Goal: Task Accomplishment & Management: Manage account settings

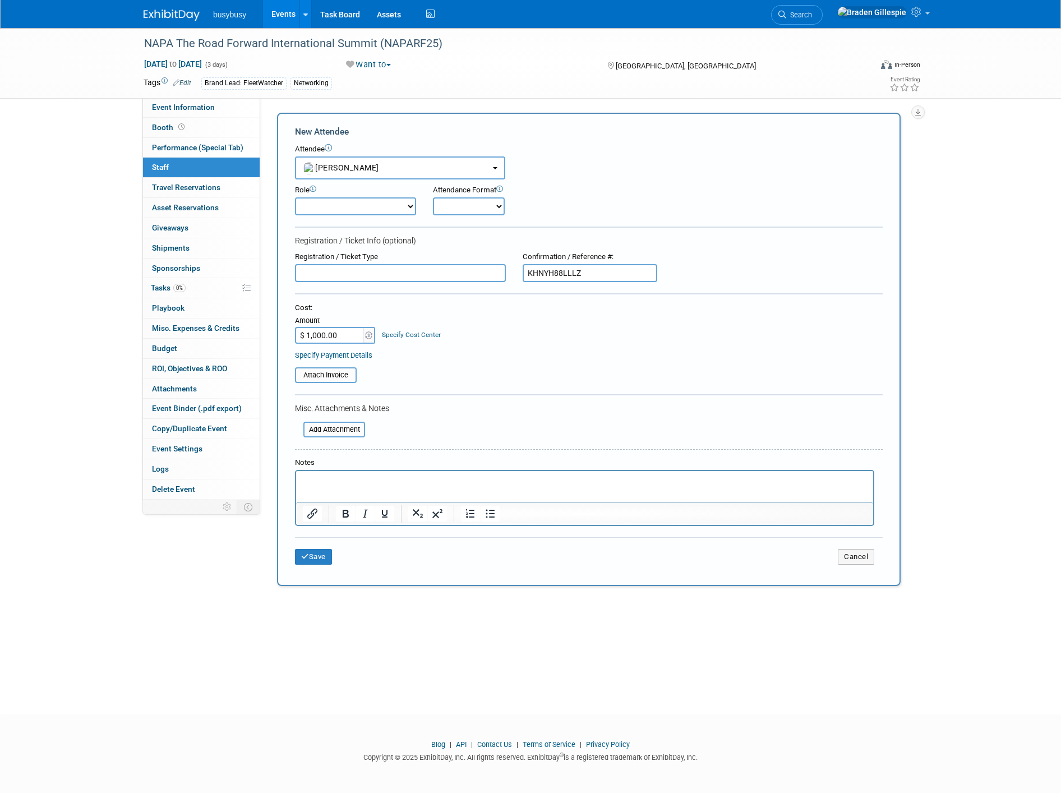
select select "c5bfe6bf-d72e-46f7-b05d-661754242172"
click at [310, 554] on button "Save" at bounding box center [313, 557] width 37 height 16
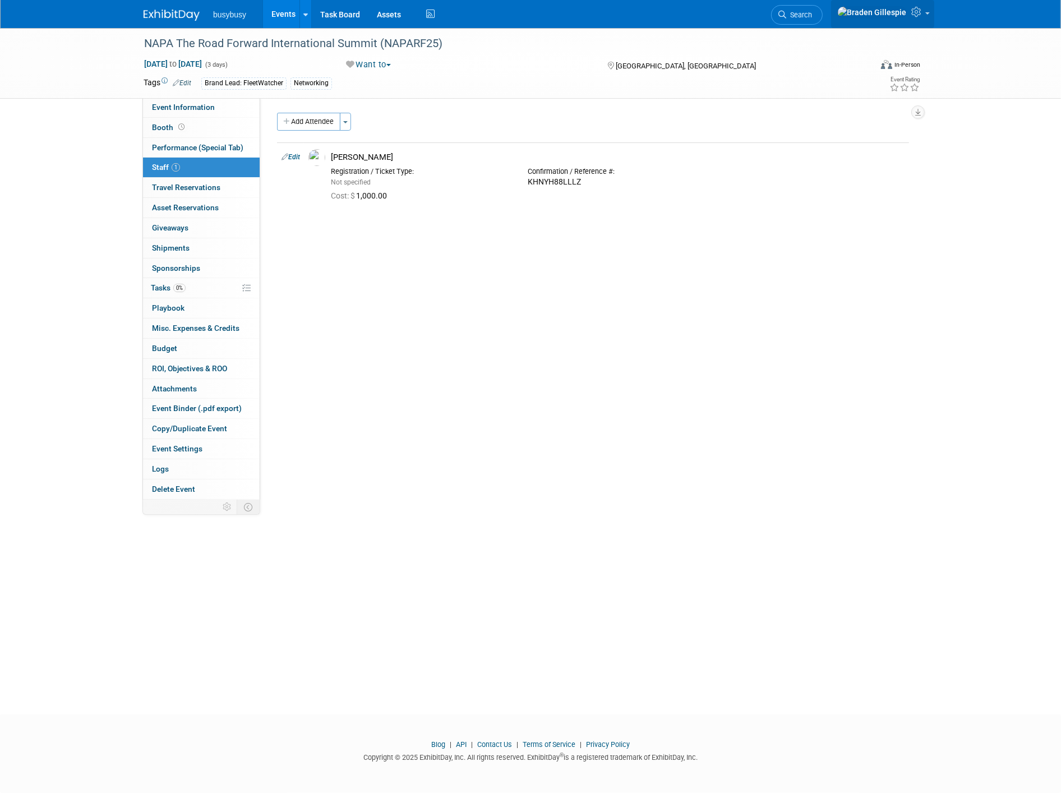
click at [923, 17] on icon at bounding box center [918, 12] width 13 height 10
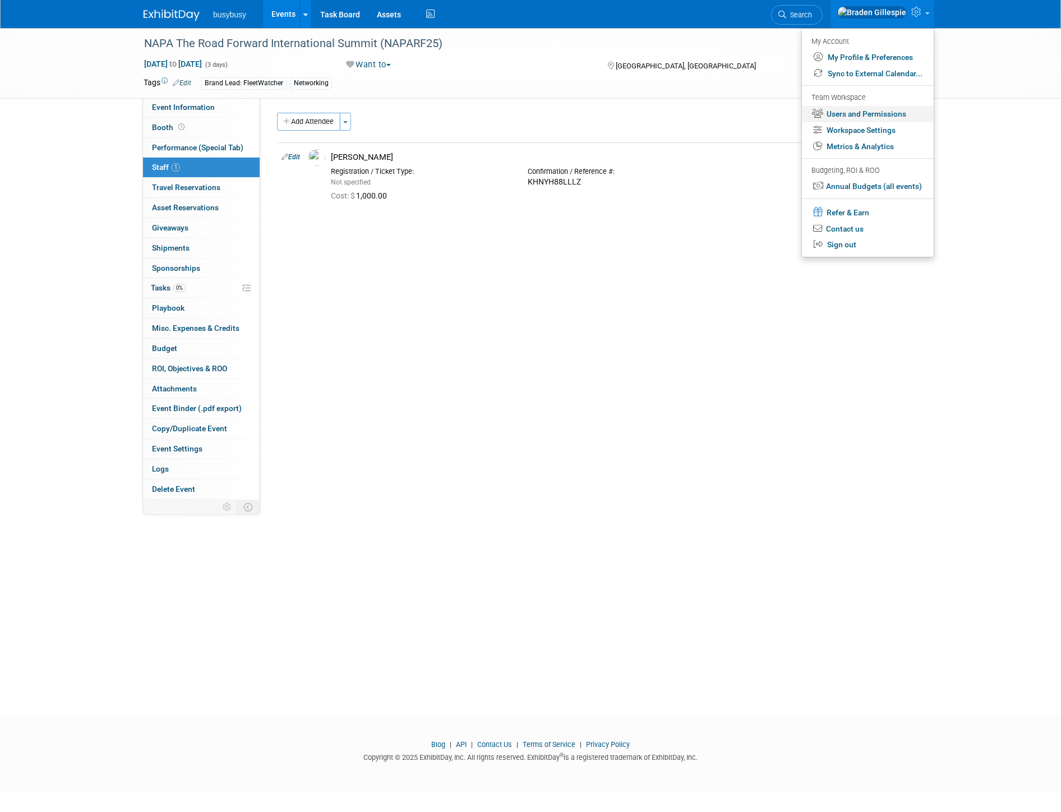
click at [867, 112] on link "Users and Permissions" at bounding box center [868, 114] width 132 height 16
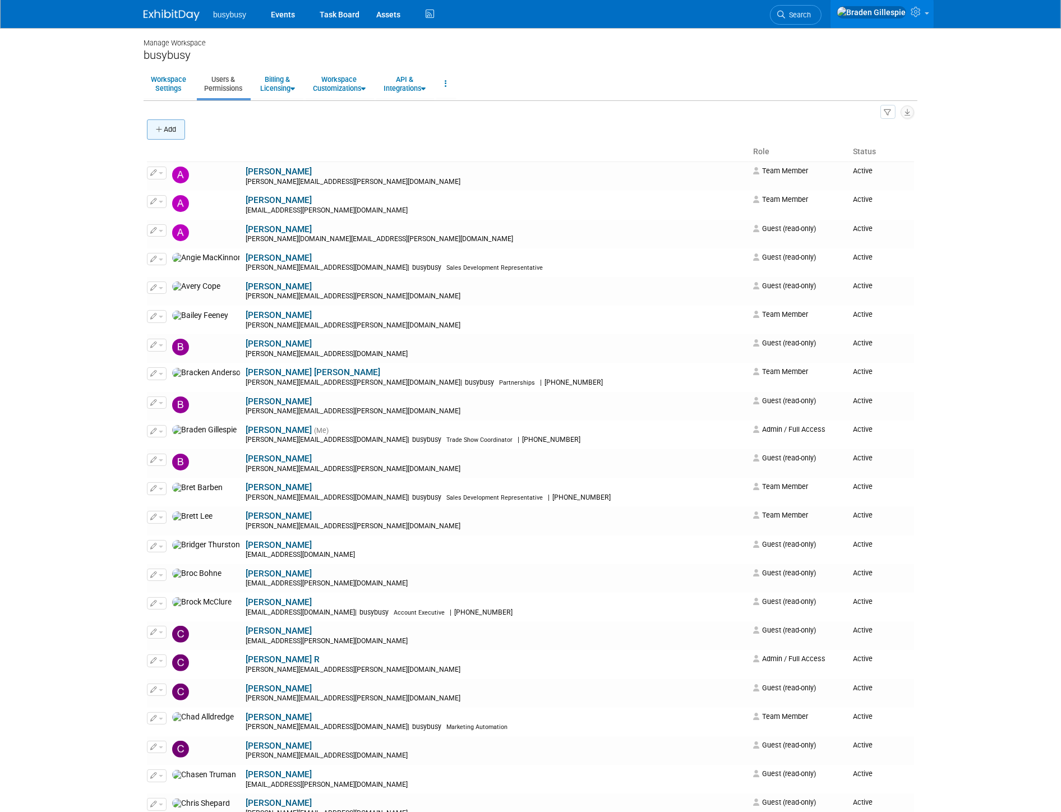
click at [180, 135] on button "Add" at bounding box center [166, 129] width 38 height 20
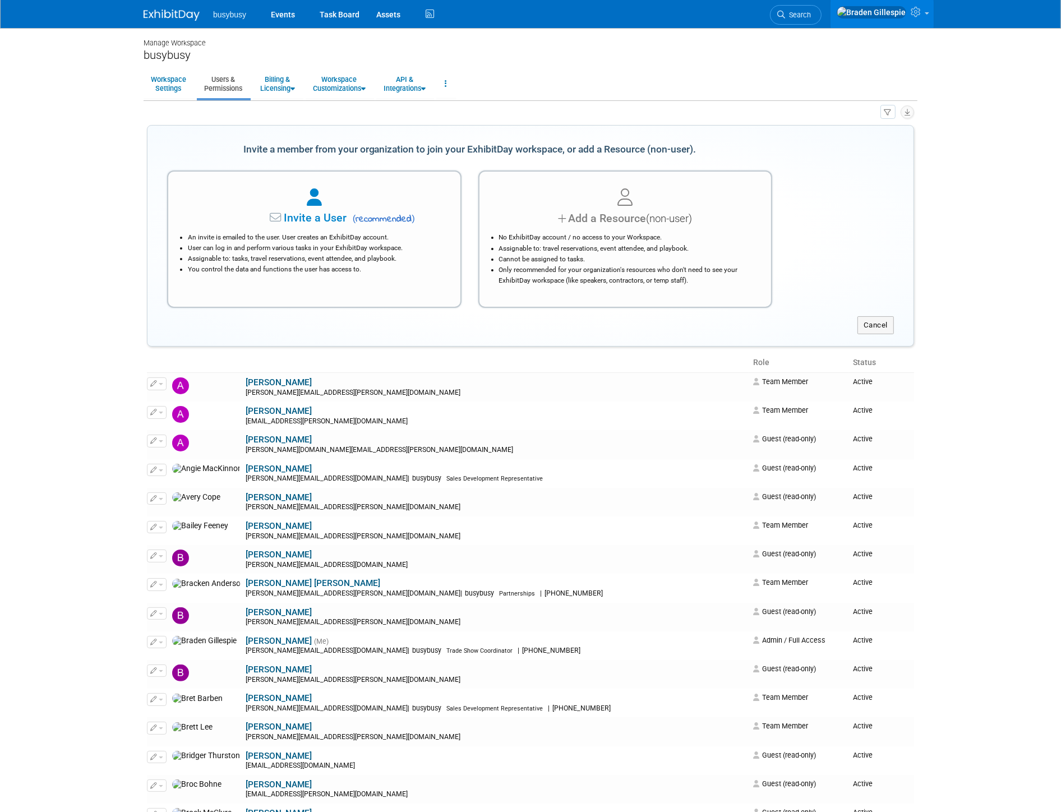
click at [288, 260] on li "Assignable to: tasks, travel reservations, event attendee, and playbook." at bounding box center [317, 259] width 259 height 11
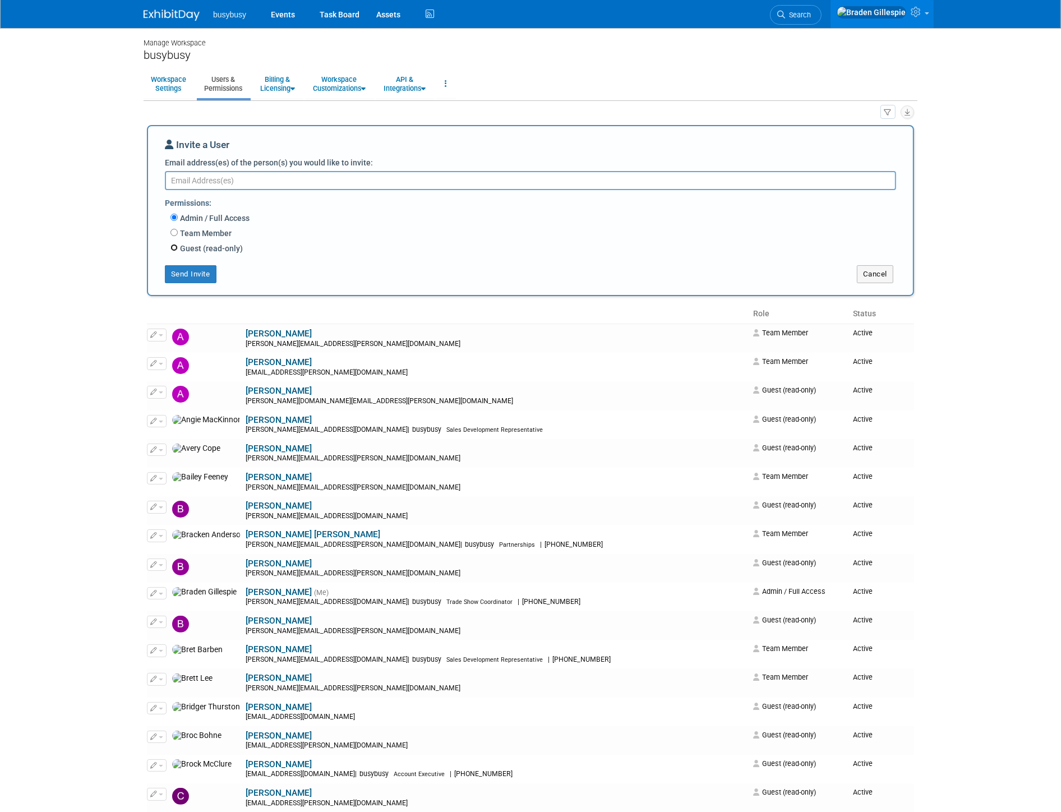
click at [176, 245] on input "Guest (read-only)" at bounding box center [174, 247] width 7 height 7
radio input "true"
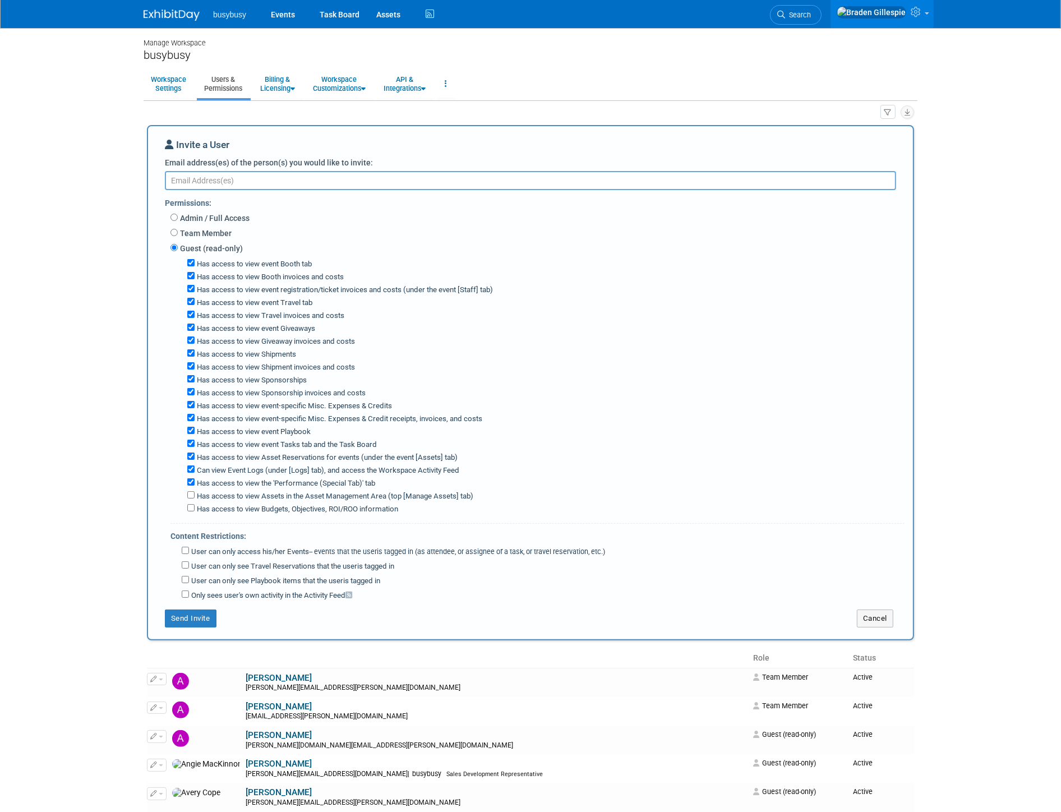
drag, startPoint x: 238, startPoint y: 174, endPoint x: 238, endPoint y: 188, distance: 14.0
click at [238, 175] on textarea "Email address(es) of the person(s) you would like to invite:" at bounding box center [531, 180] width 732 height 19
type textarea "heather.nolte@alignops.com"
click at [256, 277] on label "Has access to view Booth invoices and costs" at bounding box center [269, 277] width 149 height 11
click at [195, 277] on input "Has access to view Booth invoices and costs" at bounding box center [190, 275] width 7 height 7
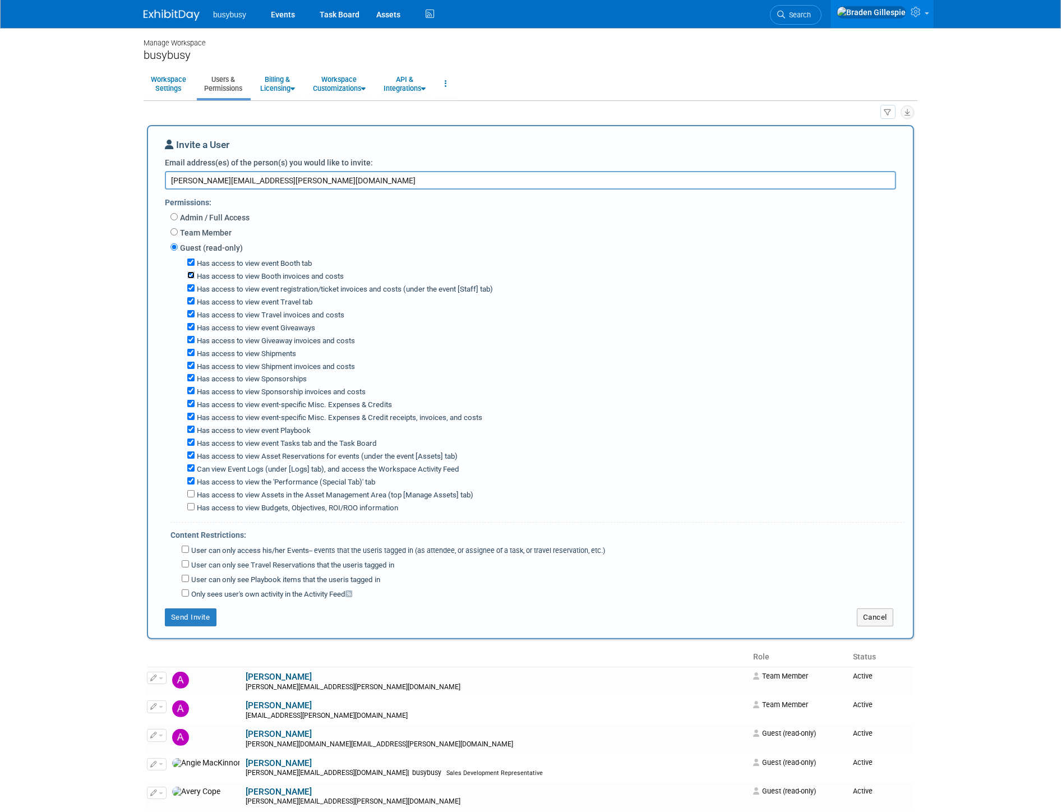
checkbox input "false"
click at [277, 340] on label "Has access to view Giveaway invoices and costs" at bounding box center [275, 341] width 160 height 11
click at [195, 340] on input "Has access to view Giveaway invoices and costs" at bounding box center [190, 339] width 7 height 7
checkbox input "false"
click at [287, 365] on label "Has access to view Shipment invoices and costs" at bounding box center [275, 367] width 160 height 11
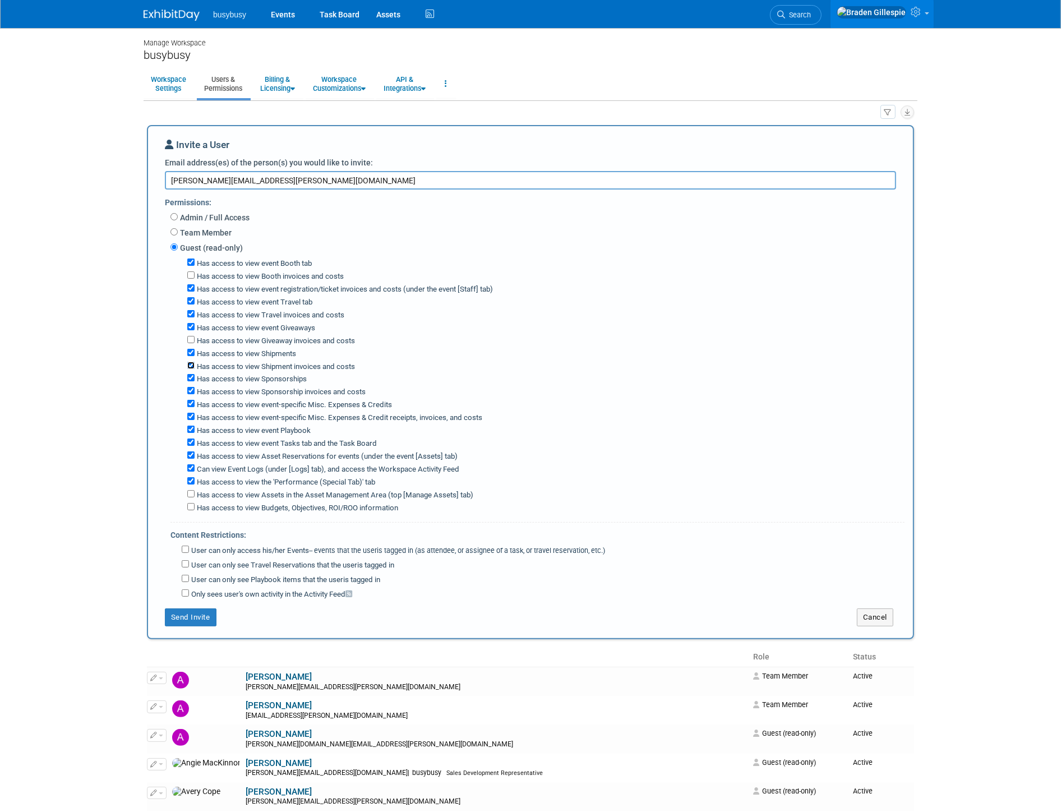
click at [195, 365] on input "Has access to view Shipment invoices and costs" at bounding box center [190, 365] width 7 height 7
checkbox input "false"
click at [301, 394] on label "Has access to view Sponsorship invoices and costs" at bounding box center [280, 392] width 171 height 11
click at [195, 394] on input "Has access to view Sponsorship invoices and costs" at bounding box center [190, 390] width 7 height 7
checkbox input "false"
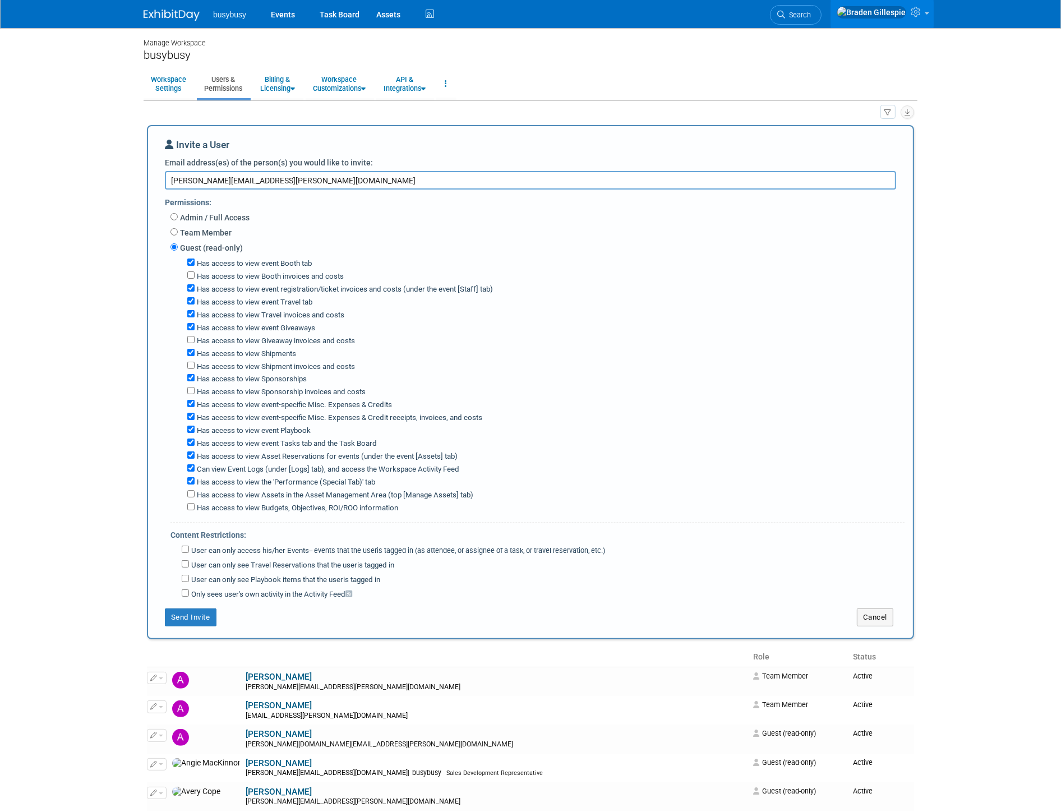
click at [283, 414] on label "Has access to view event-specific Misc. Expenses & Credit receipts, invoices, a…" at bounding box center [339, 418] width 288 height 11
click at [195, 414] on input "Has access to view event-specific Misc. Expenses & Credit receipts, invoices, a…" at bounding box center [190, 416] width 7 height 7
checkbox input "false"
click at [261, 443] on label "Has access to view event Tasks tab and the Task Board" at bounding box center [286, 444] width 182 height 11
click at [195, 443] on input "Has access to view event Tasks tab and the Task Board" at bounding box center [190, 442] width 7 height 7
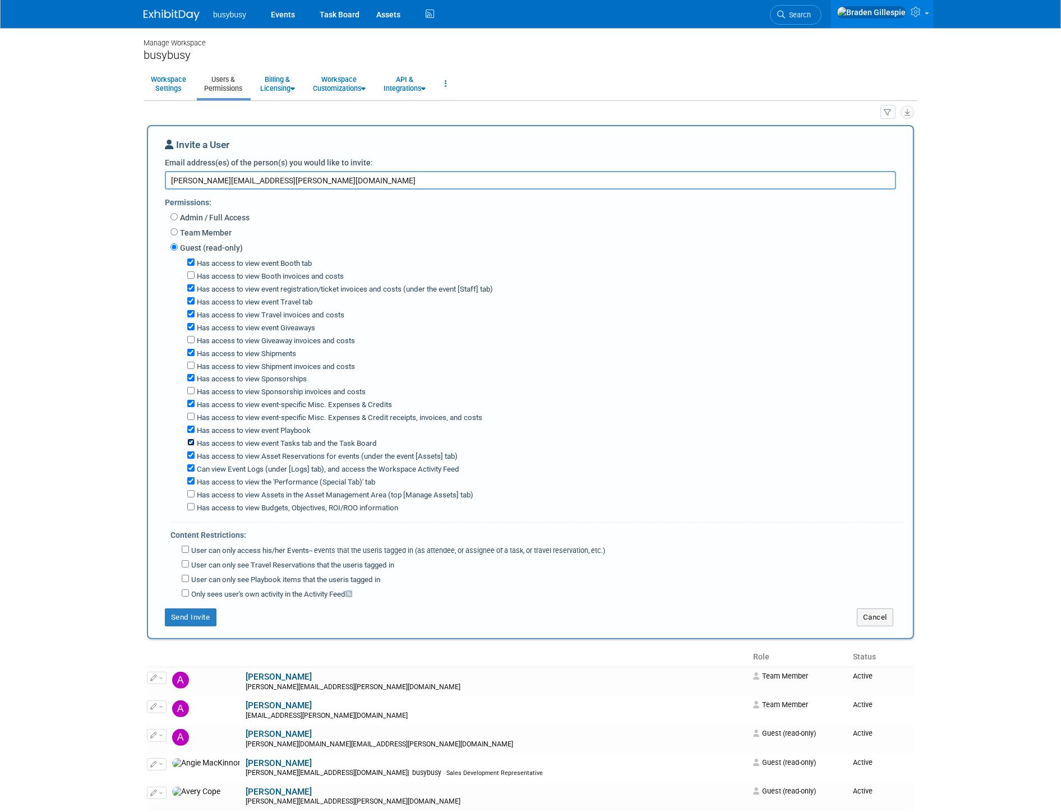
checkbox input "false"
click at [263, 466] on label "Can view Event Logs (under [Logs] tab), and access the Workspace Activity Feed" at bounding box center [327, 470] width 265 height 11
click at [195, 466] on input "Can view Event Logs (under [Logs] tab), and access the Workspace Activity Feed" at bounding box center [190, 468] width 7 height 7
checkbox input "false"
click at [267, 477] on label "Has access to view the 'Performance (Special Tab)' tab" at bounding box center [285, 482] width 181 height 11
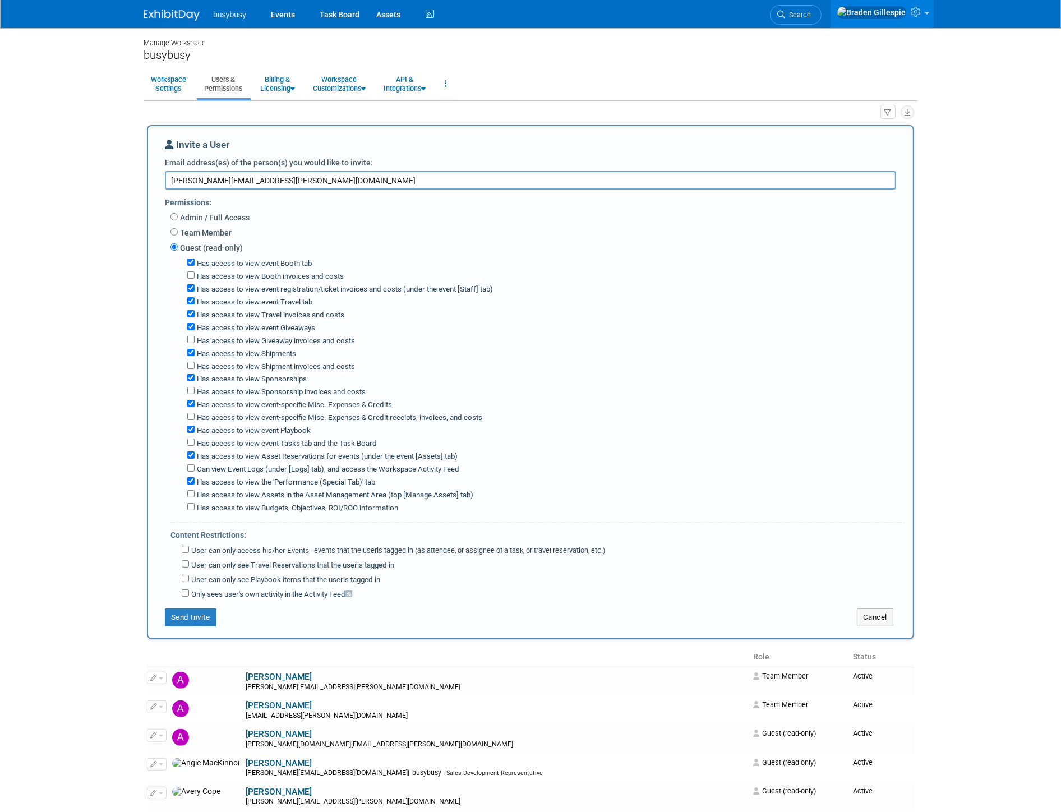
click at [195, 477] on input "Has access to view the 'Performance (Special Tab)' tab" at bounding box center [190, 480] width 7 height 7
checkbox input "false"
click at [189, 546] on label "User can only access his/her Events -- events that the user either created, or …" at bounding box center [397, 551] width 416 height 11
click at [188, 546] on input "User can only access his/her Events -- events that the user either created, or …" at bounding box center [185, 549] width 7 height 7
checkbox input "true"
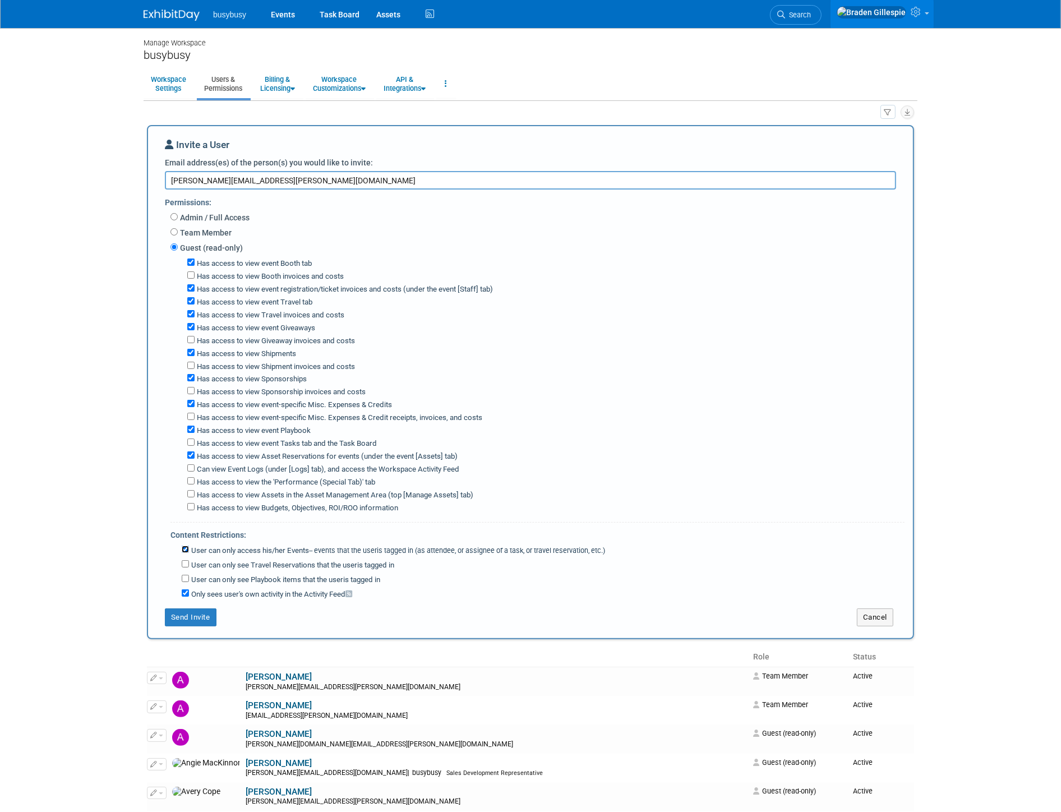
checkbox input "true"
click at [202, 610] on button "Send Invite" at bounding box center [191, 618] width 52 height 18
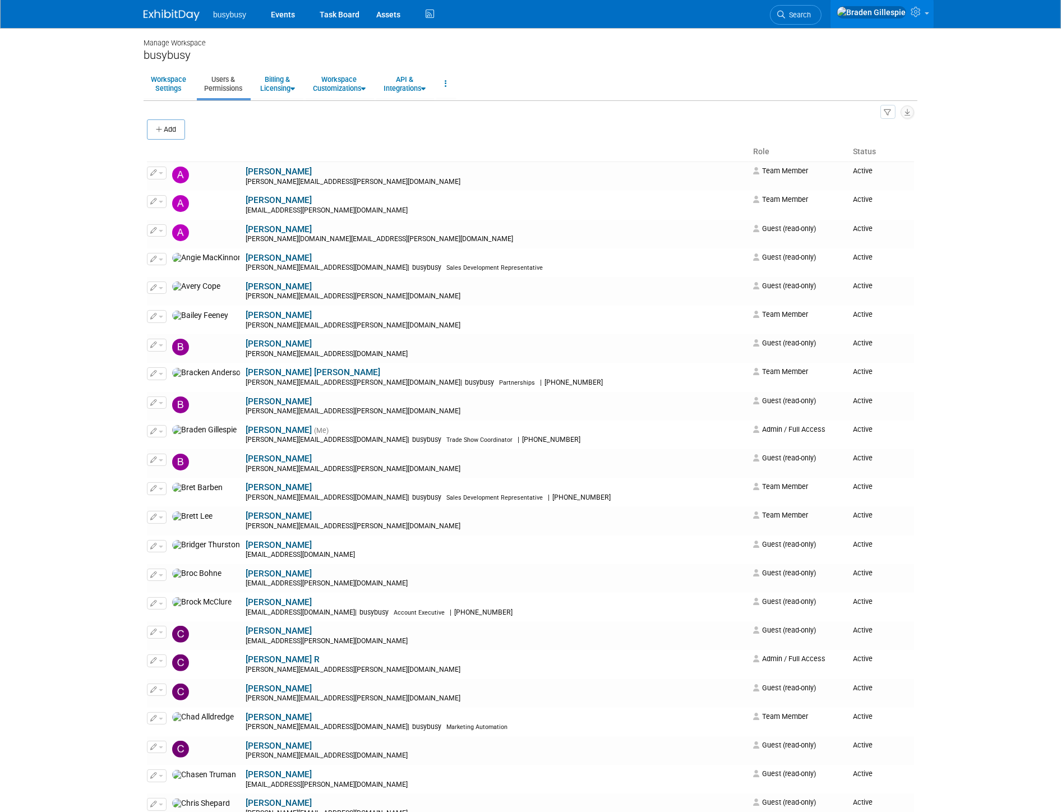
click at [181, 13] on img at bounding box center [172, 15] width 56 height 11
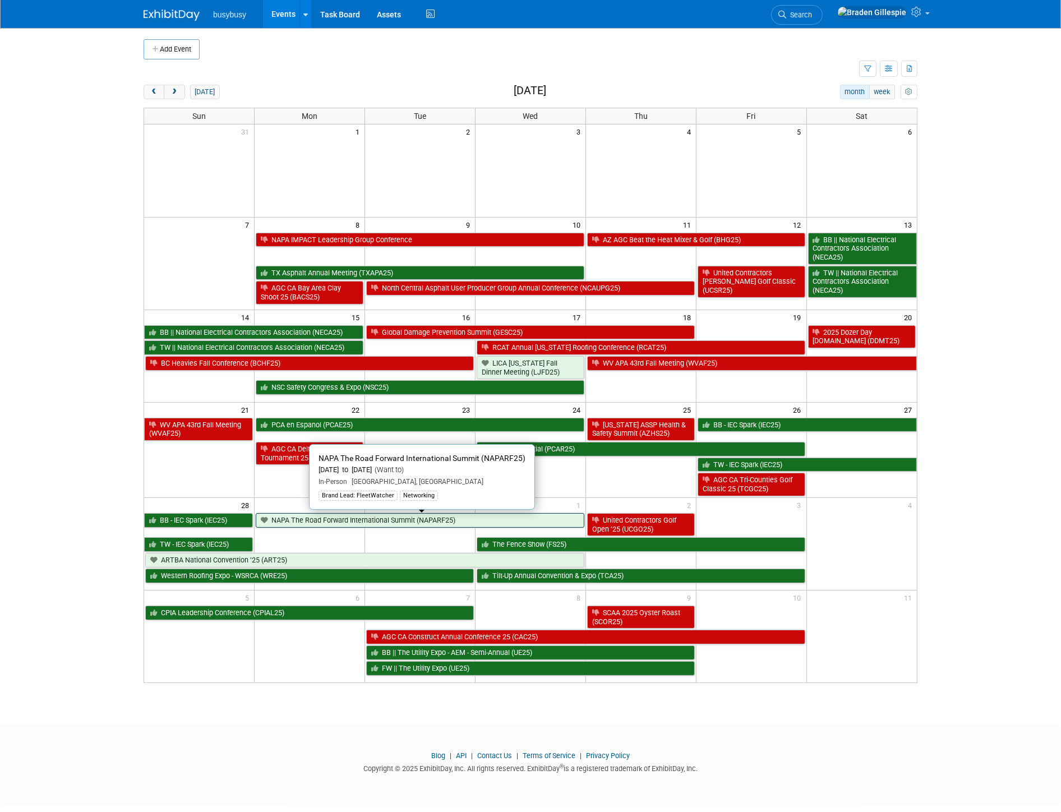
click at [356, 523] on link "NAPA The Road Forward International Summit (NAPARF25)" at bounding box center [420, 520] width 329 height 15
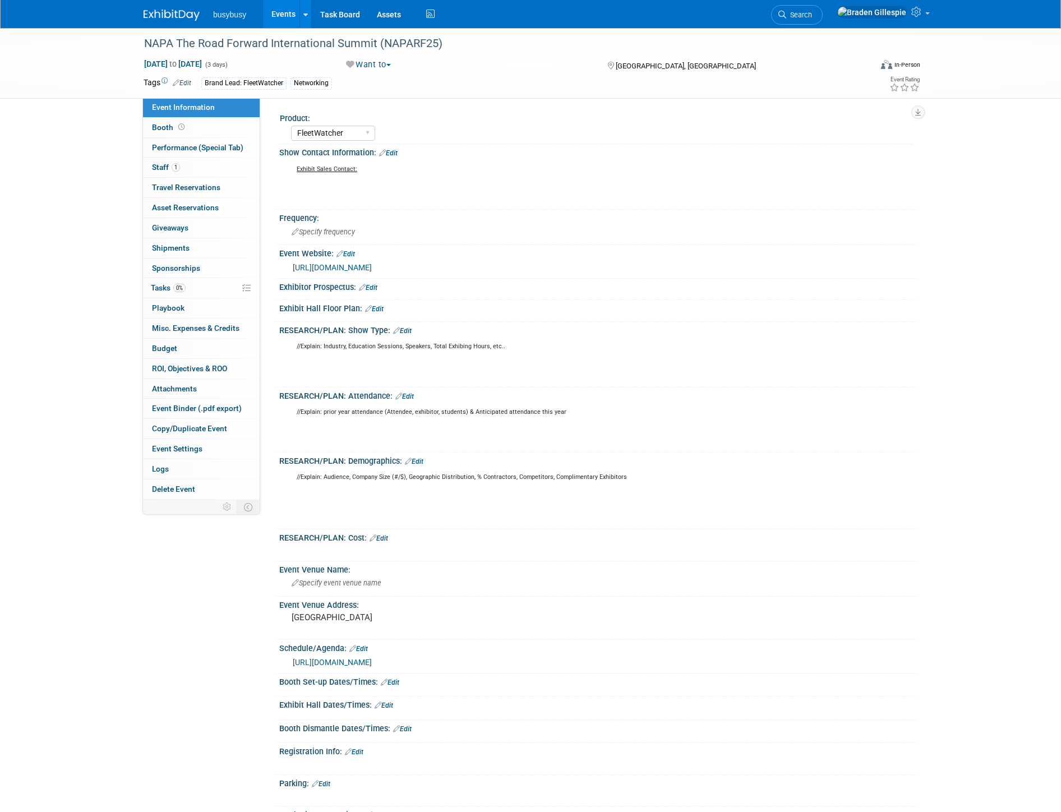
select select "FleetWatcher"
click at [169, 163] on span "Staff 1" at bounding box center [166, 167] width 28 height 9
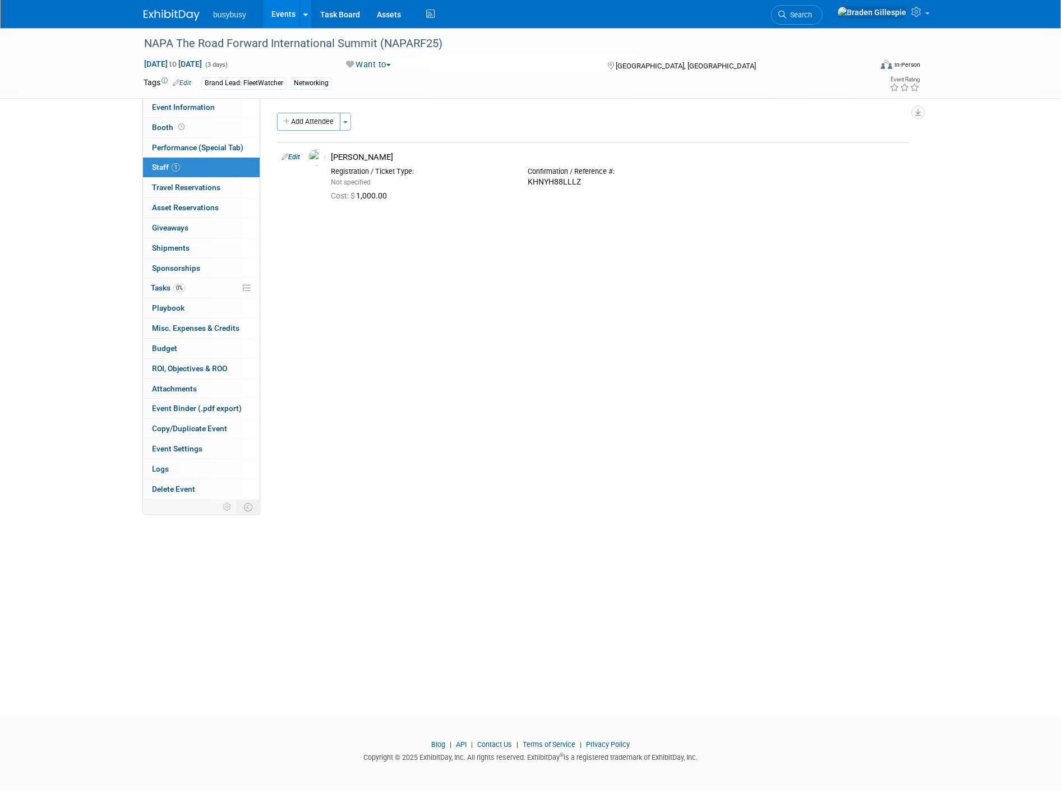
click at [368, 64] on button "Want to" at bounding box center [368, 65] width 53 height 12
click at [397, 88] on link "Committed" at bounding box center [397, 83] width 109 height 16
click at [370, 66] on button "Want to" at bounding box center [368, 65] width 53 height 12
click at [378, 76] on link "Committed" at bounding box center [397, 83] width 109 height 16
click at [223, 286] on link "0% Tasks 0%" at bounding box center [201, 288] width 117 height 20
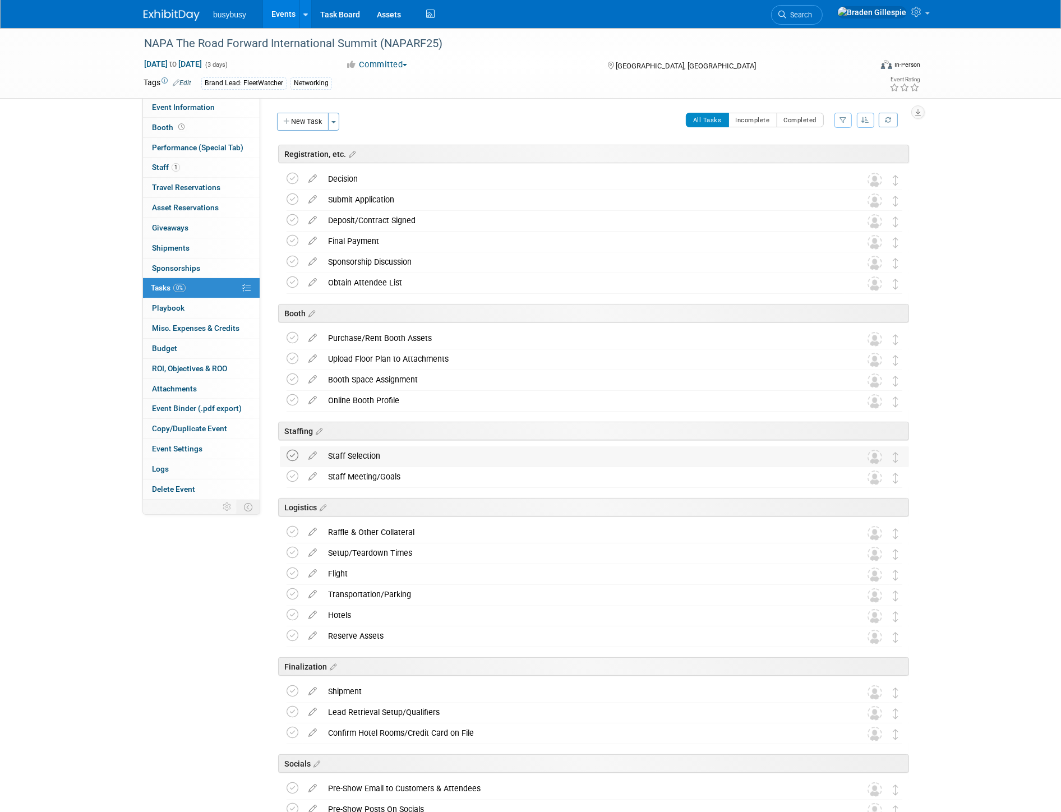
click at [289, 458] on icon at bounding box center [293, 456] width 12 height 12
click at [172, 15] on img at bounding box center [172, 15] width 56 height 11
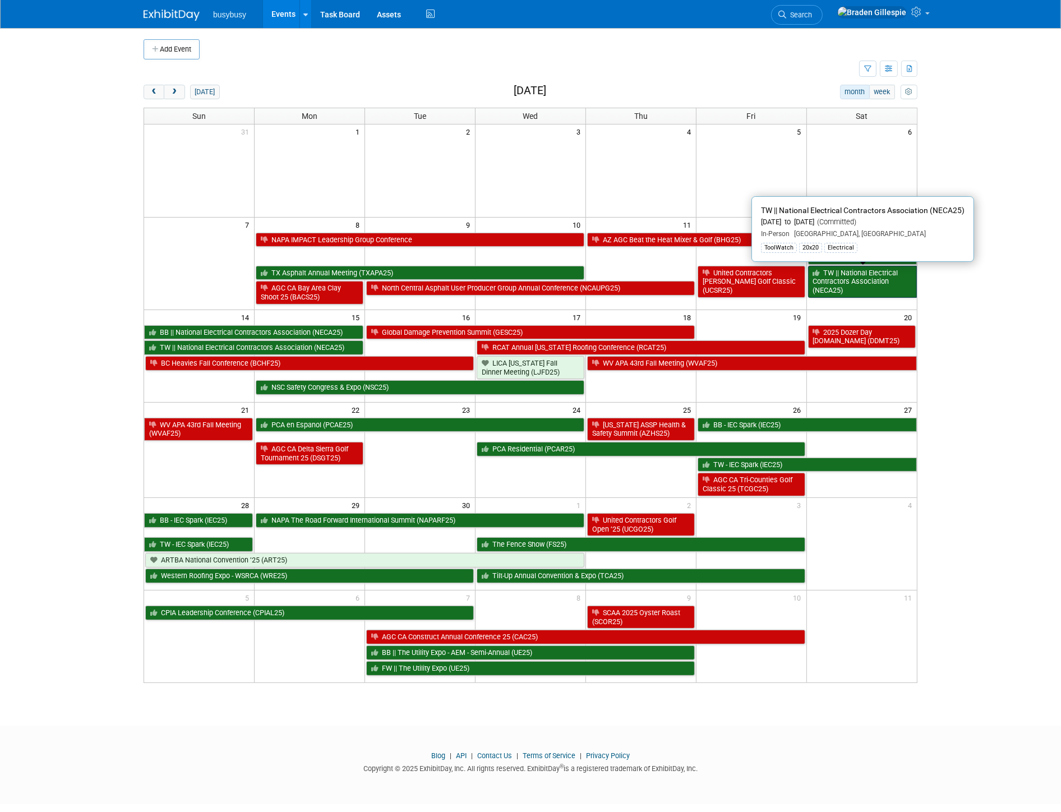
click at [848, 288] on link "TW || National Electrical Contractors Association (NECA25)" at bounding box center [862, 282] width 109 height 32
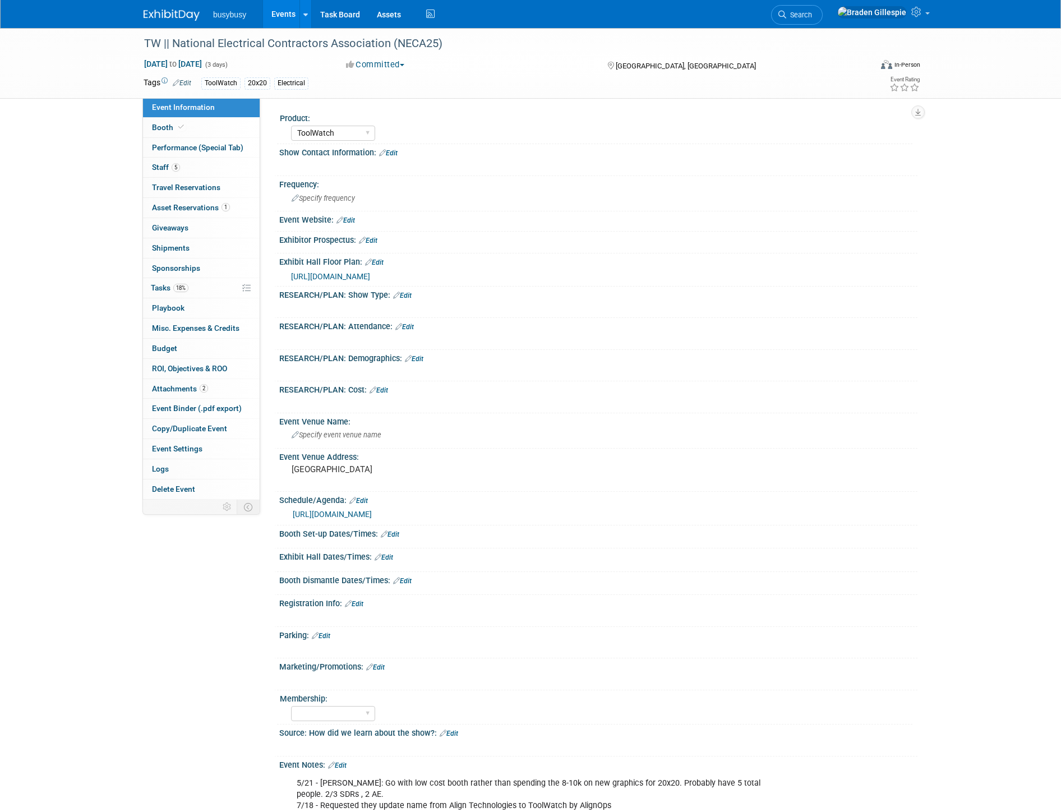
select select "ToolWatch"
click at [189, 165] on link "5 Staff 5" at bounding box center [201, 168] width 117 height 20
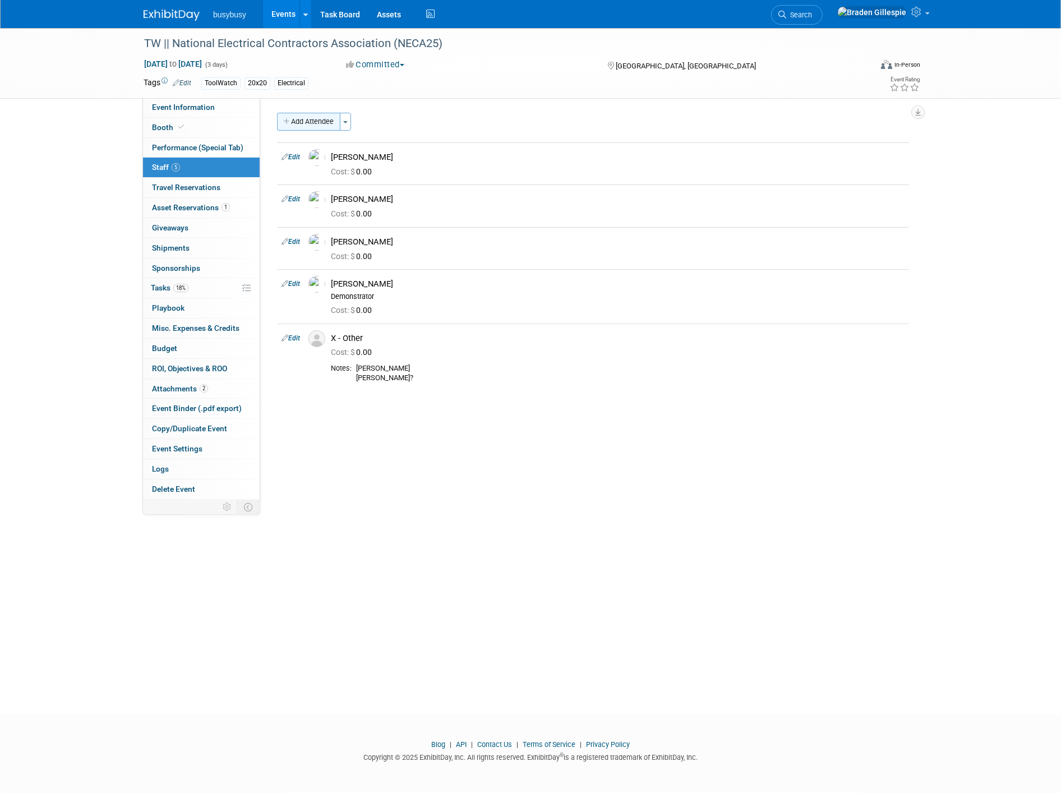
click at [328, 125] on button "Add Attendee" at bounding box center [308, 122] width 63 height 18
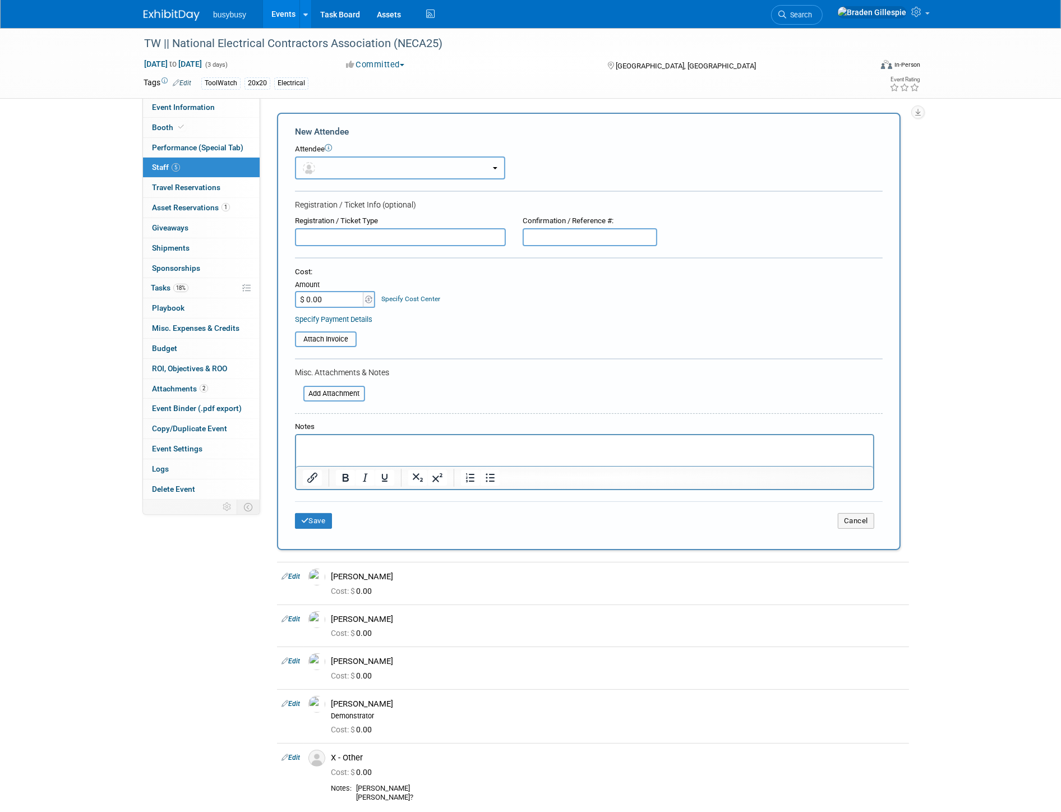
click at [373, 160] on button "button" at bounding box center [400, 168] width 210 height 23
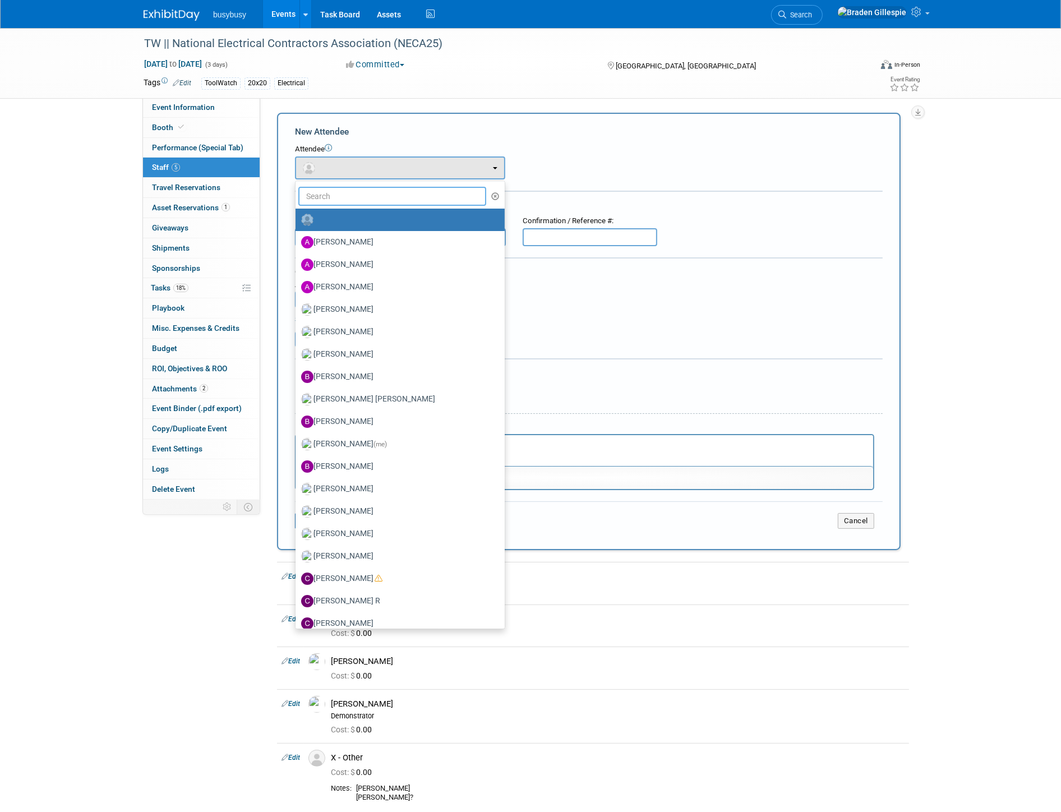
click at [378, 199] on input "text" at bounding box center [392, 196] width 188 height 19
type input "heather"
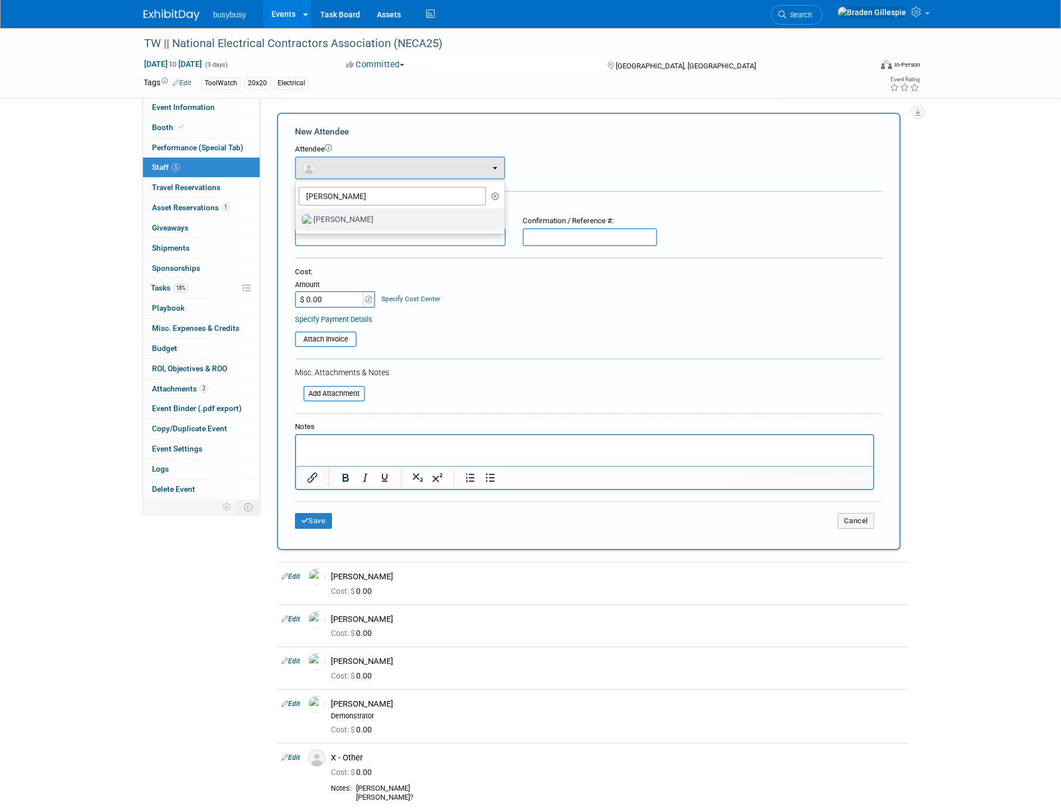
click at [359, 223] on label "[PERSON_NAME]" at bounding box center [397, 220] width 192 height 18
click at [297, 222] on input "[PERSON_NAME]" at bounding box center [293, 218] width 7 height 7
select select "2ef0f731-3d62-4679-a004-9f0583429377"
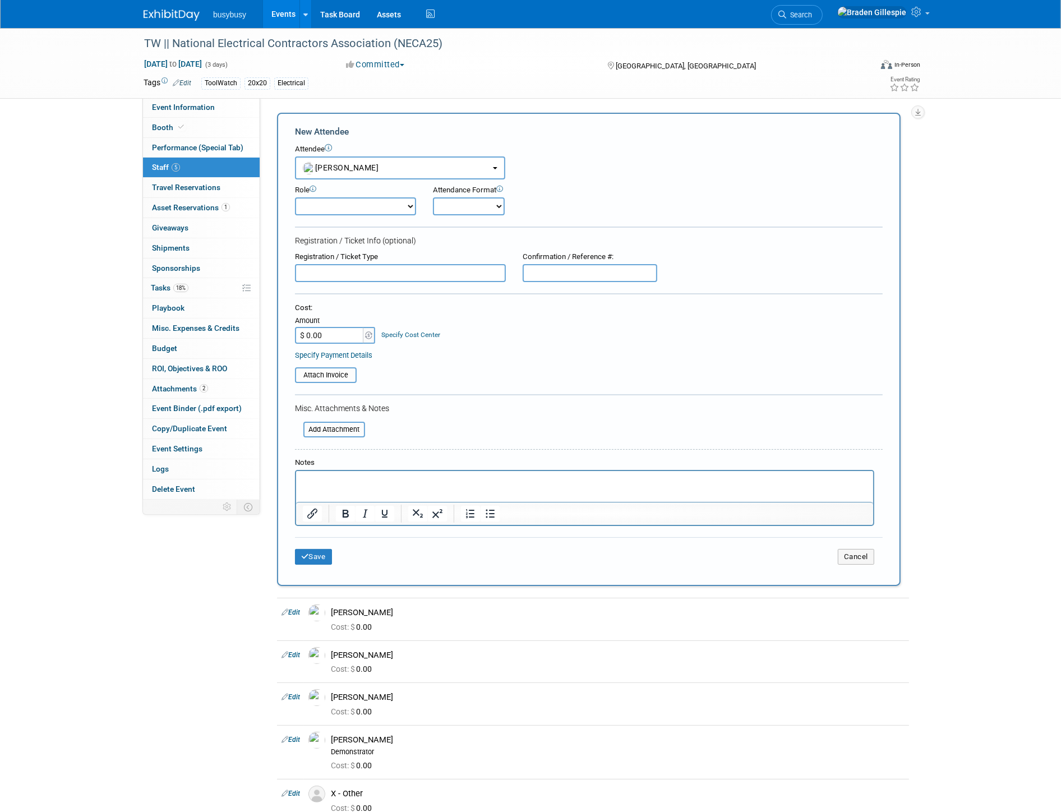
click at [348, 203] on select "Demonstrator Host Partnerships Planner Presenter Promoter Sales Representative" at bounding box center [355, 206] width 121 height 18
select select "9"
click at [295, 197] on select "Demonstrator Host Partnerships Planner Presenter Promoter Sales Representative" at bounding box center [355, 206] width 121 height 18
click at [361, 212] on form "New Attendee Attendee <img src="https://www.exhibitday.com/Images/Unassigned-Us…" at bounding box center [589, 350] width 588 height 448
click at [329, 549] on button "Save" at bounding box center [313, 557] width 37 height 16
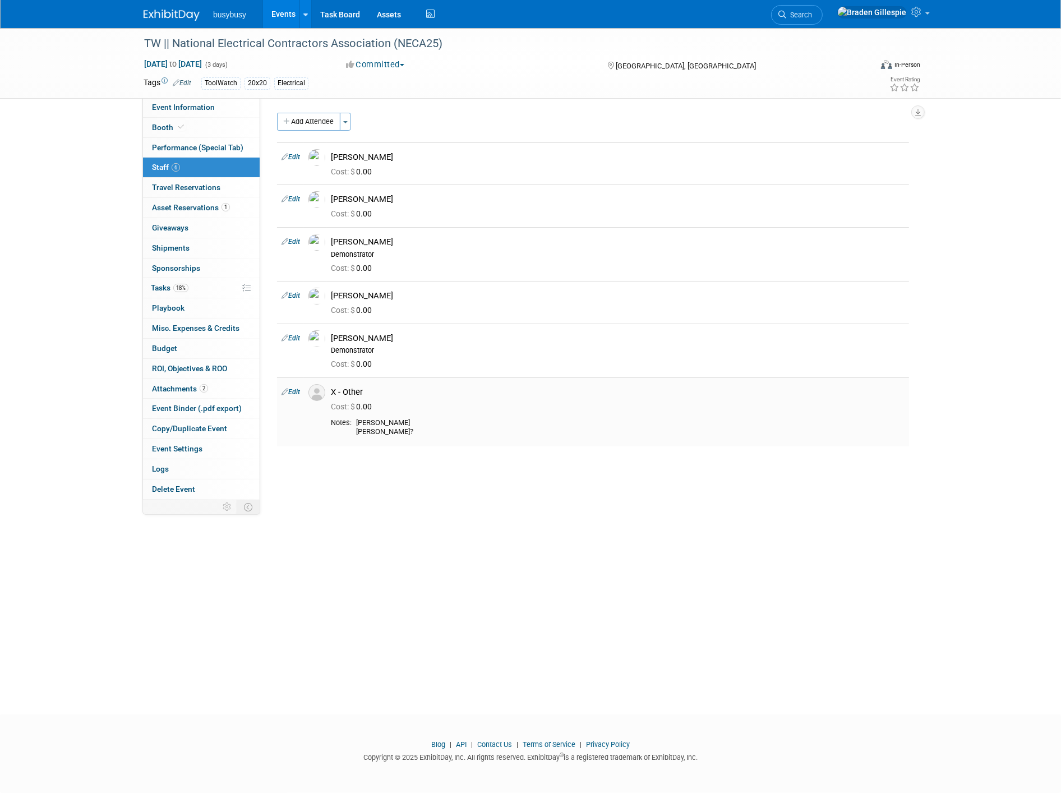
click at [296, 391] on link "Edit" at bounding box center [291, 392] width 19 height 8
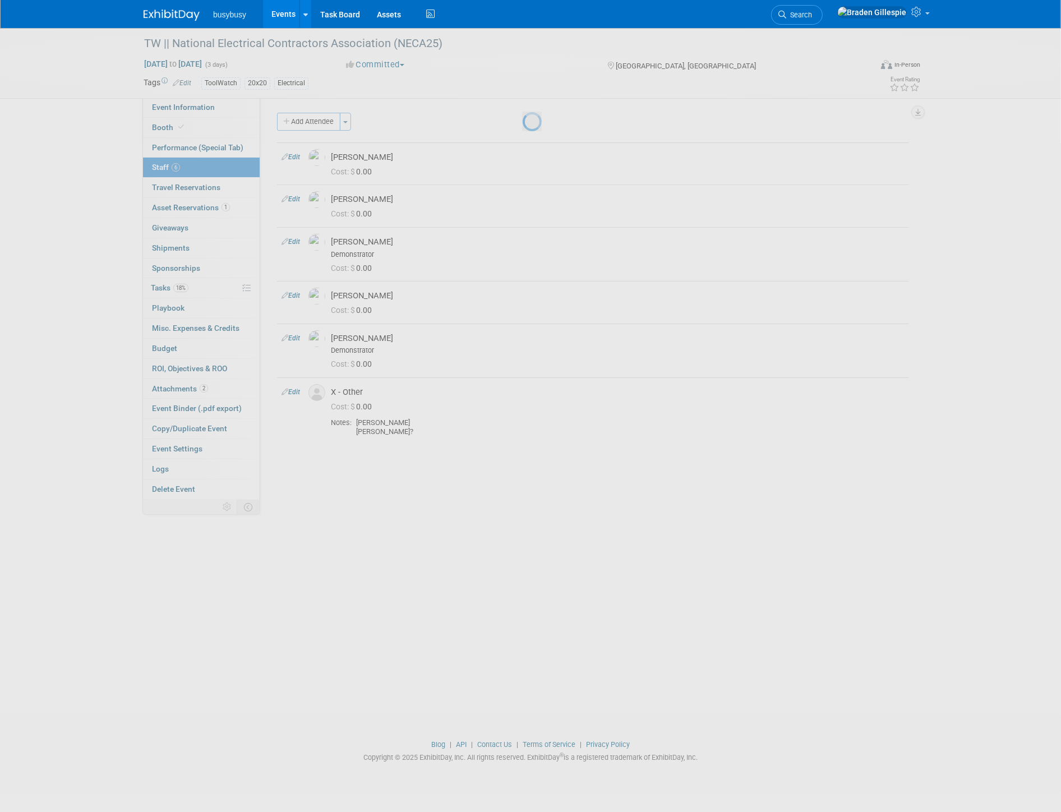
select select "bc275e41-ca6d-48bf-a877-b40a1da97696"
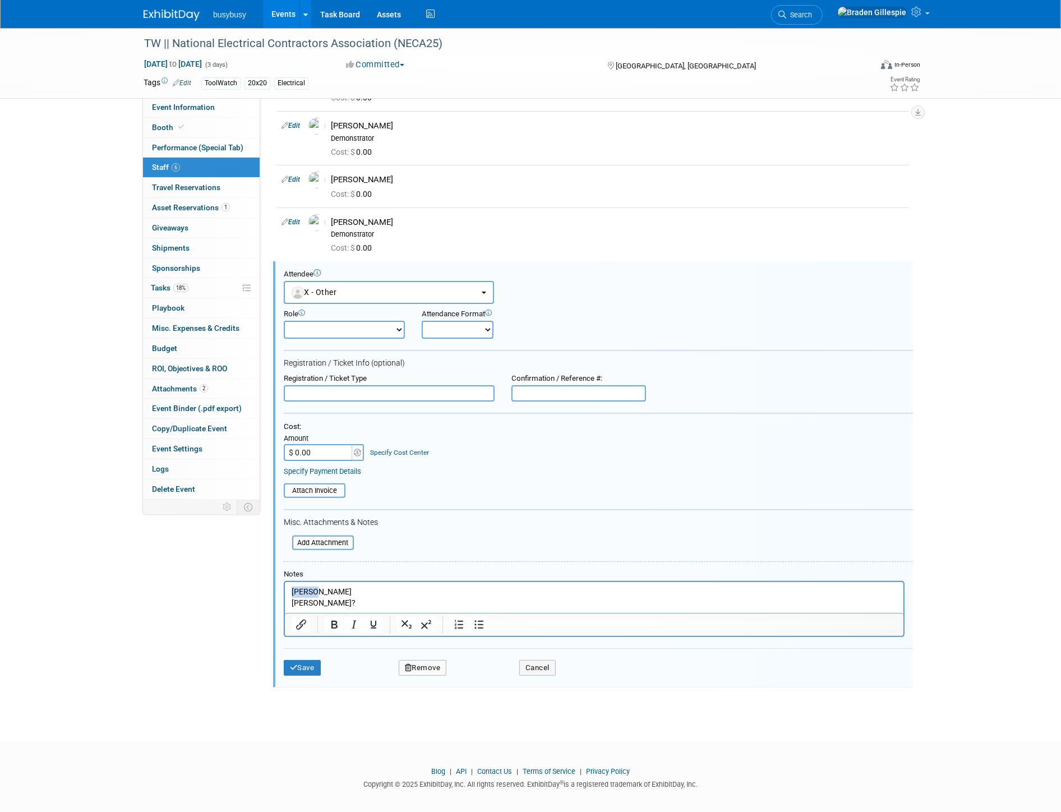
drag, startPoint x: 347, startPoint y: 591, endPoint x: 264, endPoint y: 586, distance: 83.7
click at [284, 586] on html "Amanda Heather?" at bounding box center [593, 595] width 619 height 26
drag, startPoint x: 344, startPoint y: 605, endPoint x: 222, endPoint y: 602, distance: 121.8
click at [284, 602] on html "Amanda Heather?" at bounding box center [593, 595] width 619 height 26
click at [290, 664] on icon "submit" at bounding box center [294, 667] width 8 height 7
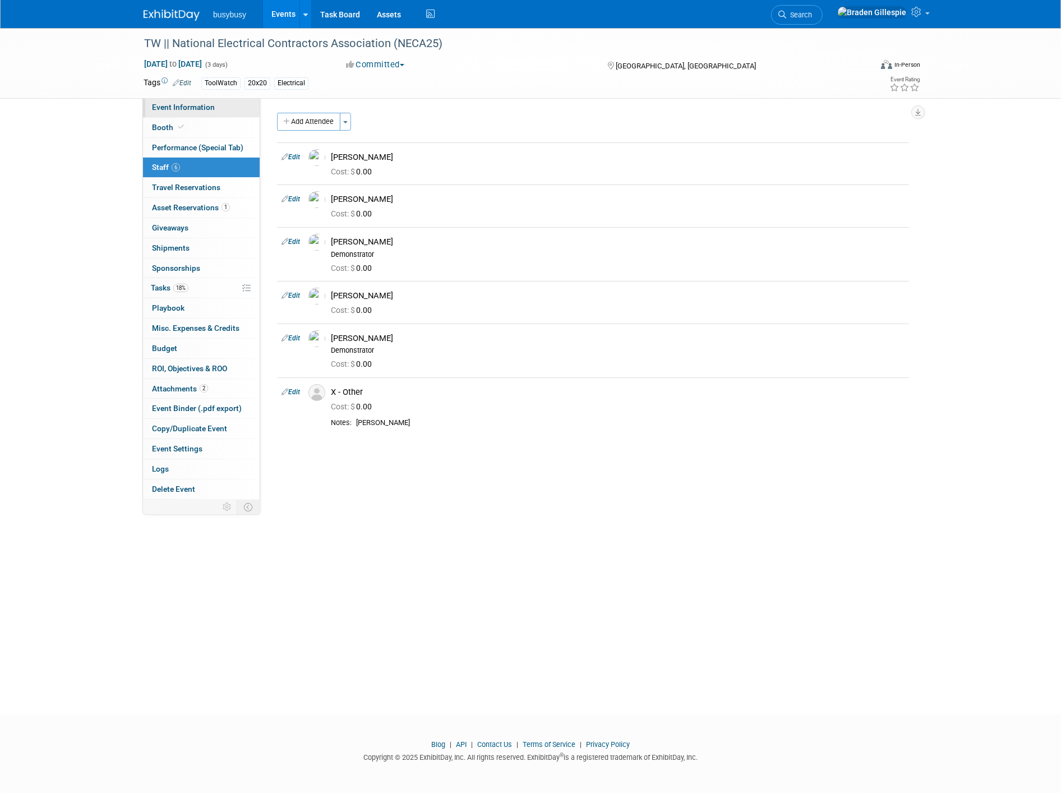
click at [183, 109] on span "Event Information" at bounding box center [183, 107] width 63 height 9
select select "ToolWatch"
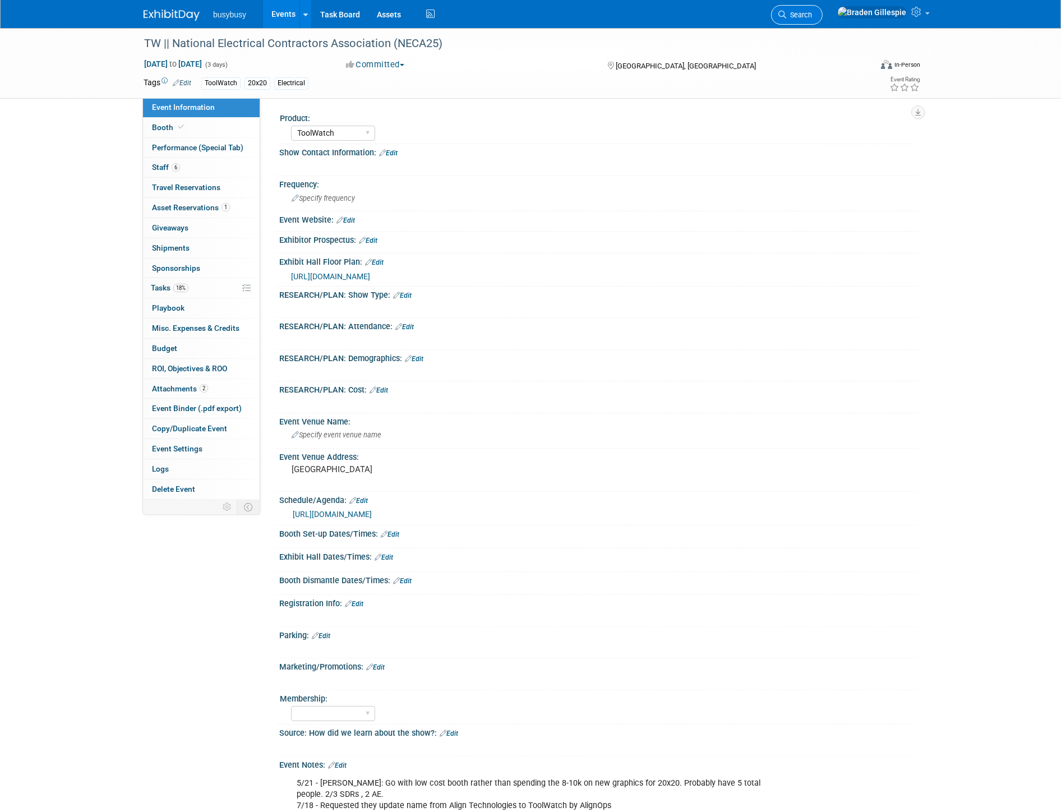
click at [812, 15] on span "Search" at bounding box center [800, 15] width 26 height 8
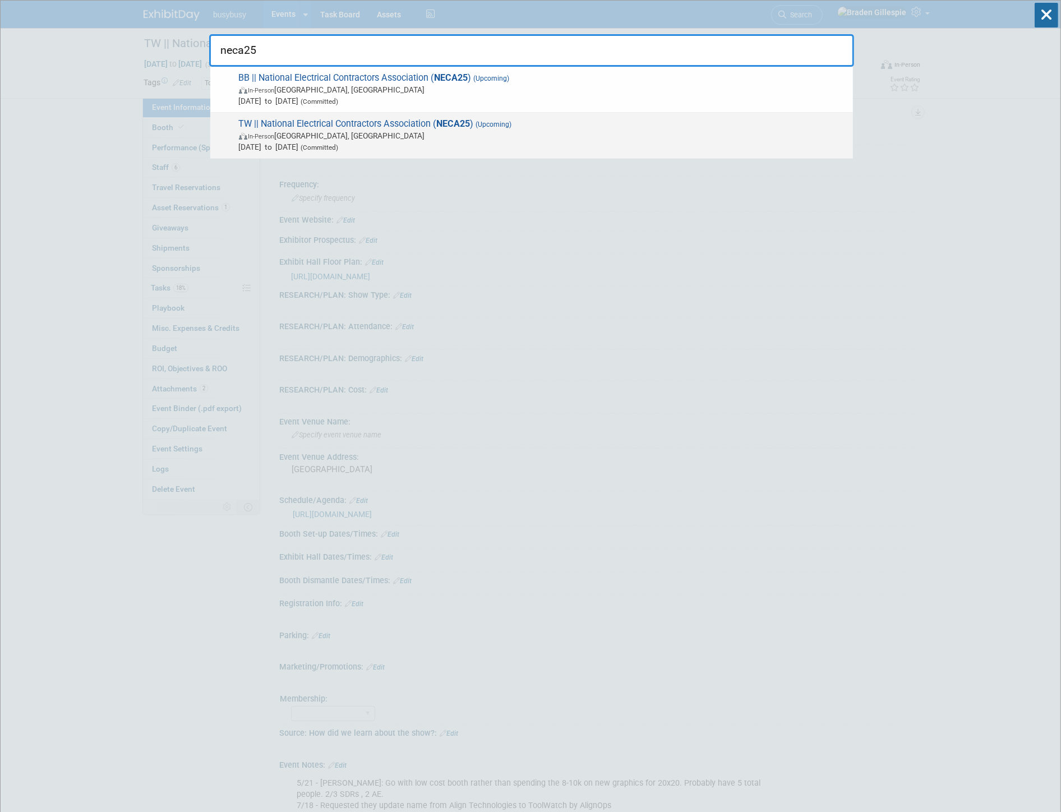
type input "neca25"
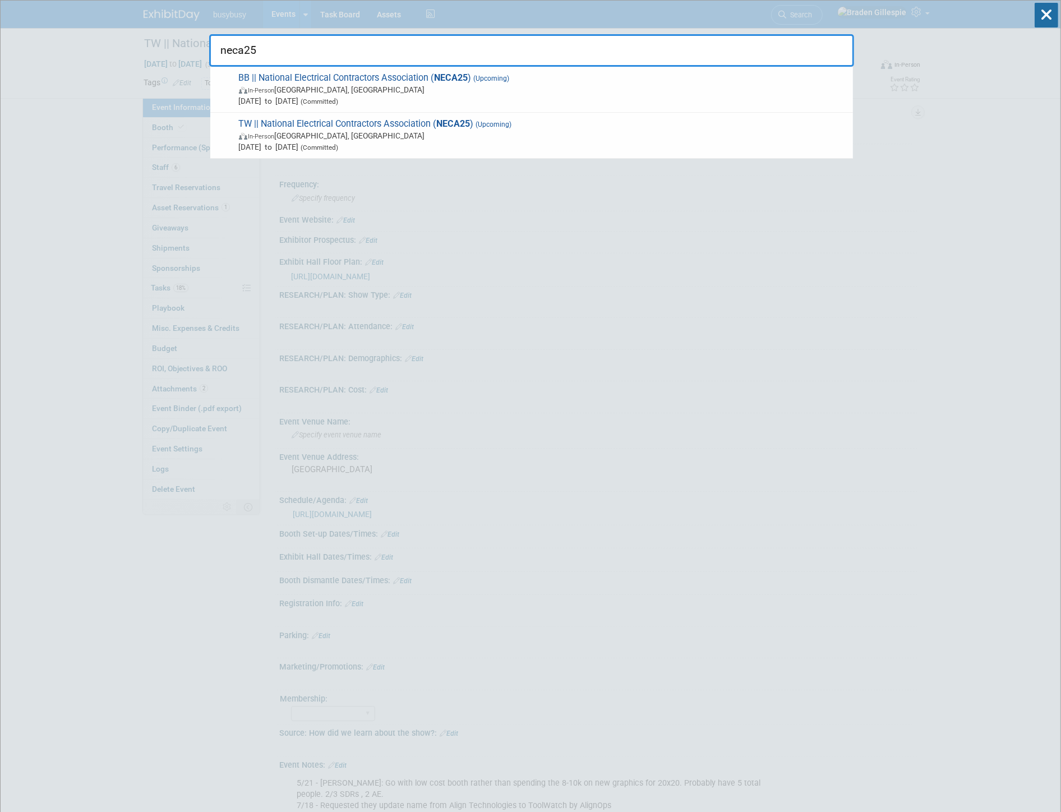
click at [710, 144] on span "Sep 13, 2025 to Sep 15, 2025 (Committed)" at bounding box center [543, 146] width 609 height 11
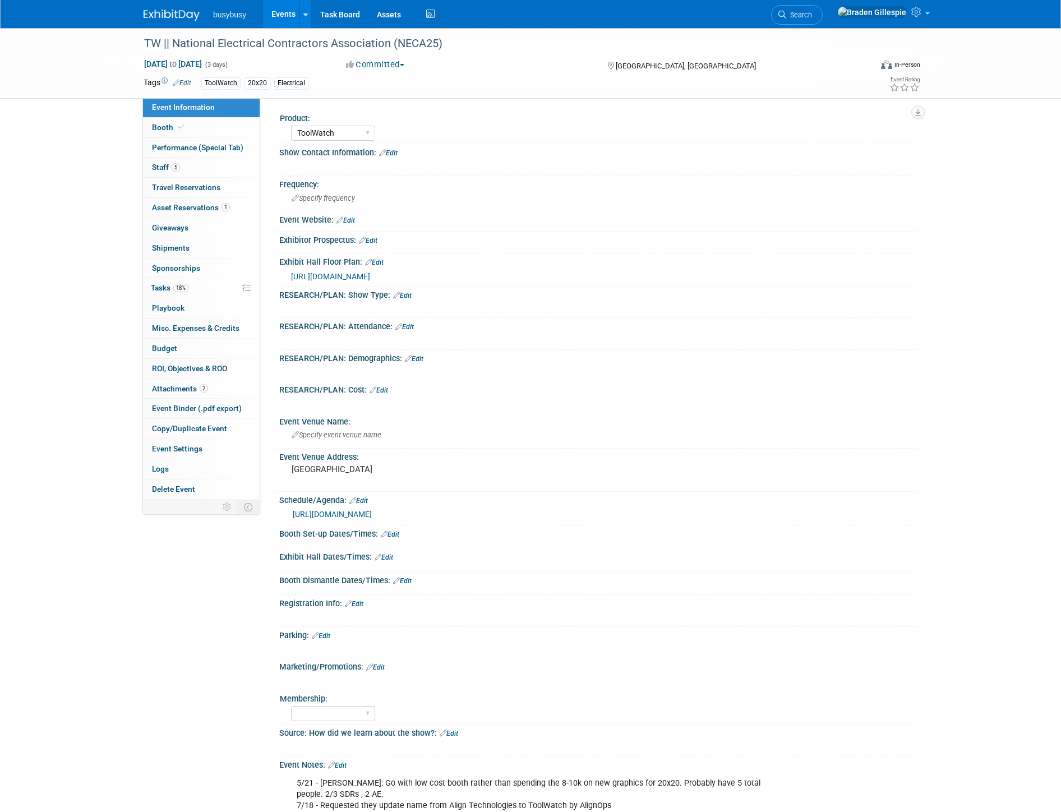
select select "ToolWatch"
click at [406, 327] on link "Edit" at bounding box center [405, 327] width 19 height 8
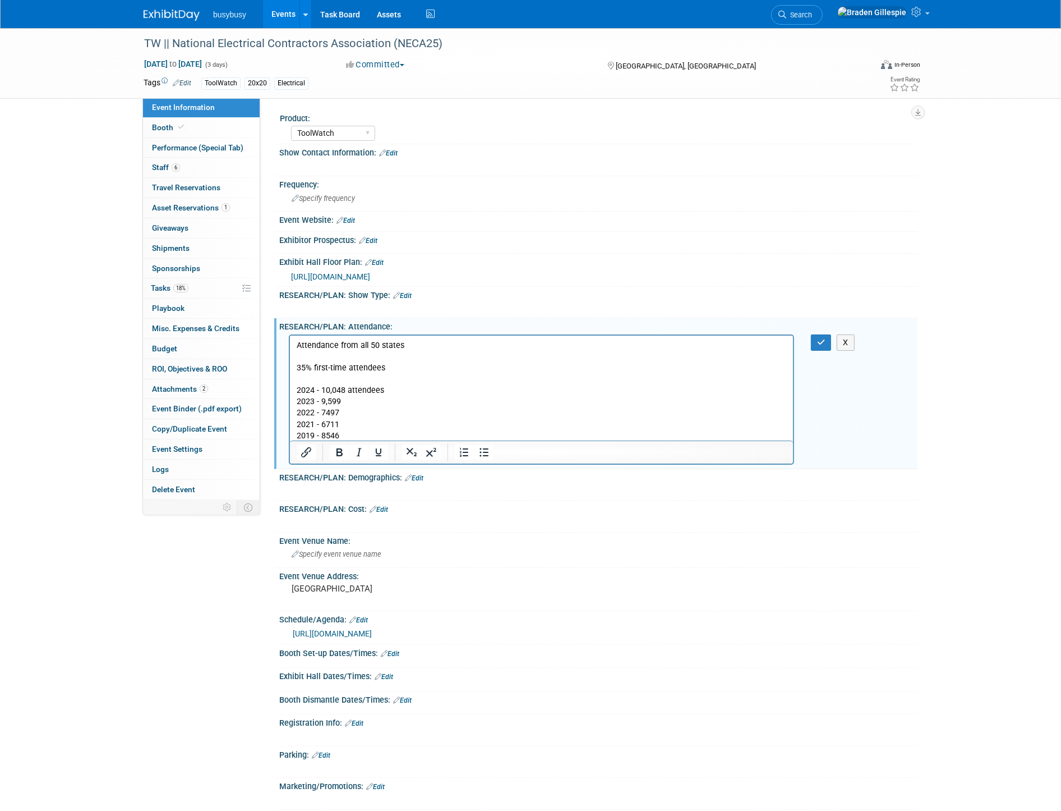
click at [803, 345] on div "X" at bounding box center [829, 342] width 52 height 16
drag, startPoint x: 815, startPoint y: 343, endPoint x: 806, endPoint y: 342, distance: 9.6
click at [808, 342] on div "X" at bounding box center [829, 342] width 52 height 16
click at [817, 338] on icon "button" at bounding box center [821, 342] width 8 height 8
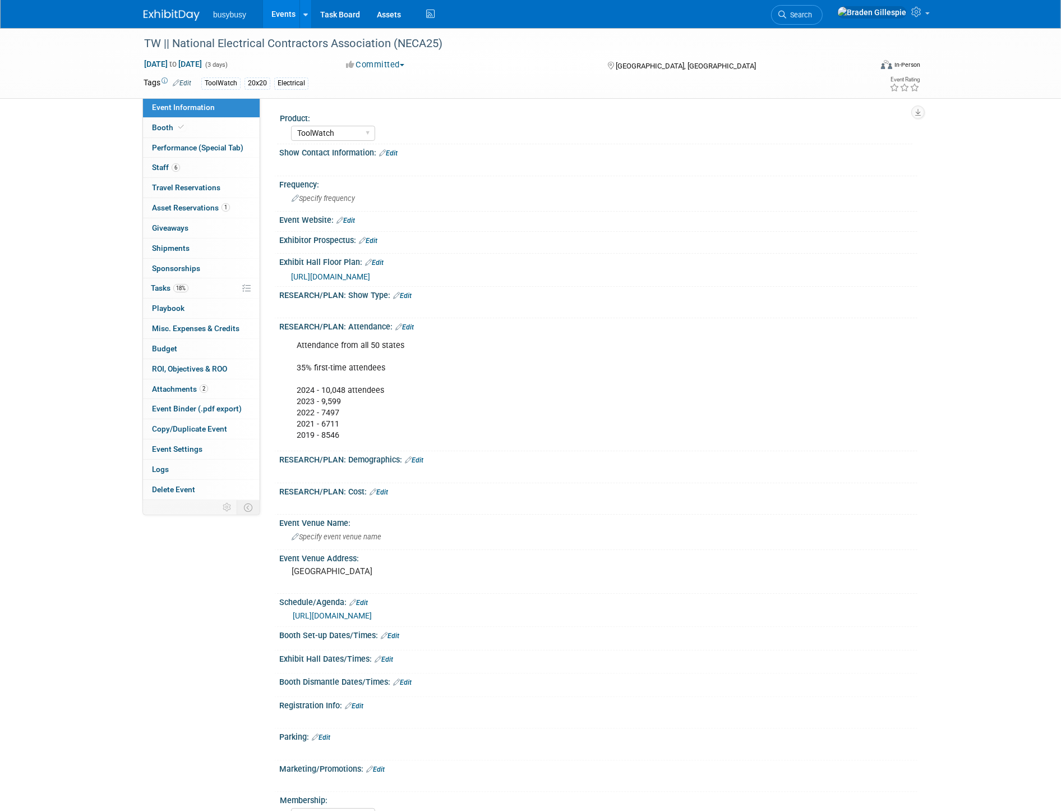
click at [419, 457] on link "Edit" at bounding box center [414, 460] width 19 height 8
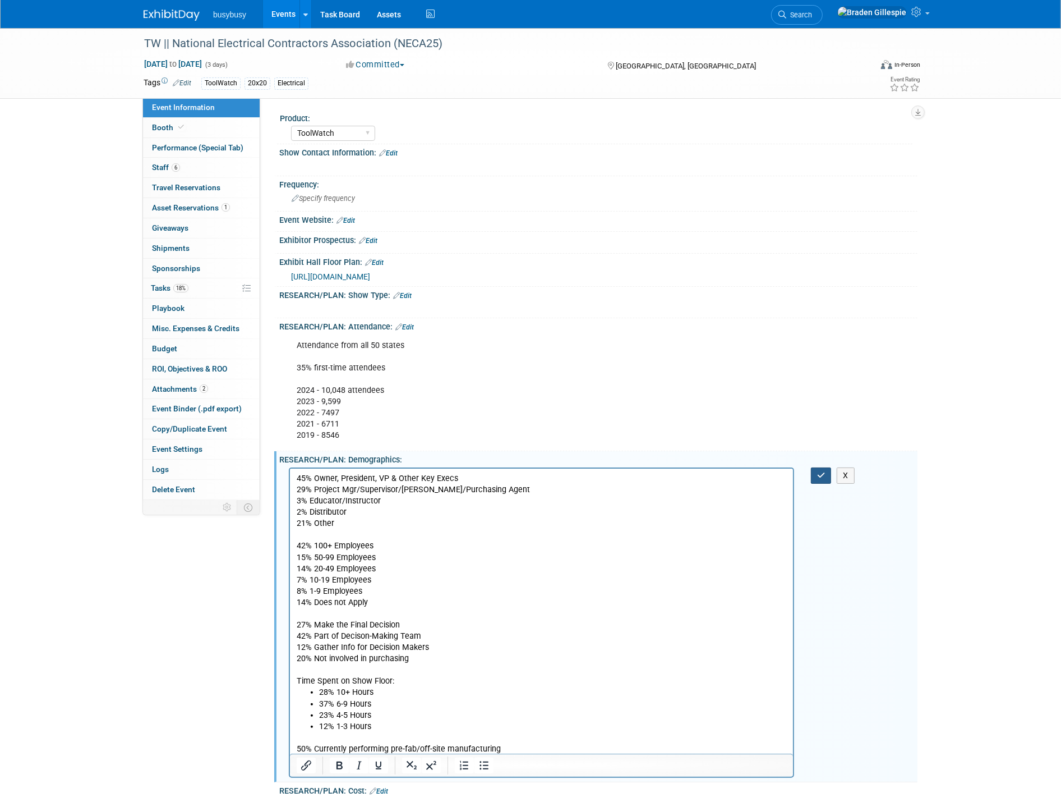
click at [819, 467] on button "button" at bounding box center [821, 475] width 21 height 16
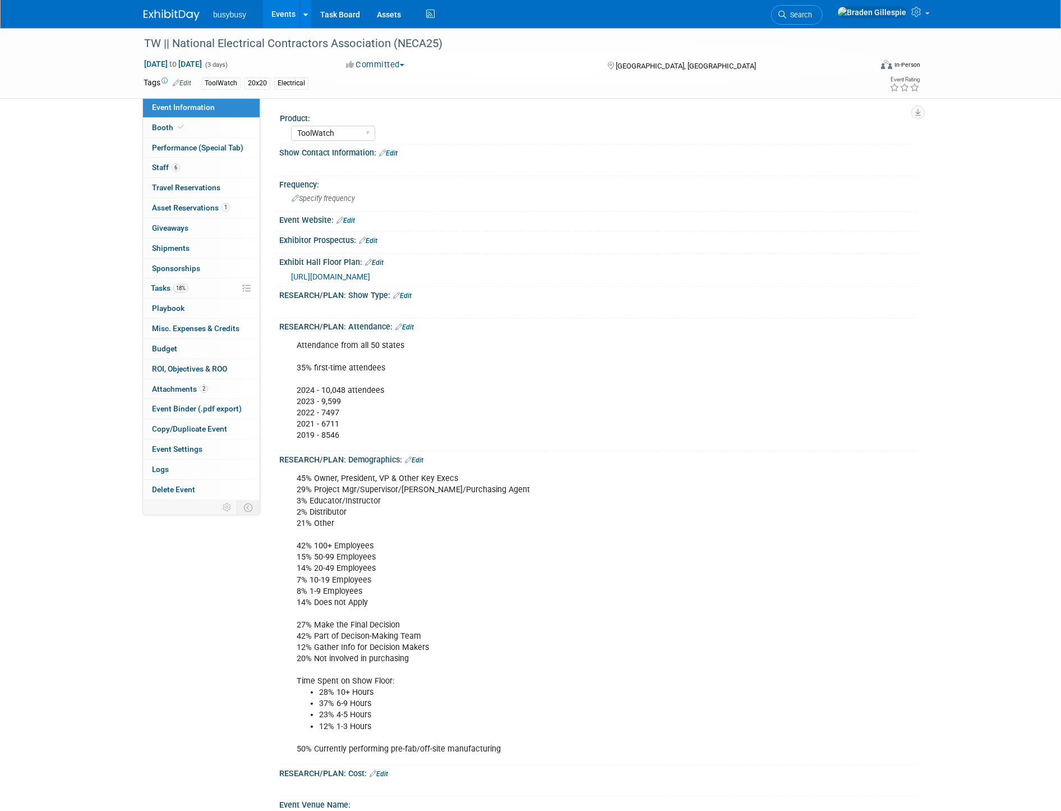
click at [400, 294] on link "Edit" at bounding box center [402, 296] width 19 height 8
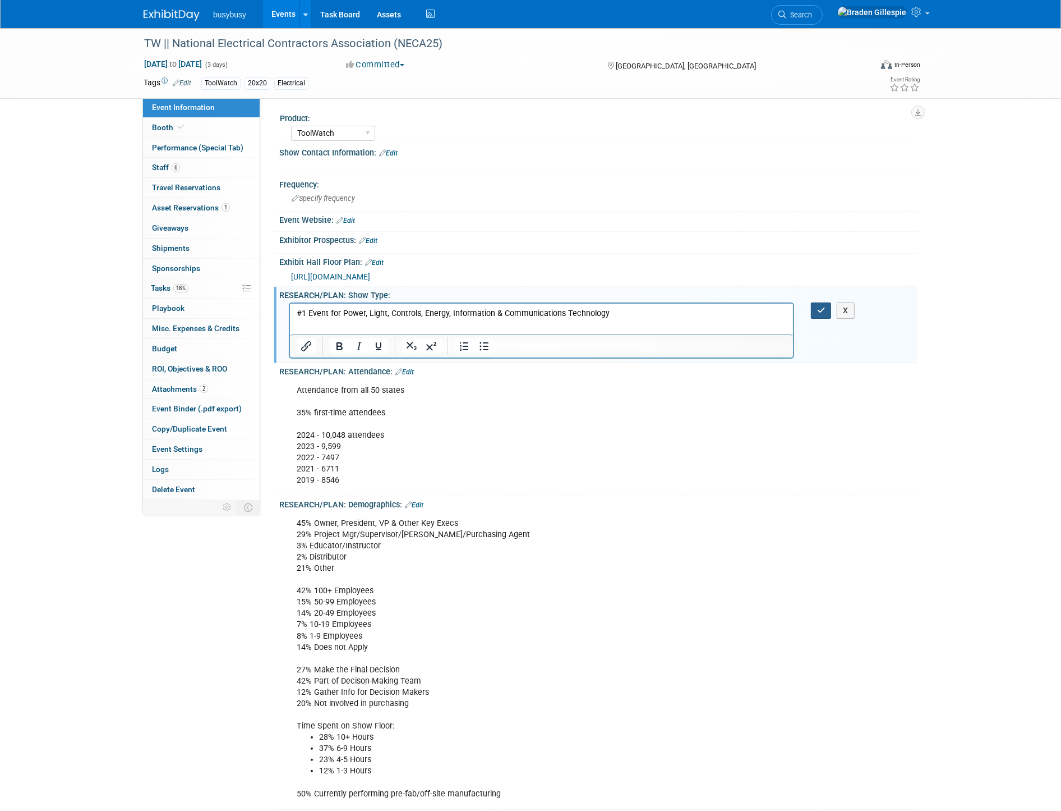
click at [817, 304] on button "button" at bounding box center [821, 310] width 21 height 16
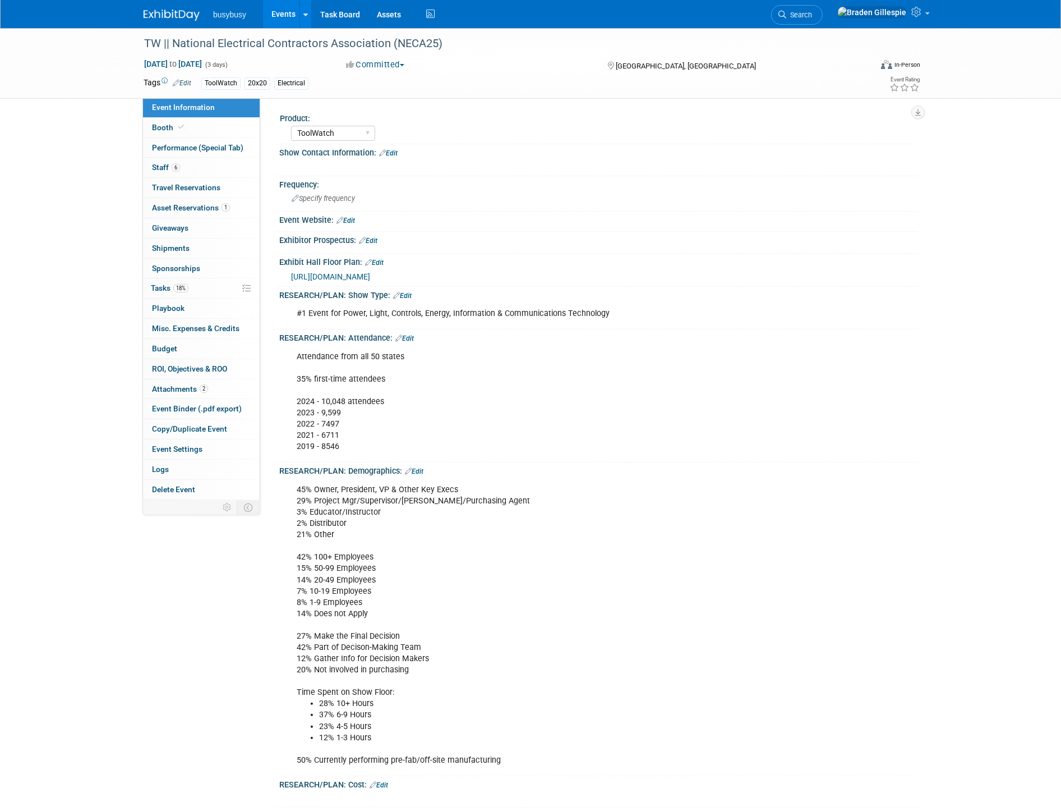
click at [406, 295] on link "Edit" at bounding box center [402, 296] width 19 height 8
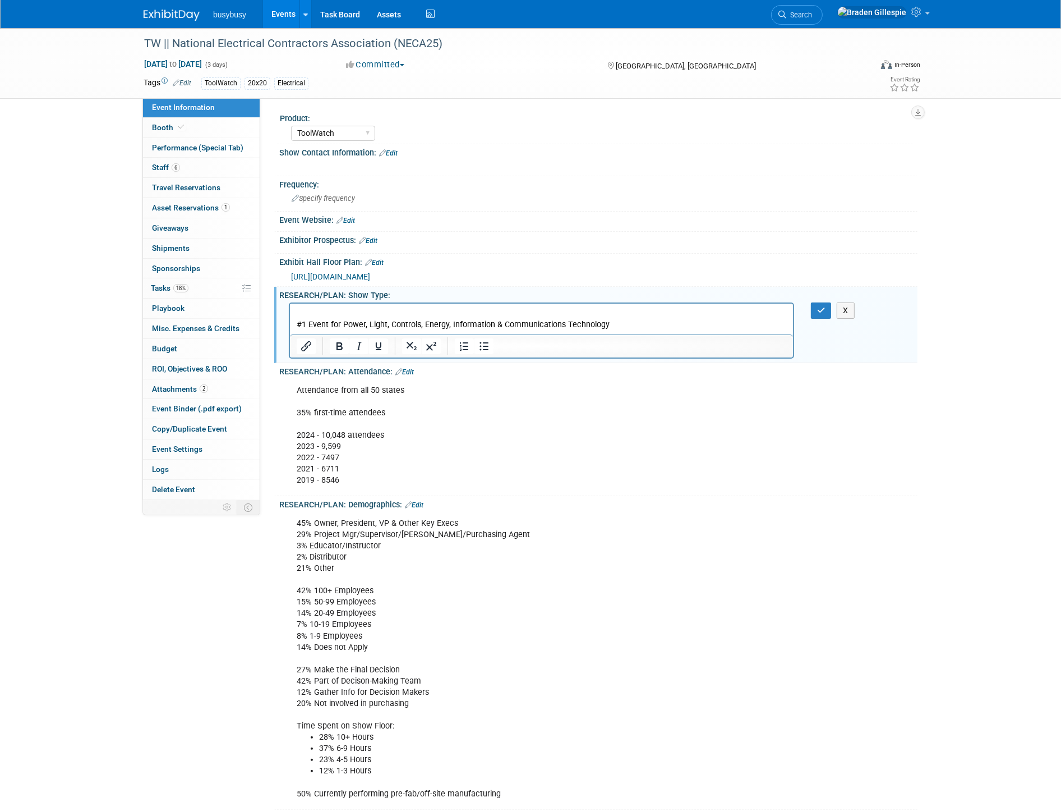
click at [303, 314] on p "Rich Text Area. Press ALT-0 for help." at bounding box center [541, 312] width 490 height 11
click at [812, 304] on button "button" at bounding box center [821, 310] width 21 height 16
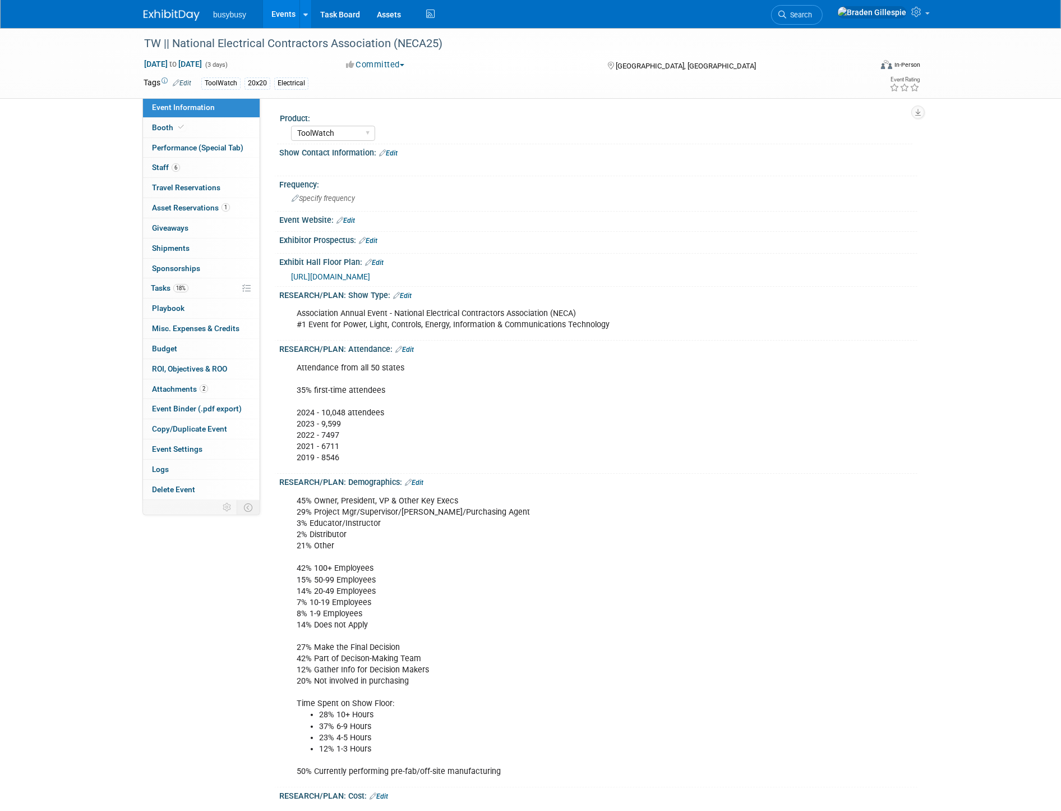
click at [344, 217] on link "Edit" at bounding box center [346, 221] width 19 height 8
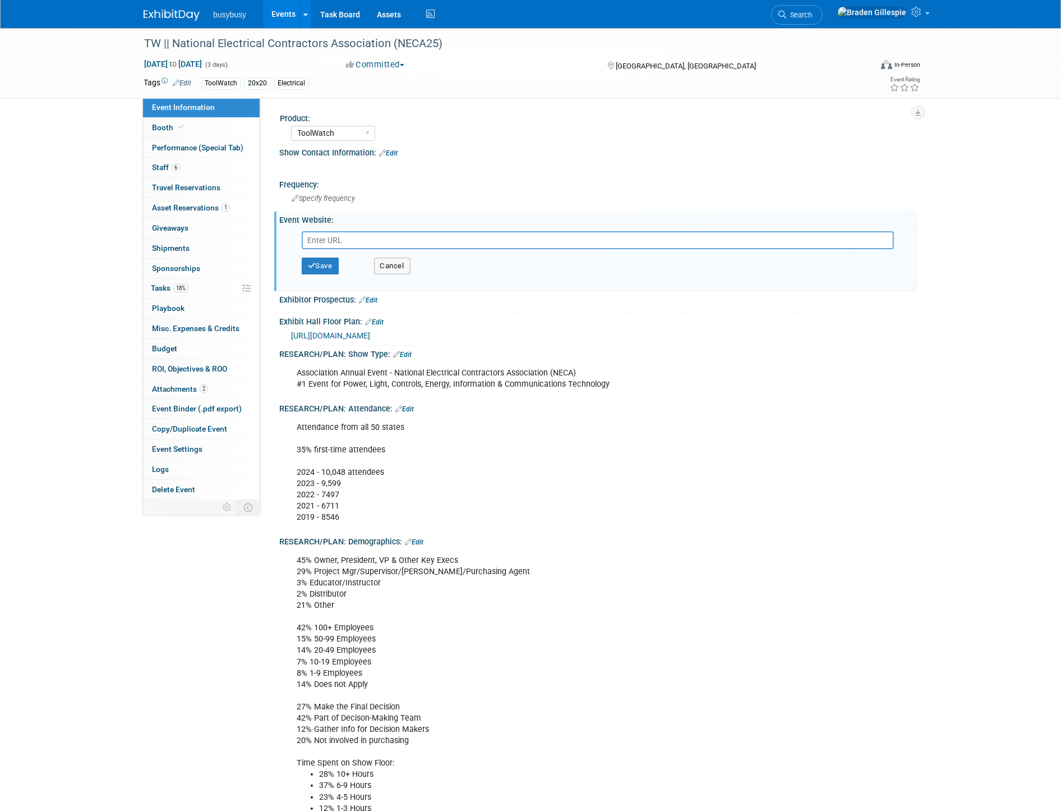
click at [357, 238] on input "text" at bounding box center [598, 240] width 592 height 18
type input "[URL][DOMAIN_NAME]"
click at [333, 265] on button "Save" at bounding box center [320, 265] width 37 height 17
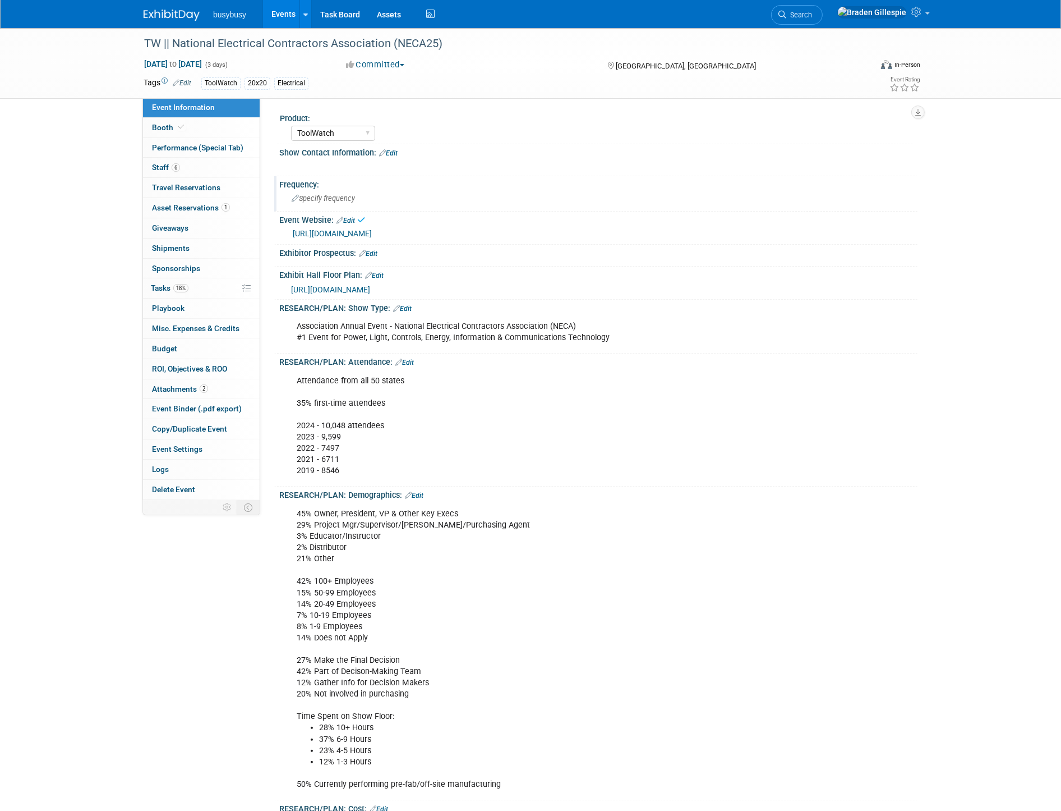
click at [339, 198] on span "Specify frequency" at bounding box center [323, 198] width 63 height 8
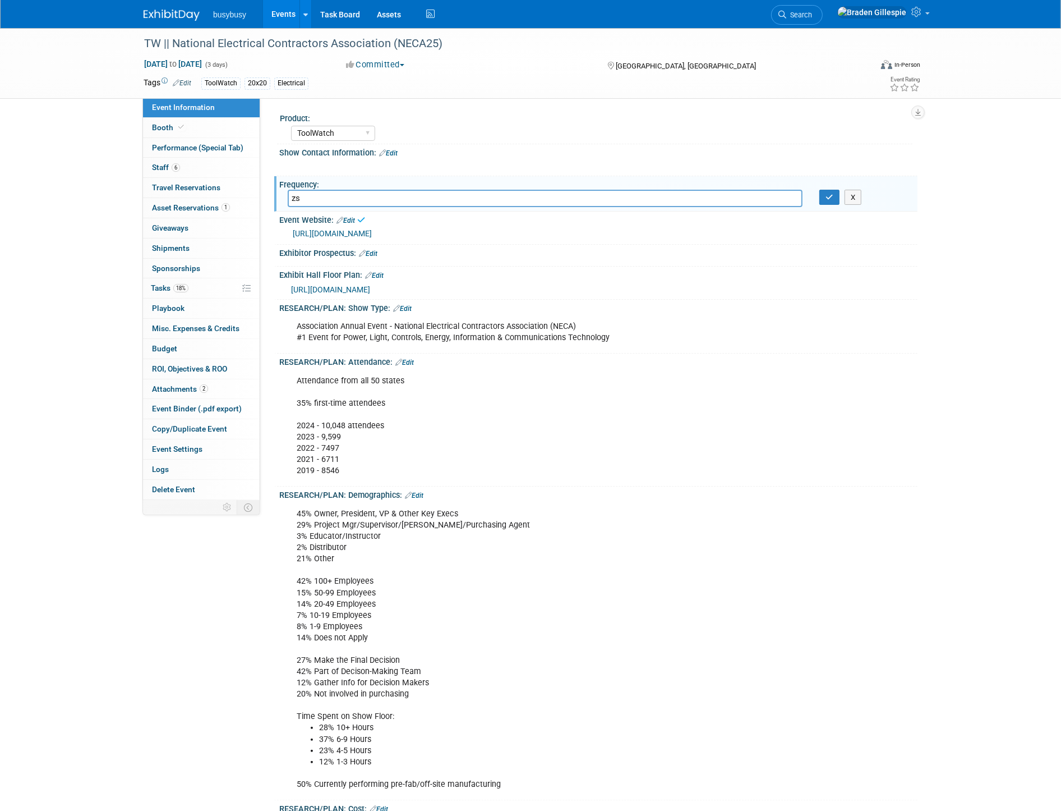
type input "z"
type input "Annual"
click at [831, 199] on icon "button" at bounding box center [830, 197] width 8 height 7
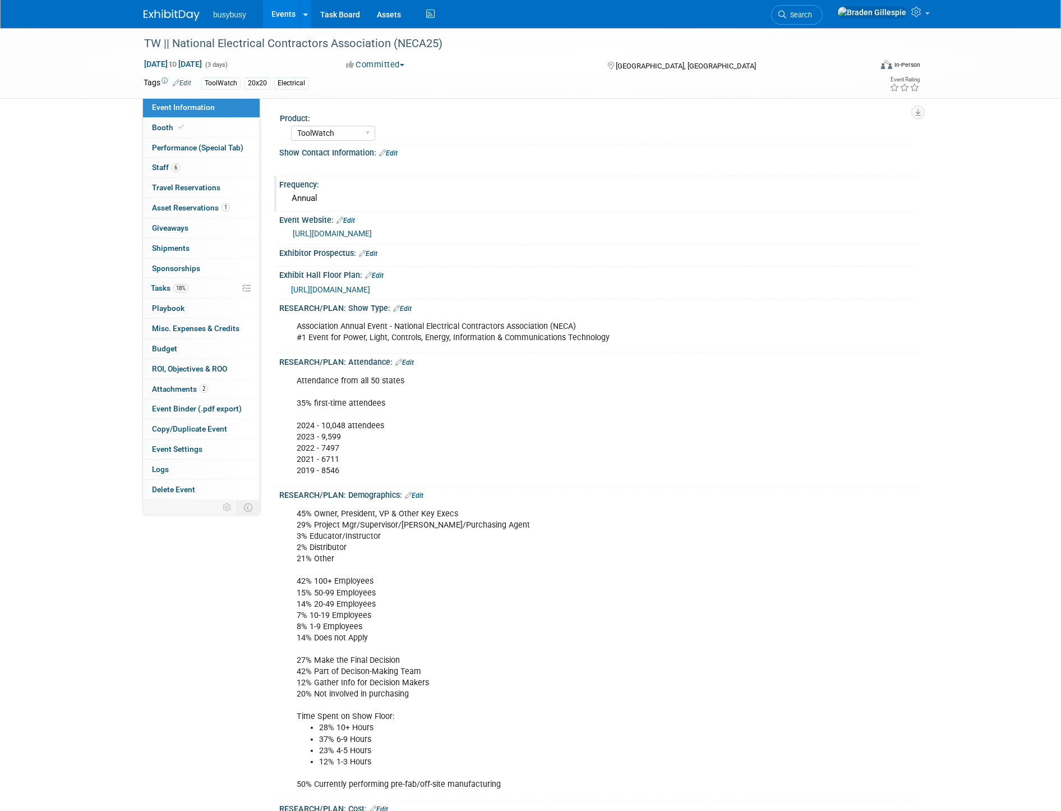
click at [394, 151] on link "Edit" at bounding box center [388, 153] width 19 height 8
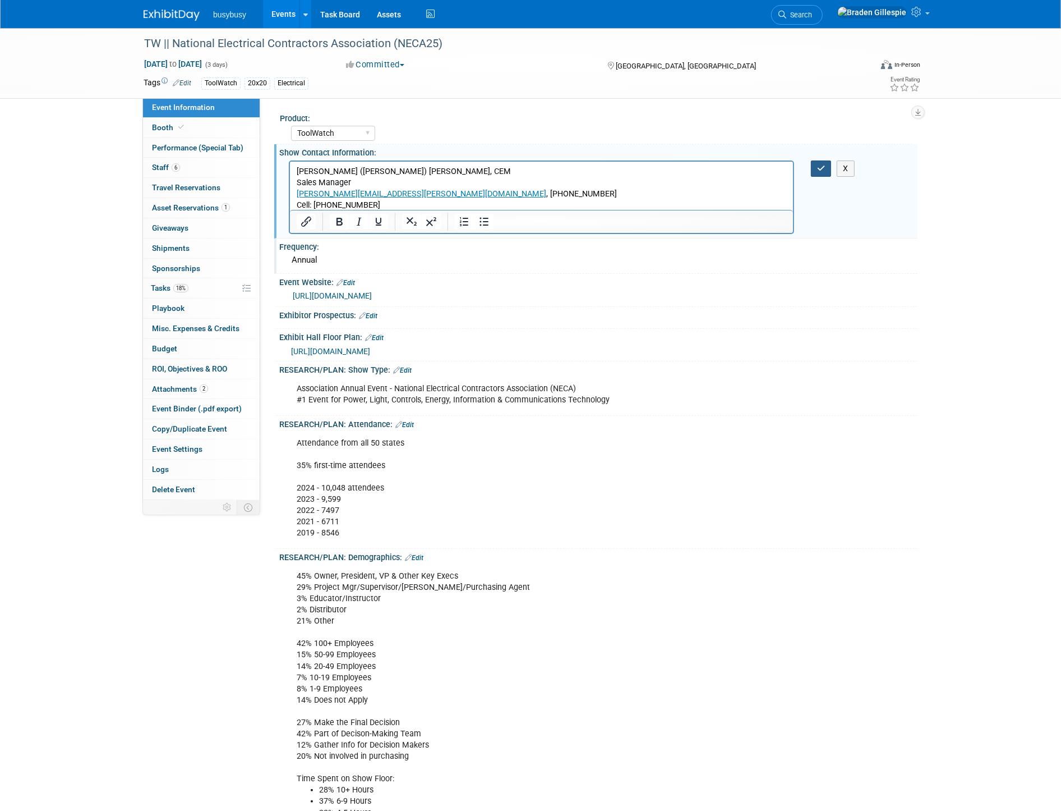
click at [827, 169] on button "button" at bounding box center [821, 168] width 21 height 16
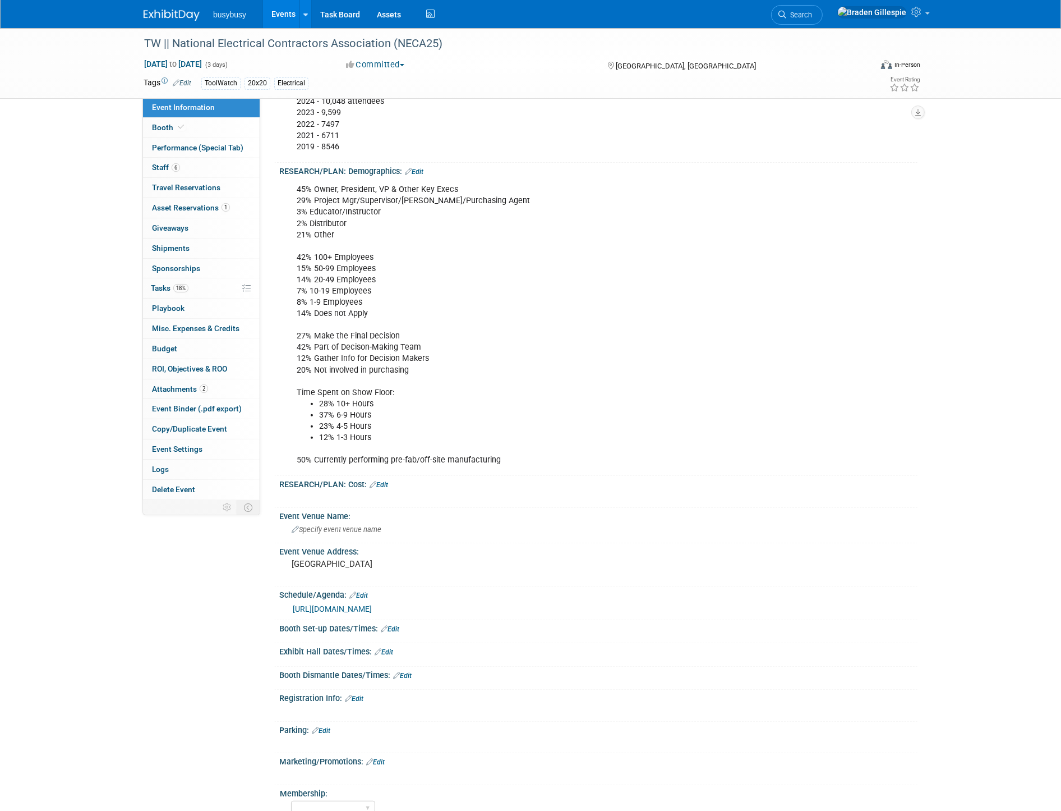
scroll to position [374, 0]
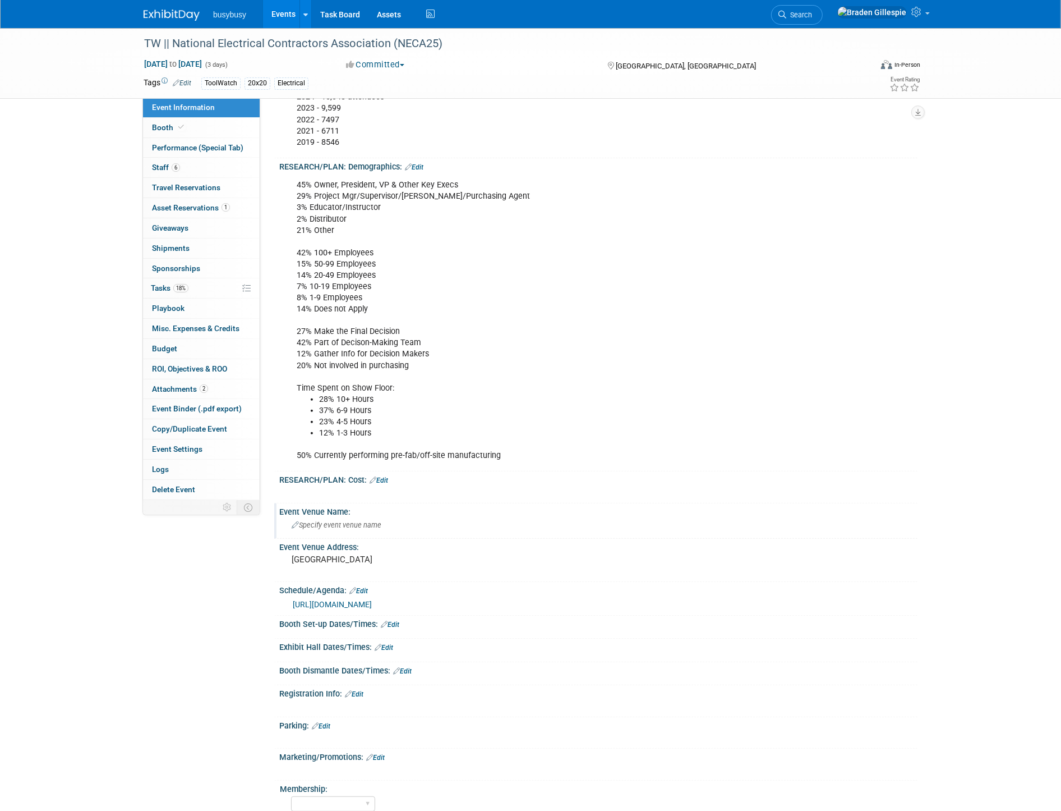
click at [373, 521] on span "Specify event venue name" at bounding box center [337, 525] width 90 height 8
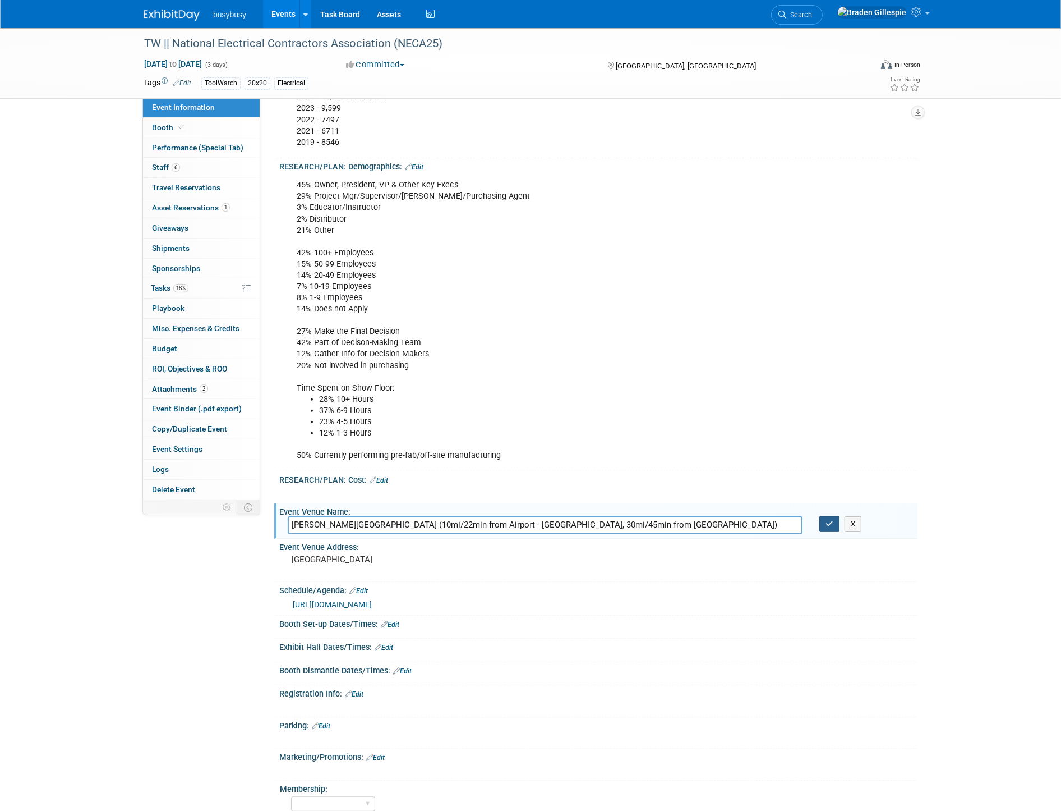
type input "McCormick Place Convention Center (10mi/22min from Airport - MDW, 30mi/45min fr…"
click at [821, 519] on button "button" at bounding box center [830, 524] width 20 height 16
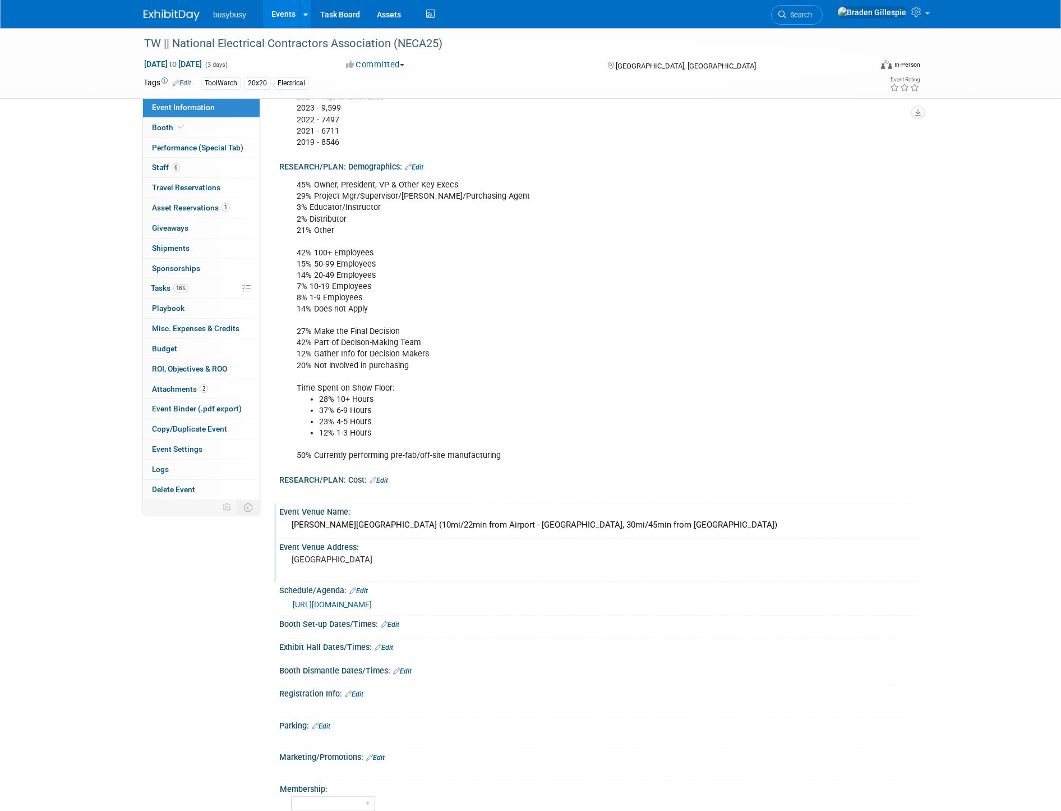
click at [343, 562] on div "Chicago" at bounding box center [412, 564] width 249 height 26
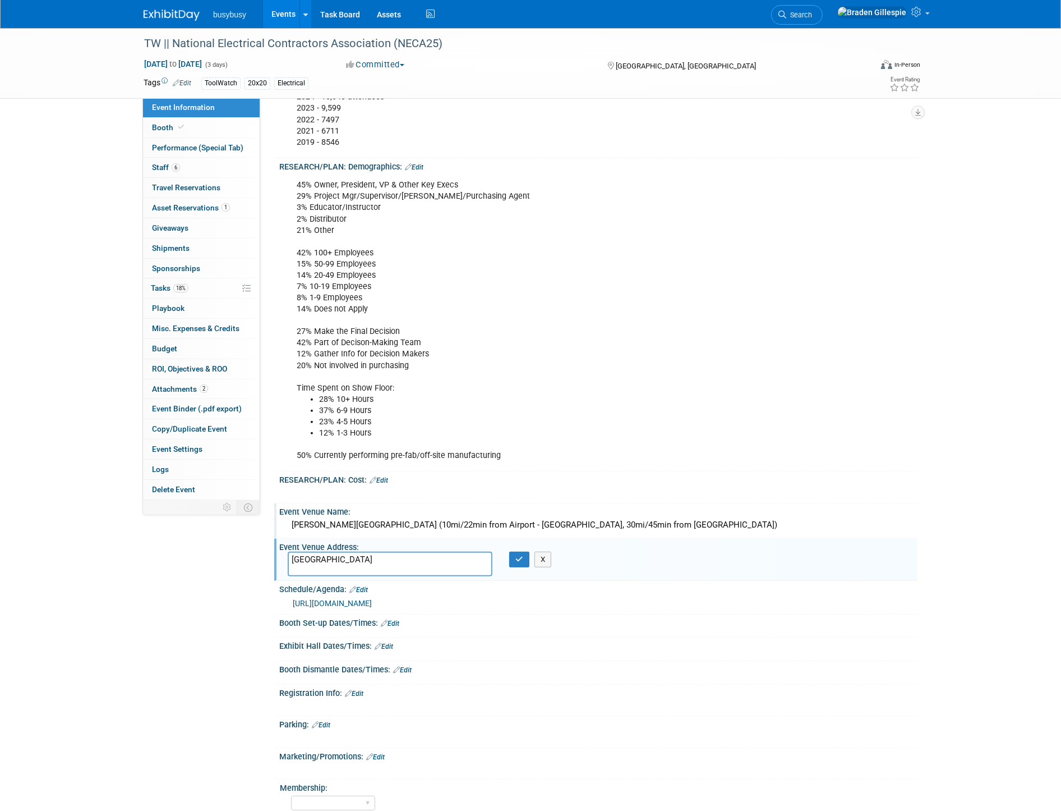
drag, startPoint x: 343, startPoint y: 562, endPoint x: 195, endPoint y: 559, distance: 148.1
click at [195, 559] on div "Event Information Event Info Booth Booth Performance (Special Tab) Performance …" at bounding box center [530, 282] width 791 height 1257
type textarea "2301 S Martin Luther King Dr, Chicago, IL 60616"
click at [511, 553] on button "button" at bounding box center [519, 559] width 20 height 16
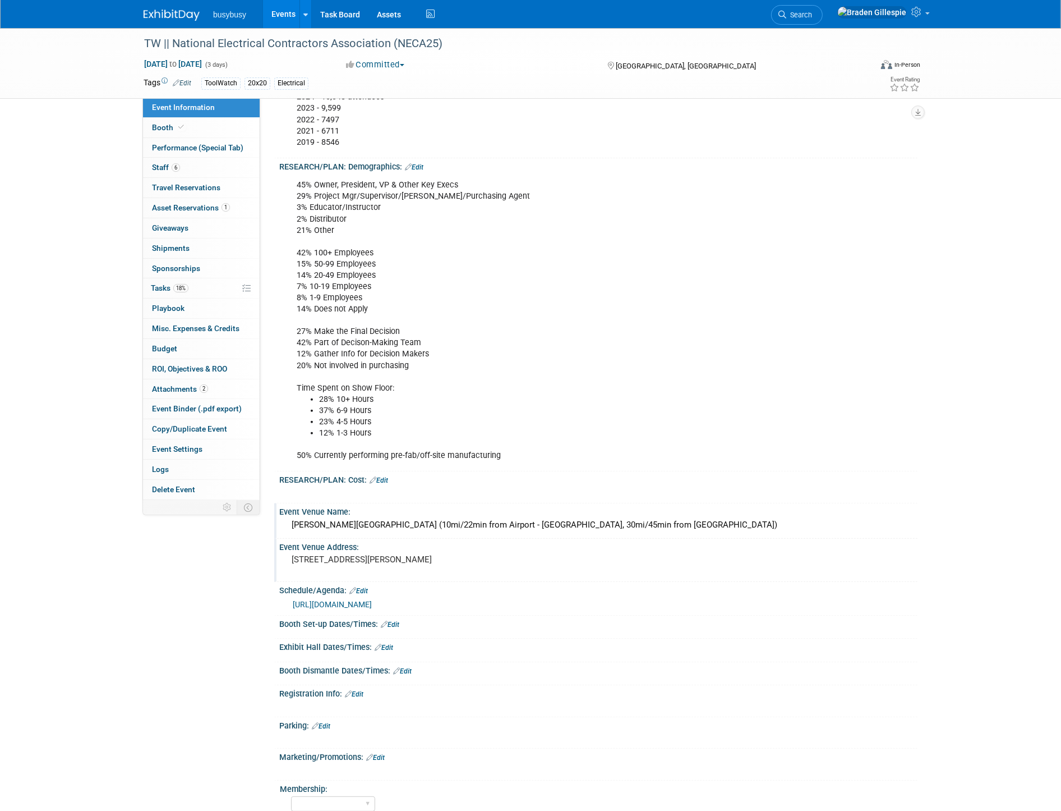
click at [384, 643] on link "Edit" at bounding box center [384, 647] width 19 height 8
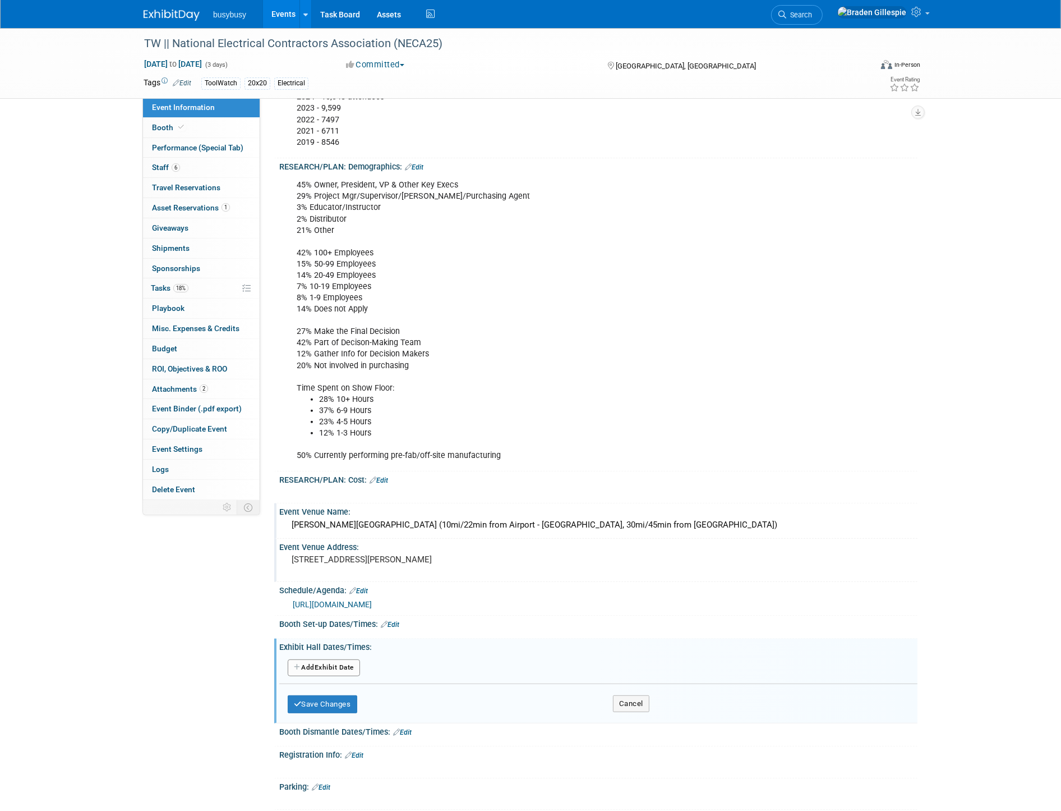
click at [344, 660] on button "Add Another Exhibit Date" at bounding box center [324, 667] width 72 height 17
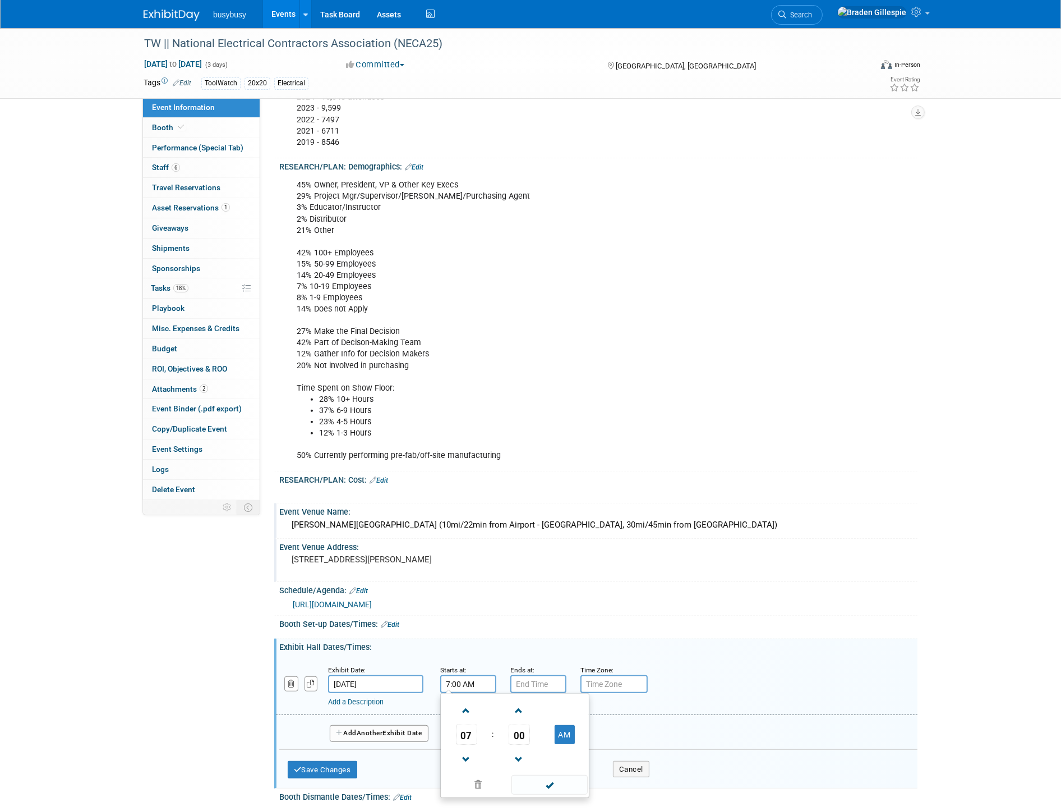
click at [463, 675] on input "7:00 AM" at bounding box center [468, 684] width 56 height 18
drag, startPoint x: 473, startPoint y: 682, endPoint x: 370, endPoint y: 683, distance: 102.7
click at [371, 683] on div "Exhibit Date: Sep 13, 2025 Starts at: 7:00 AM 07 : 00 AM 12 01 02 03 04 05 06 0…" at bounding box center [597, 685] width 642 height 57
type input "11:30 AM"
click at [536, 760] on span at bounding box center [537, 759] width 20 height 20
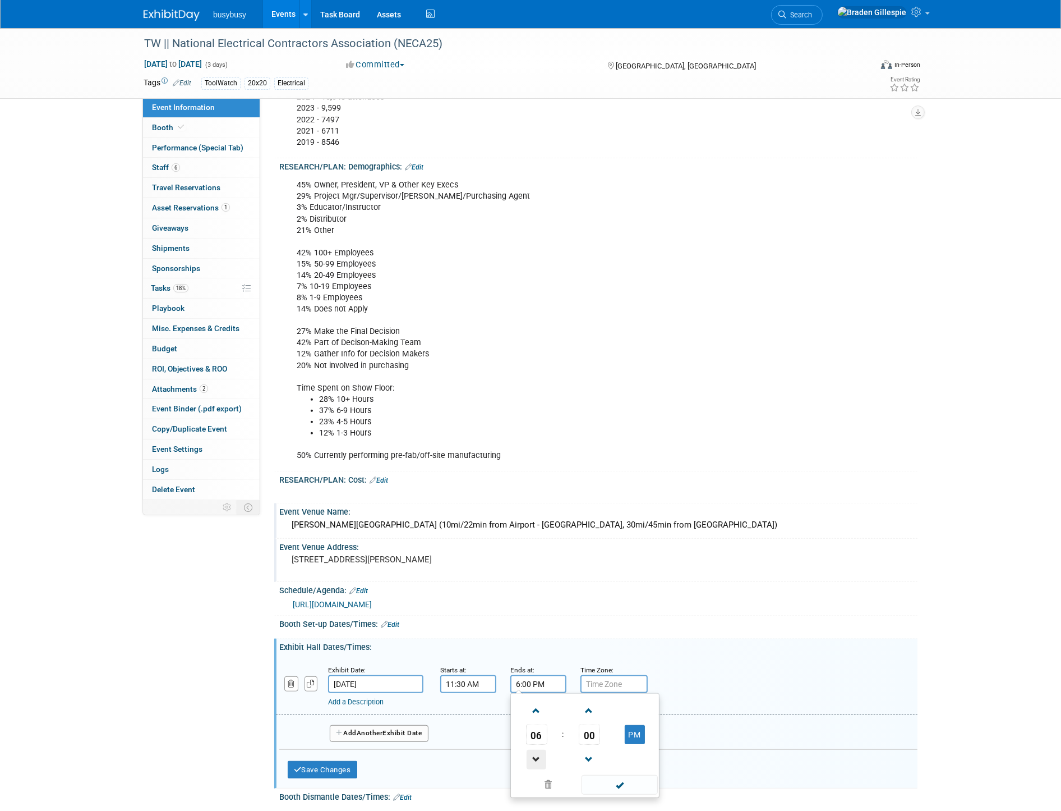
drag, startPoint x: 536, startPoint y: 760, endPoint x: 530, endPoint y: 758, distance: 6.0
click at [535, 760] on span at bounding box center [537, 759] width 20 height 20
type input "5:00 PM"
click at [632, 786] on span at bounding box center [620, 785] width 76 height 20
click at [417, 732] on button "Add Another Exhibit Date" at bounding box center [379, 733] width 99 height 17
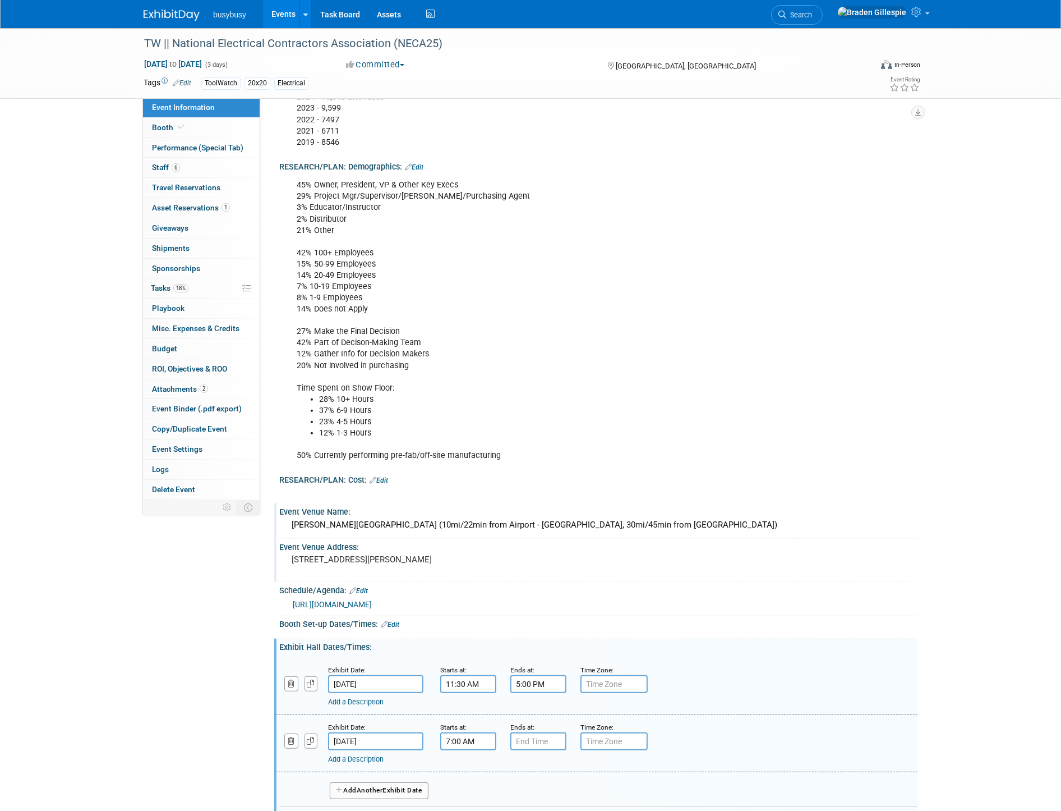
click at [466, 732] on input "7:00 AM" at bounding box center [468, 741] width 56 height 18
drag, startPoint x: 475, startPoint y: 731, endPoint x: 411, endPoint y: 725, distance: 64.3
click at [411, 725] on div "Exhibit Date: Sep 14, 2025 Starts at: 7:00 AM 07 : 00 AM 12 01 02 03 04 05 06 0…" at bounding box center [597, 743] width 642 height 57
type input "11:30 AM"
click at [537, 809] on span at bounding box center [537, 817] width 20 height 20
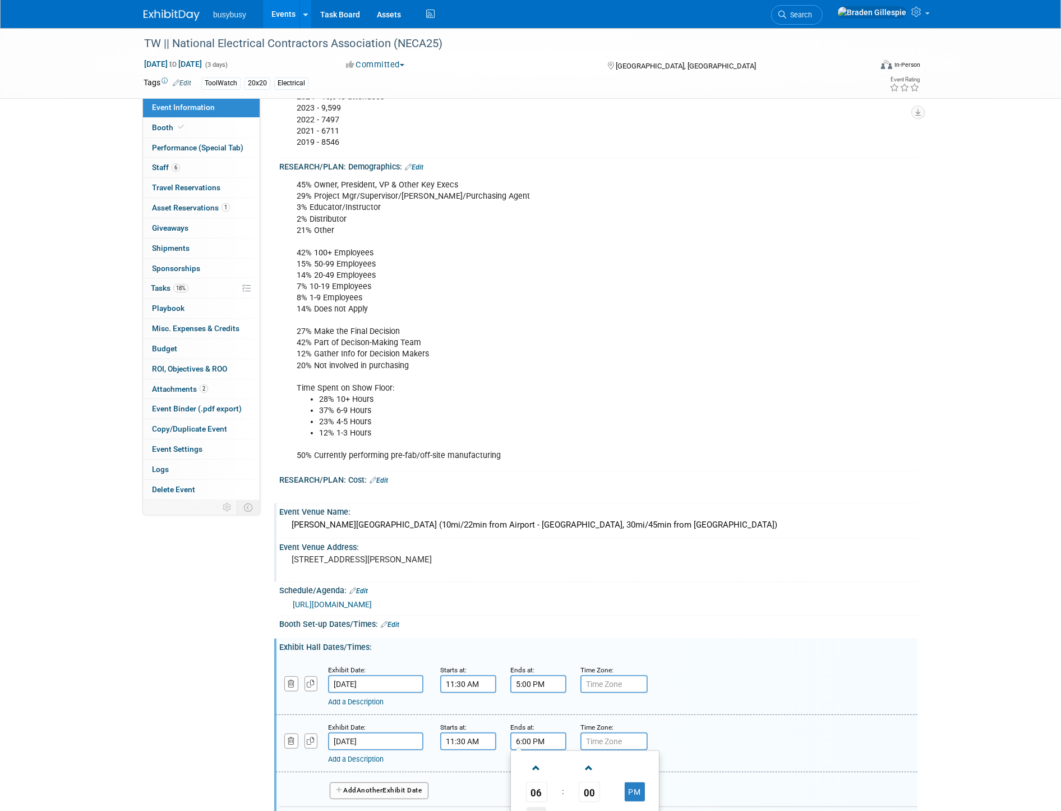
click at [537, 809] on span at bounding box center [537, 817] width 20 height 20
type input "4:00 PM"
click at [383, 786] on span "Another" at bounding box center [370, 790] width 26 height 8
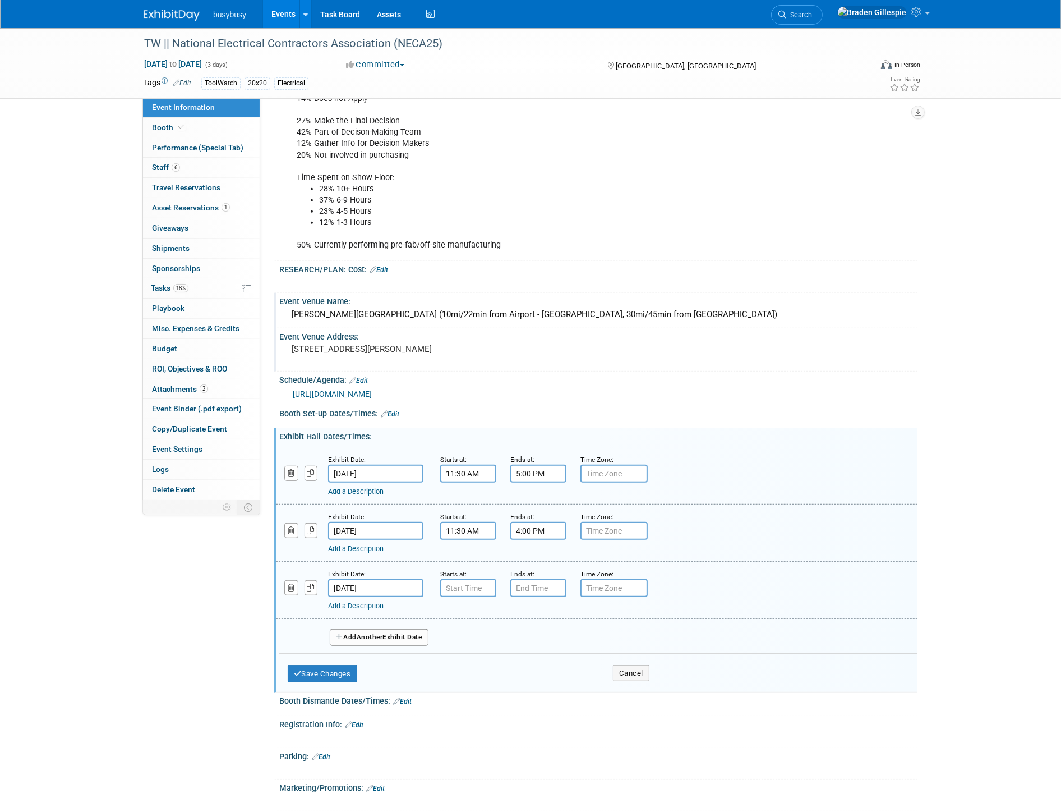
scroll to position [623, 0]
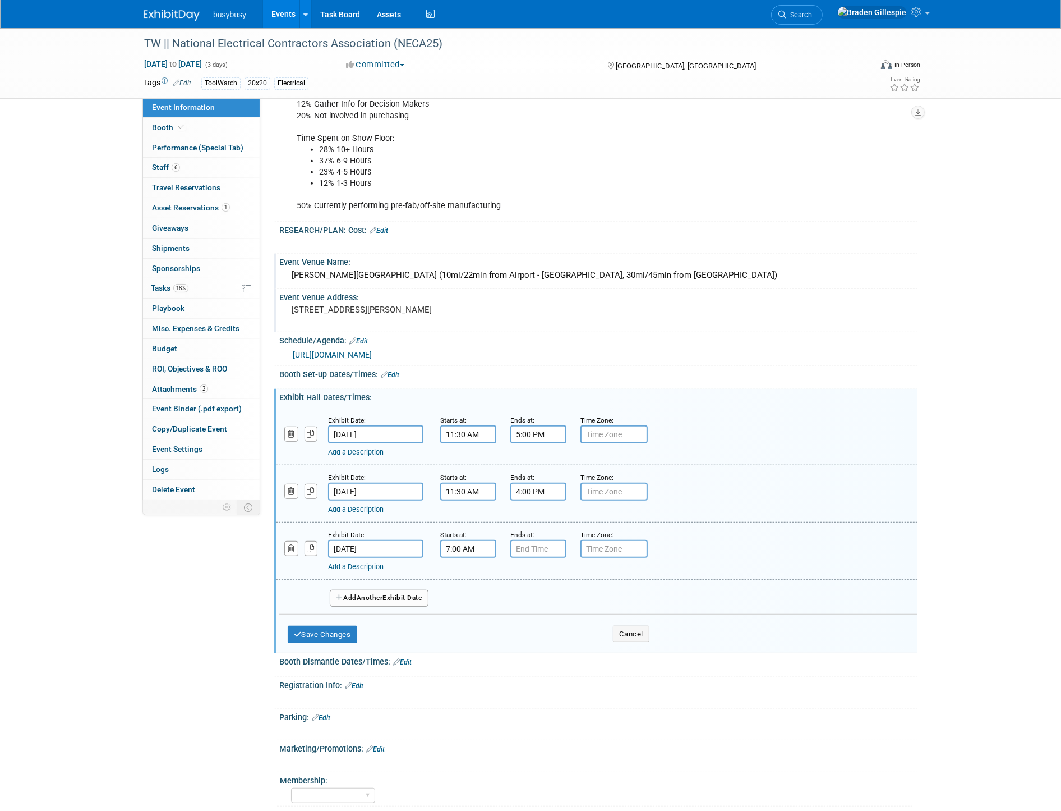
drag, startPoint x: 473, startPoint y: 541, endPoint x: 466, endPoint y: 542, distance: 7.9
click at [472, 541] on input "7:00 AM" at bounding box center [468, 549] width 56 height 18
drag, startPoint x: 472, startPoint y: 542, endPoint x: 395, endPoint y: 539, distance: 77.5
click at [395, 541] on div "Exhibit Date: Sep 15, 2025 Starts at: 7:00 AM 07 : 00 AM 12 01 02 03 04 05 06 0…" at bounding box center [597, 550] width 642 height 57
type input "9:00 AM"
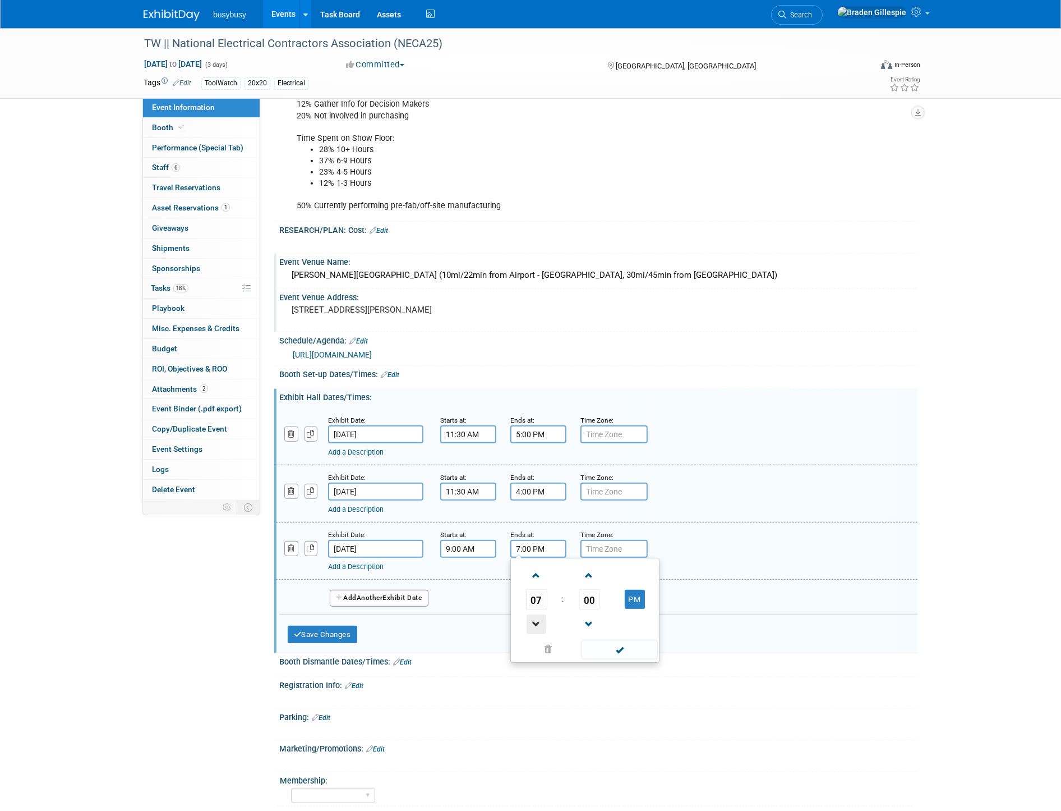
click at [534, 618] on span at bounding box center [537, 624] width 20 height 20
click at [536, 617] on span at bounding box center [537, 624] width 20 height 20
click at [535, 617] on span at bounding box center [537, 624] width 20 height 20
click at [539, 616] on span at bounding box center [537, 624] width 20 height 20
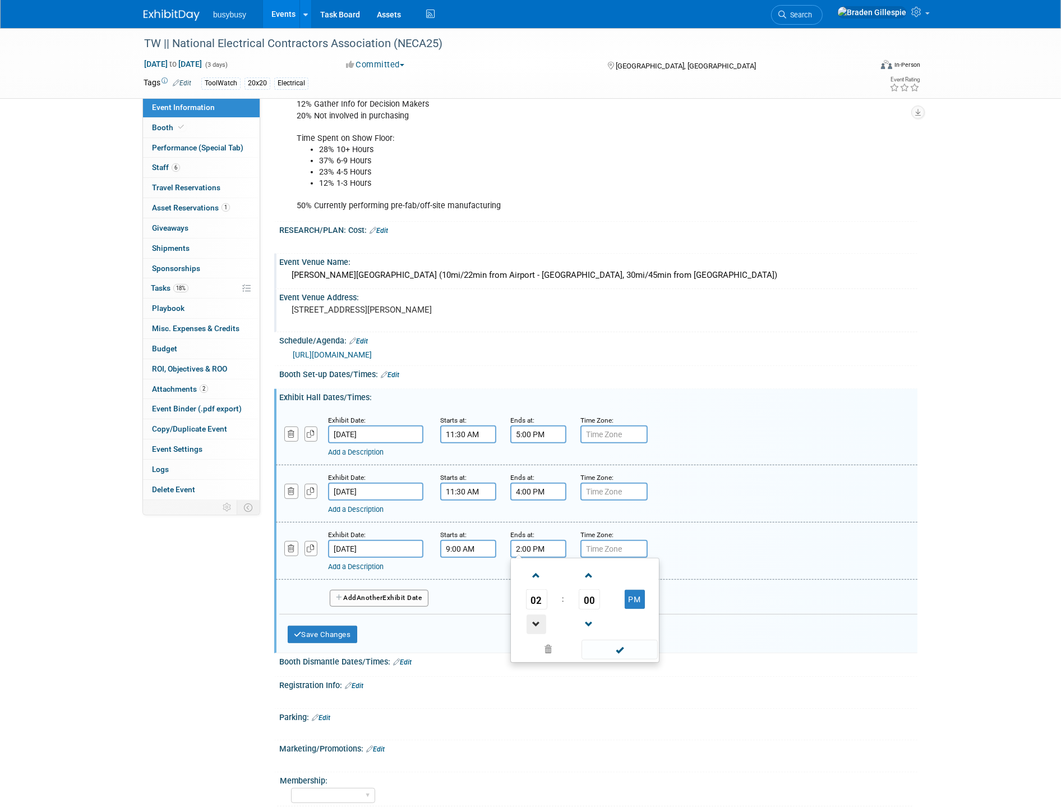
click at [537, 616] on span at bounding box center [537, 624] width 20 height 20
type input "1:00 PM"
click at [595, 643] on span at bounding box center [620, 650] width 76 height 20
click at [323, 626] on button "Save Changes" at bounding box center [323, 635] width 70 height 18
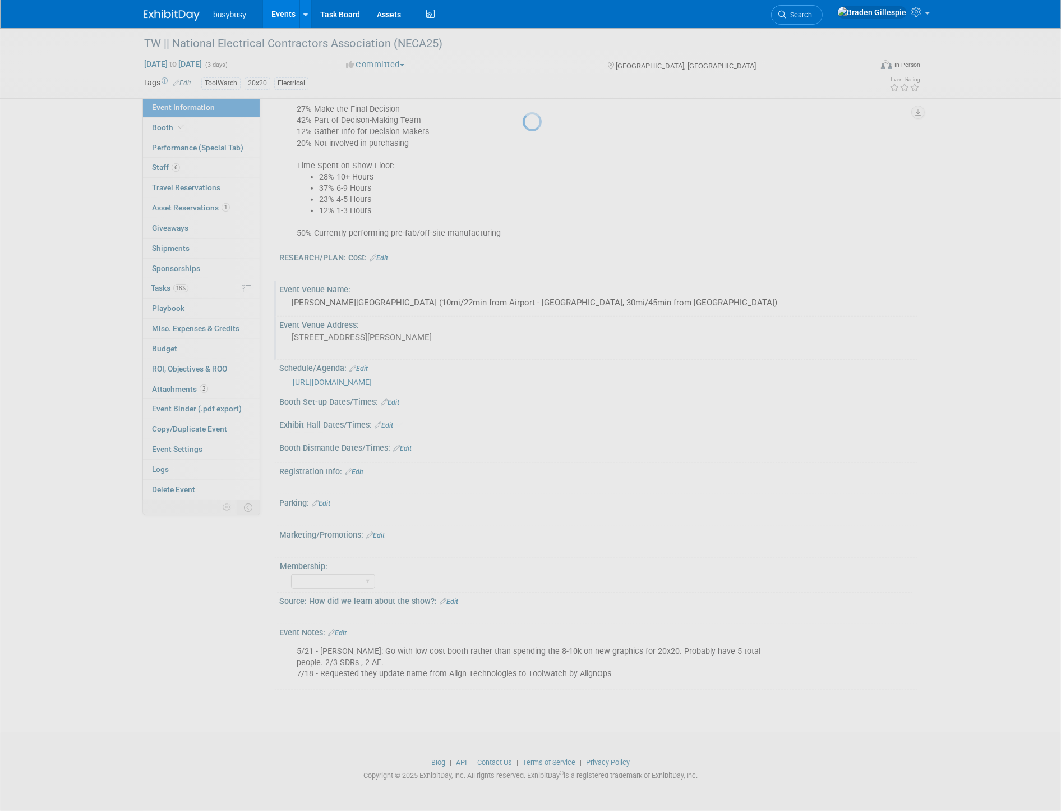
scroll to position [586, 0]
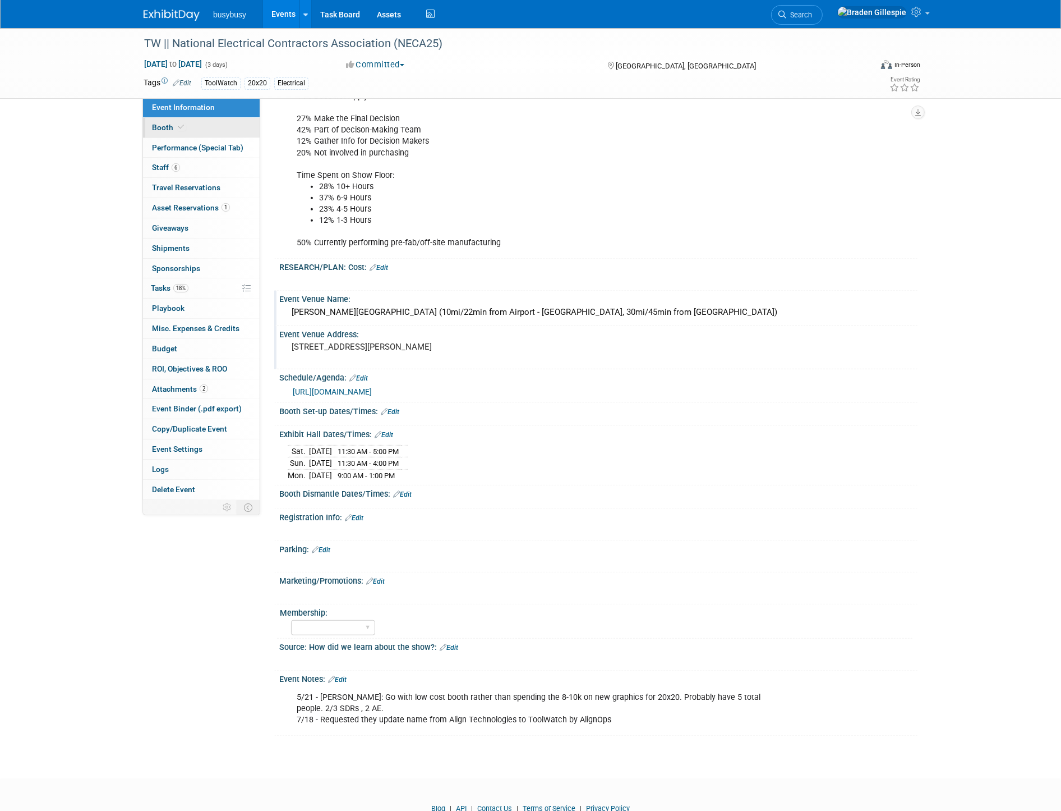
click at [188, 124] on link "Booth" at bounding box center [201, 128] width 117 height 20
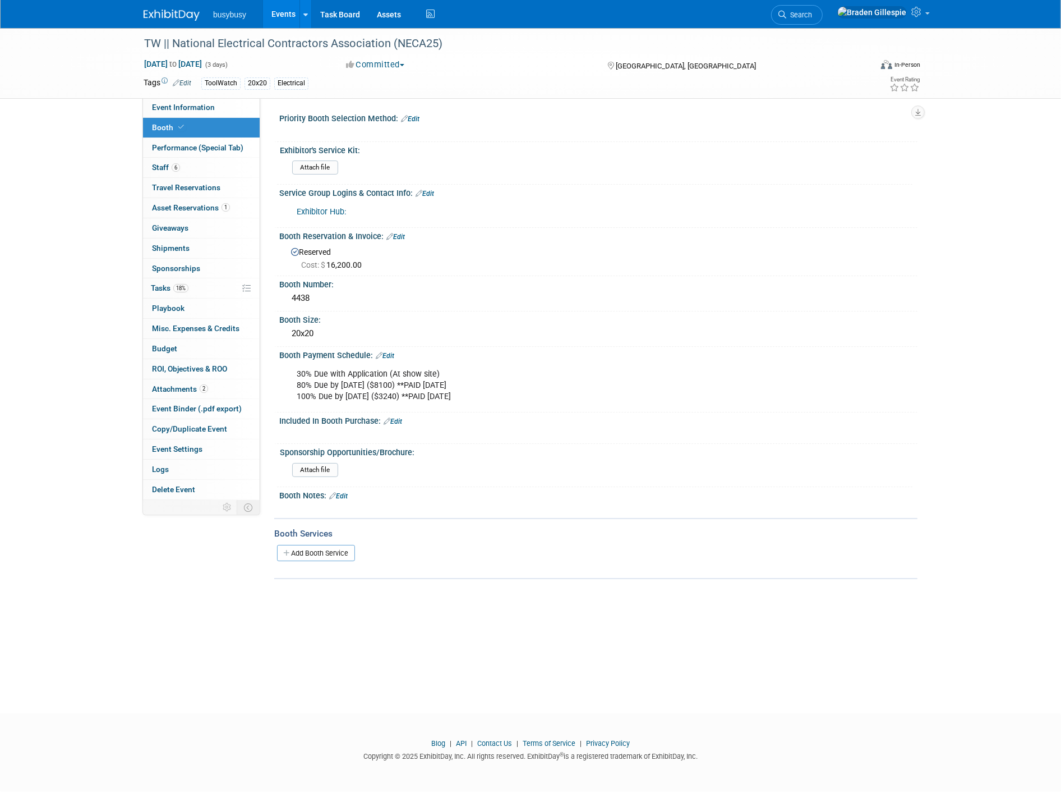
click at [424, 192] on link "Edit" at bounding box center [425, 194] width 19 height 8
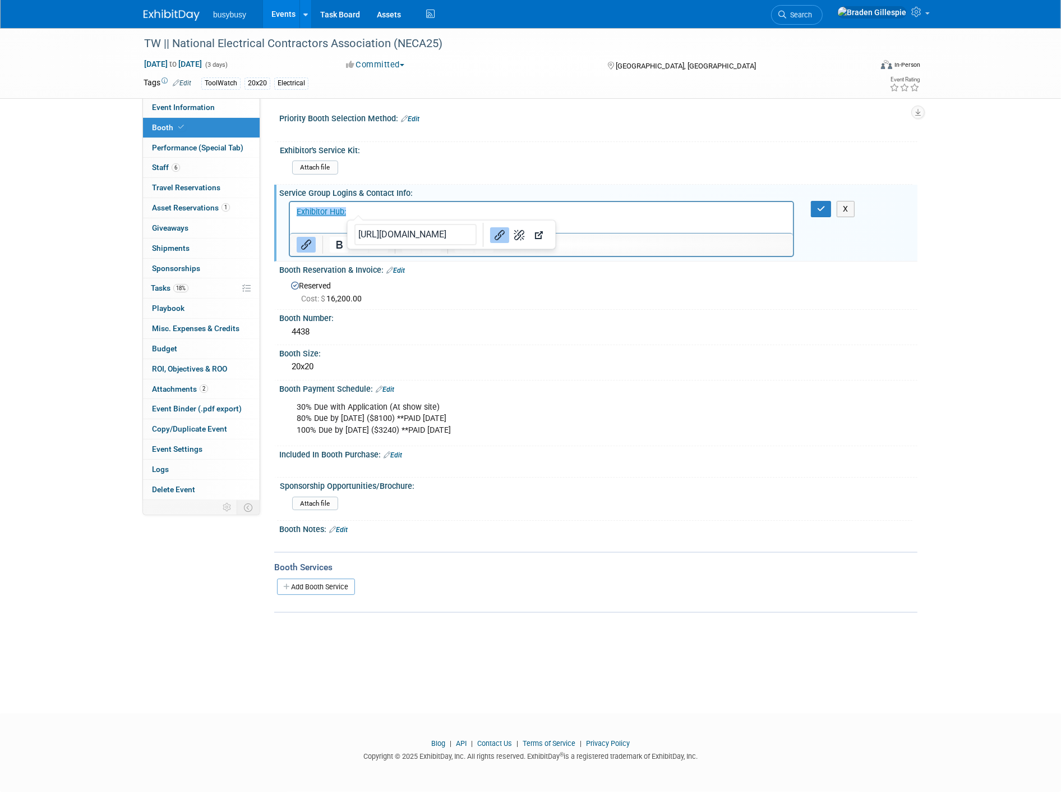
click at [401, 212] on p "﻿Exhibitor Hub:" at bounding box center [541, 211] width 490 height 11
click at [820, 208] on icon "button" at bounding box center [821, 209] width 8 height 8
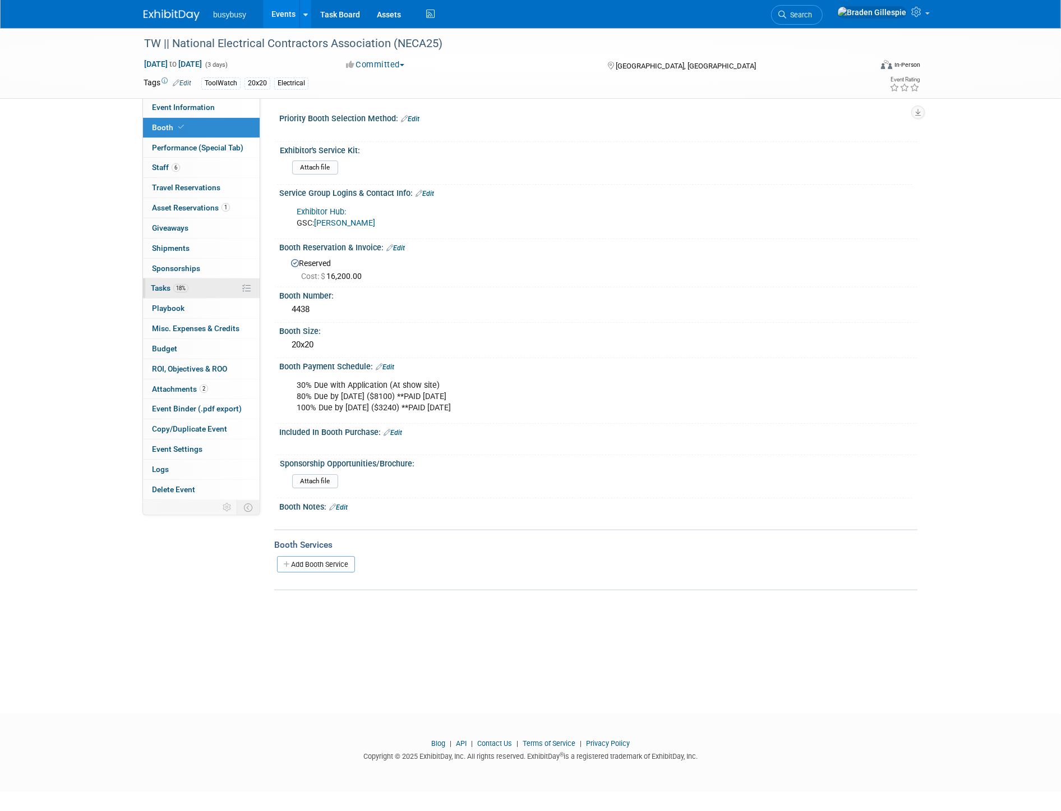
click at [200, 283] on link "18% Tasks 18%" at bounding box center [201, 288] width 117 height 20
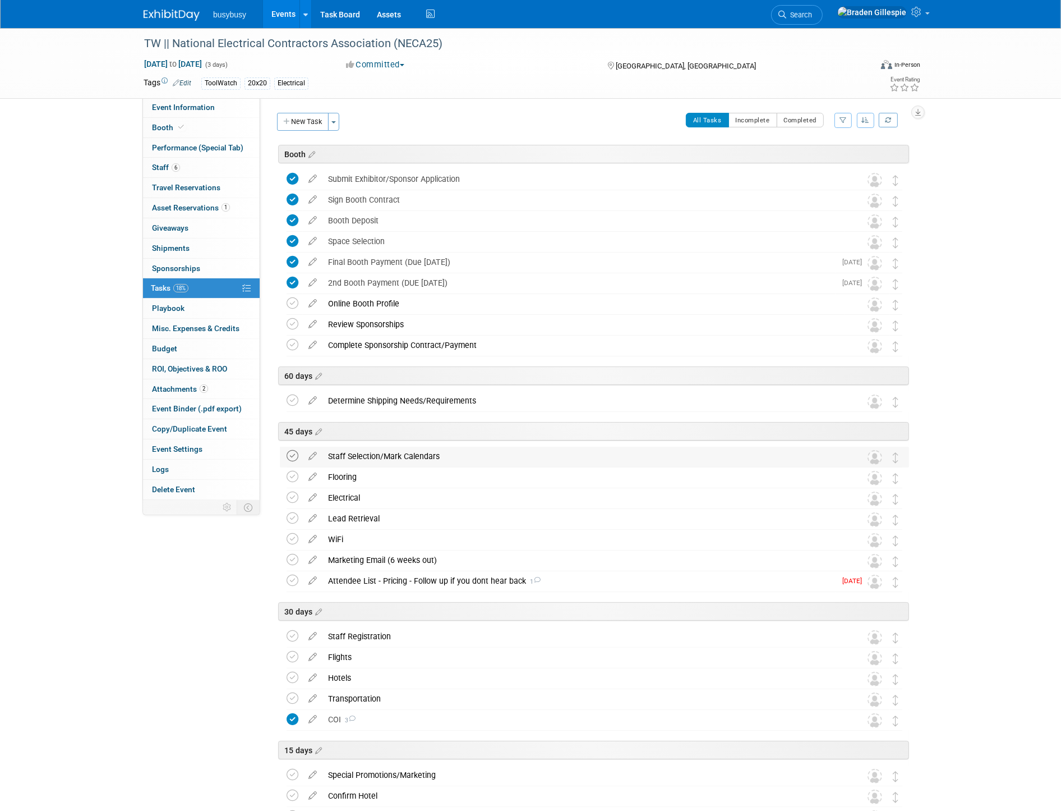
click at [287, 456] on icon at bounding box center [293, 456] width 12 height 12
click at [199, 112] on link "Event Information" at bounding box center [201, 108] width 117 height 20
select select "ToolWatch"
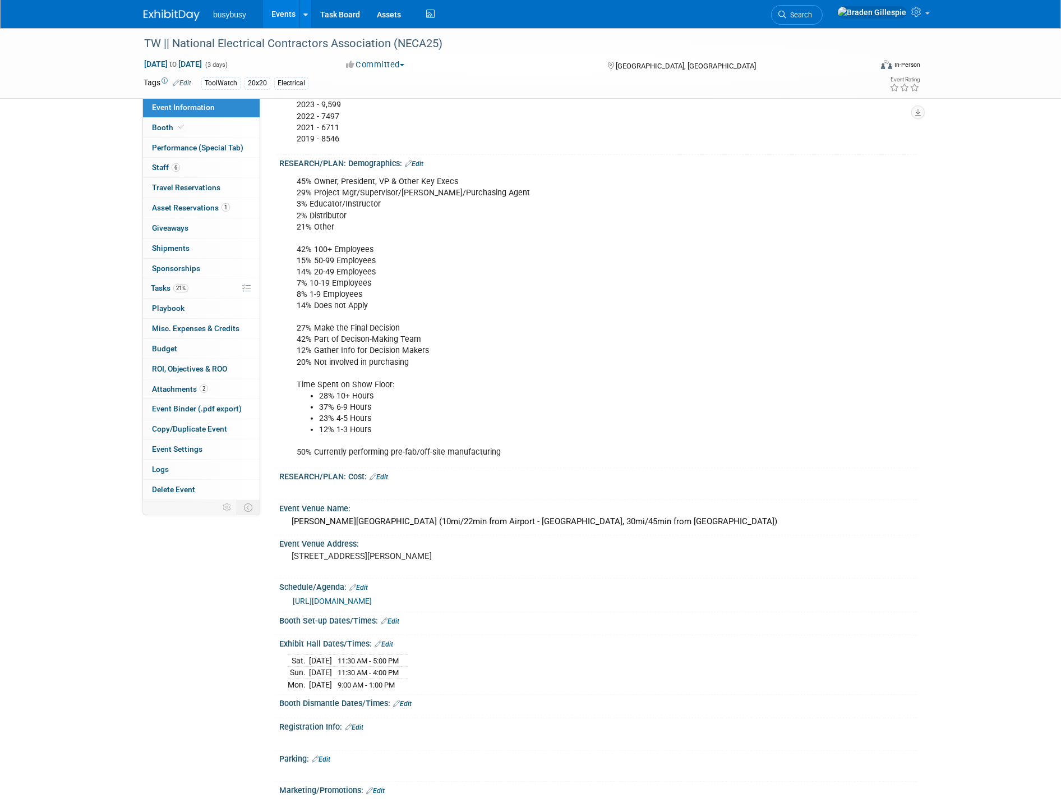
scroll to position [526, 0]
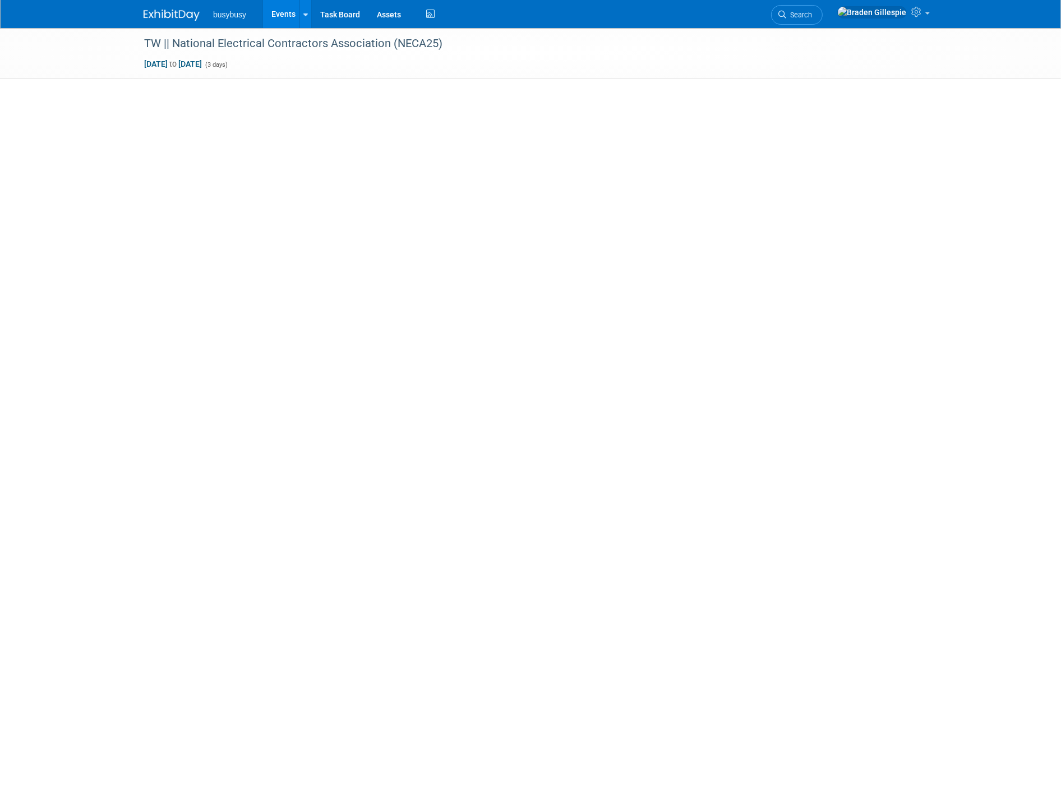
select select "ToolWatch"
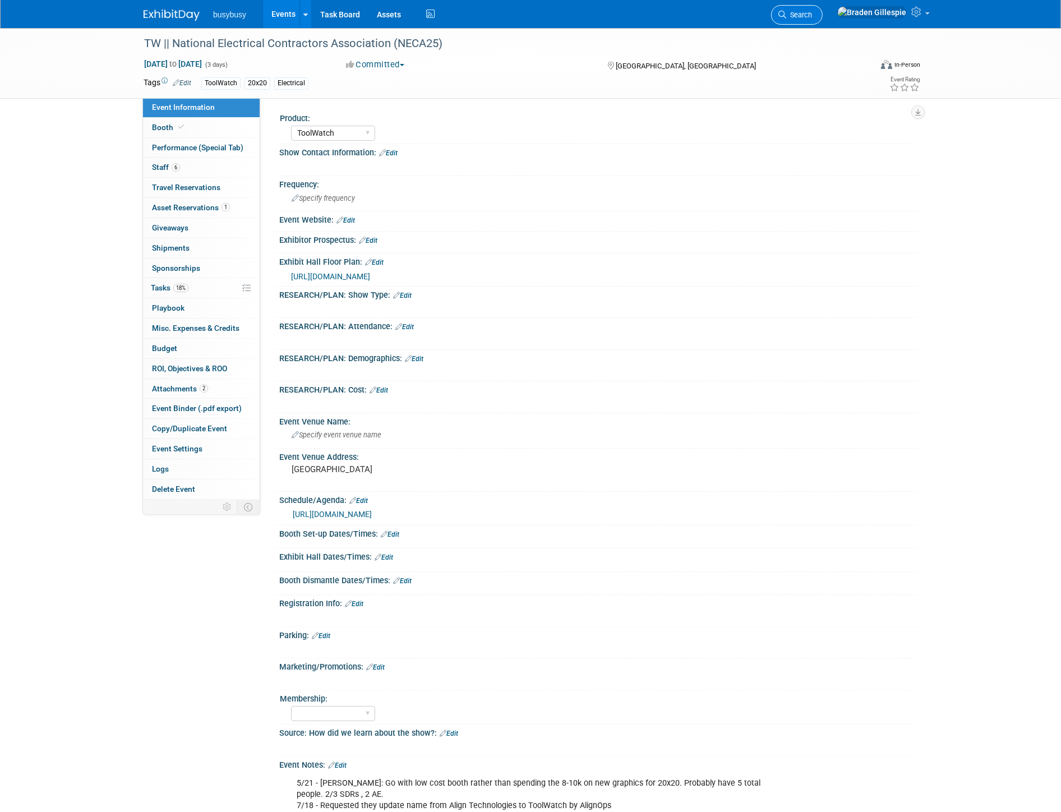
click at [787, 15] on icon at bounding box center [783, 15] width 8 height 8
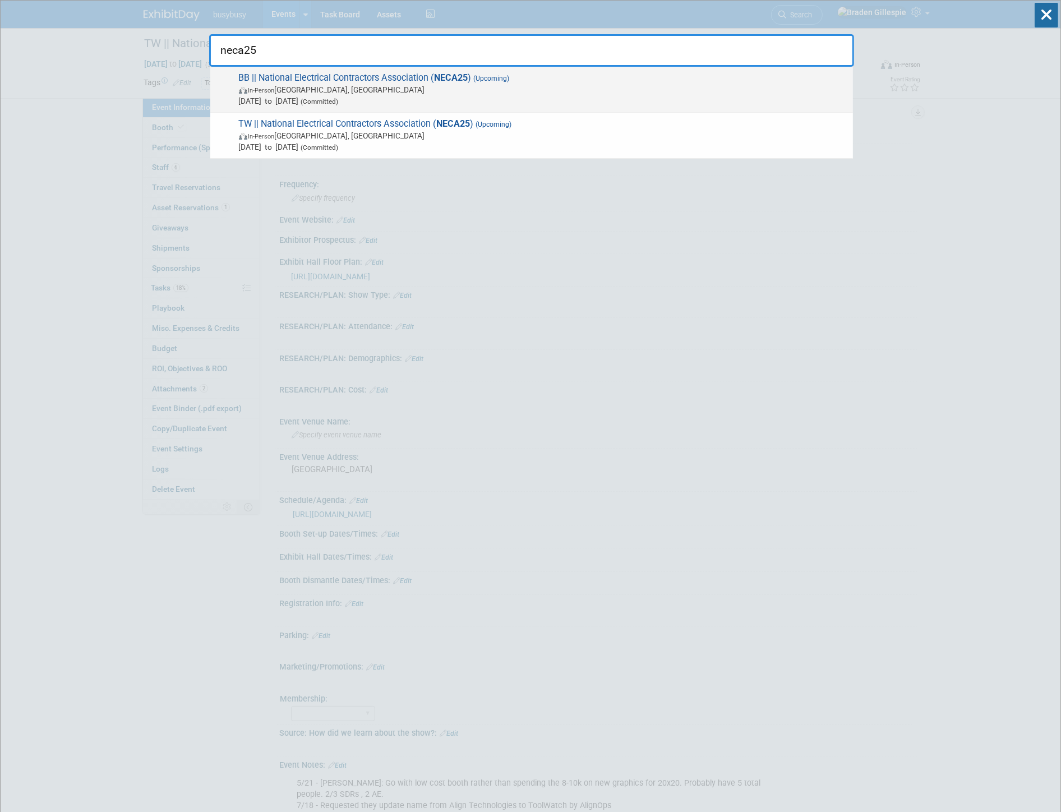
type input "neca25"
click at [709, 99] on span "[DATE] to [DATE] (Committed)" at bounding box center [543, 100] width 609 height 11
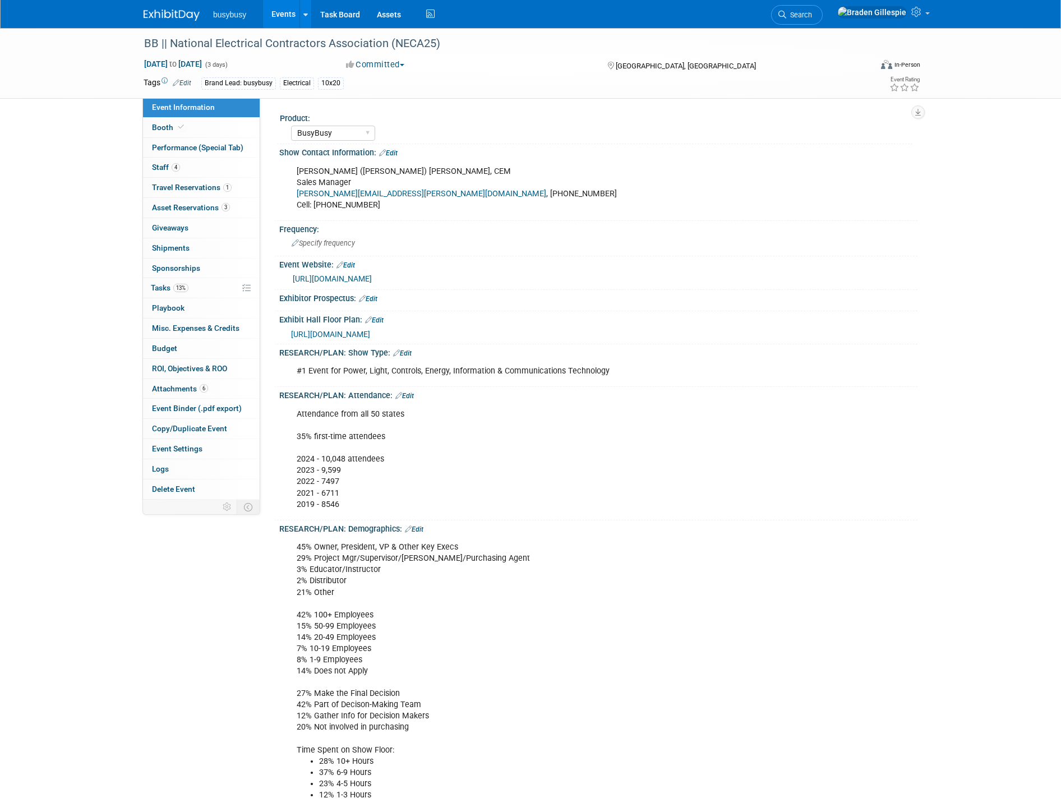
select select "BusyBusy"
drag, startPoint x: 298, startPoint y: 410, endPoint x: 349, endPoint y: 504, distance: 106.7
click at [349, 504] on div "Attendance from all 50 states 35% first-time attendees 2024 - 10,048 attendees …" at bounding box center [541, 459] width 505 height 113
copy div "Attendance from all 50 states 35% first-time attendees 2024 - 10,048 attendees …"
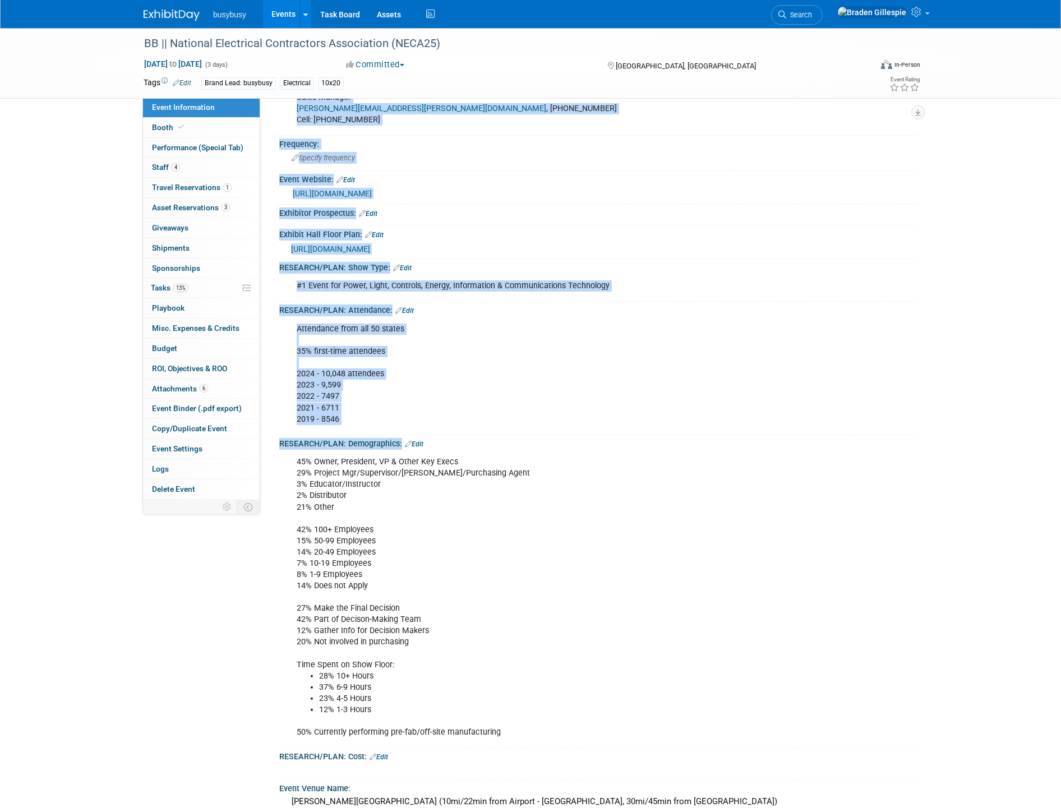
scroll to position [195, 0]
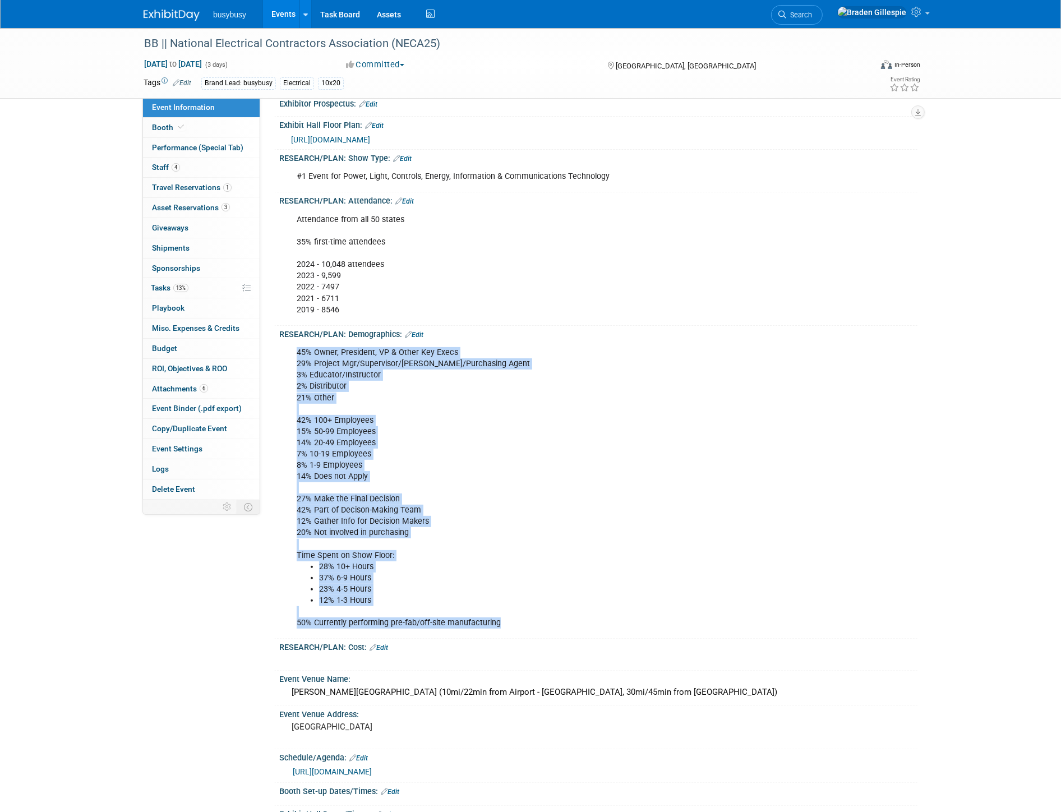
drag, startPoint x: 293, startPoint y: 546, endPoint x: 512, endPoint y: 617, distance: 229.9
click at [512, 617] on div "45% Owner, President, VP & Other Key Execs 29% Project Mgr/Supervisor/[PERSON_N…" at bounding box center [541, 488] width 505 height 293
copy div "45% Owner, President, VP & Other Key Execs 29% Project Mgr/Supervisor/[PERSON_N…"
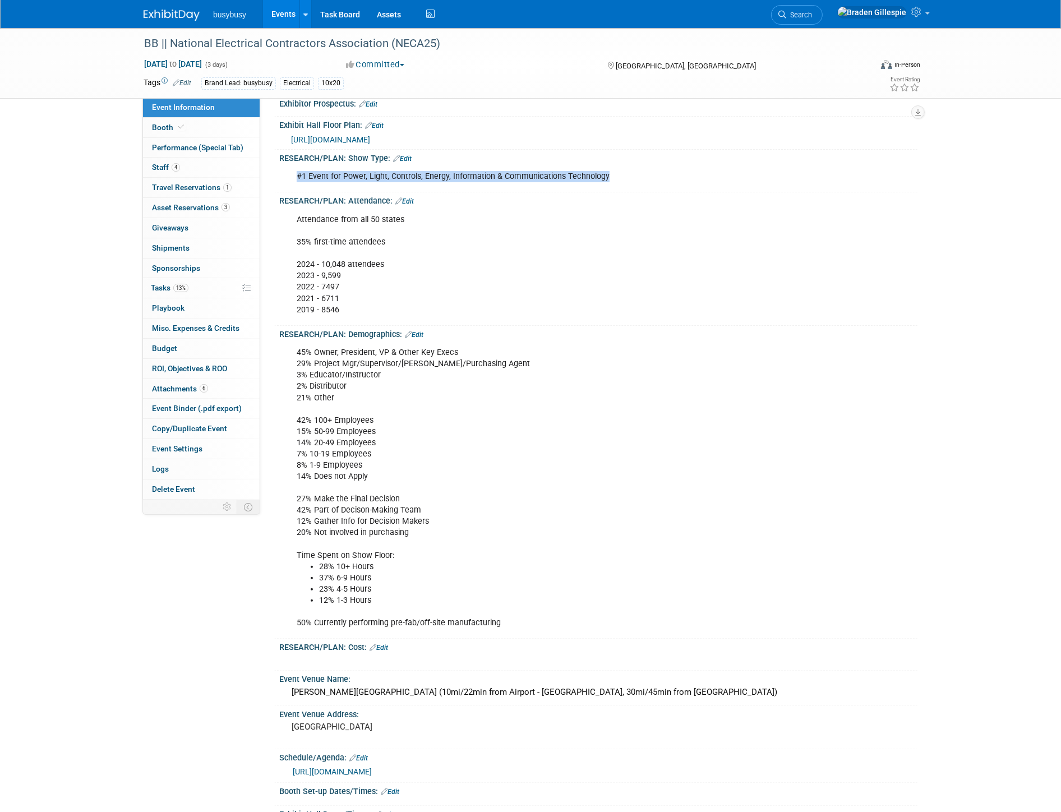
drag, startPoint x: 603, startPoint y: 176, endPoint x: 293, endPoint y: 171, distance: 309.2
click at [293, 171] on div "#1 Event for Power, Light, Controls, Energy, Information & Communications Techn…" at bounding box center [541, 176] width 505 height 22
copy div "#1 Event for Power, Light, Controls, Energy, Information & Communications Techn…"
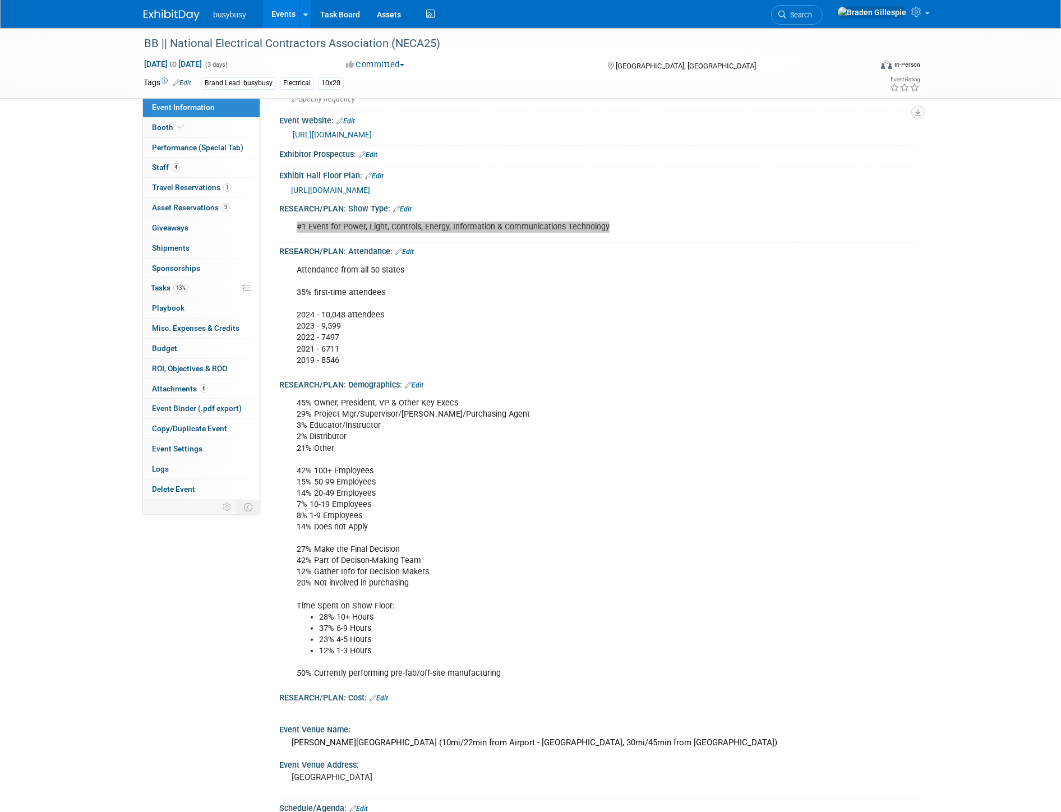
scroll to position [70, 0]
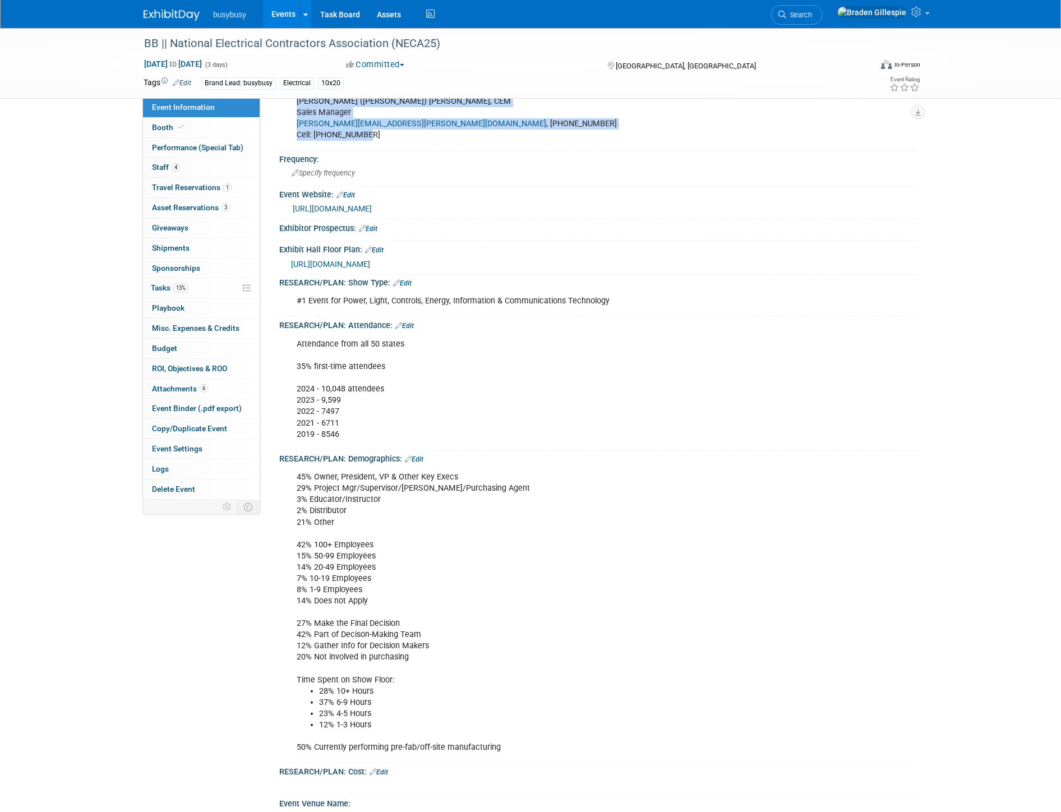
drag, startPoint x: 383, startPoint y: 136, endPoint x: 288, endPoint y: 99, distance: 101.3
click at [289, 99] on div "[PERSON_NAME] ([PERSON_NAME]) [PERSON_NAME], CEM Sales Manager [PERSON_NAME][EM…" at bounding box center [541, 118] width 505 height 56
copy div "[PERSON_NAME] ([PERSON_NAME]) [PERSON_NAME], CEM Sales Manager [PERSON_NAME][EM…"
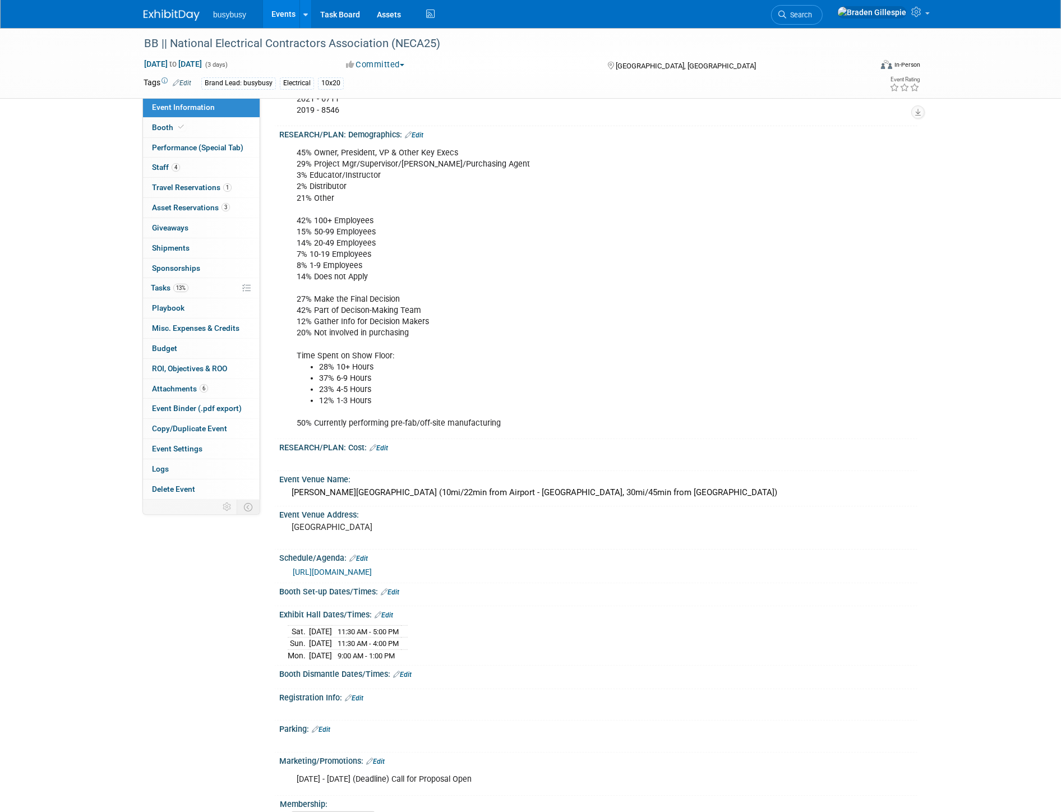
scroll to position [507, 0]
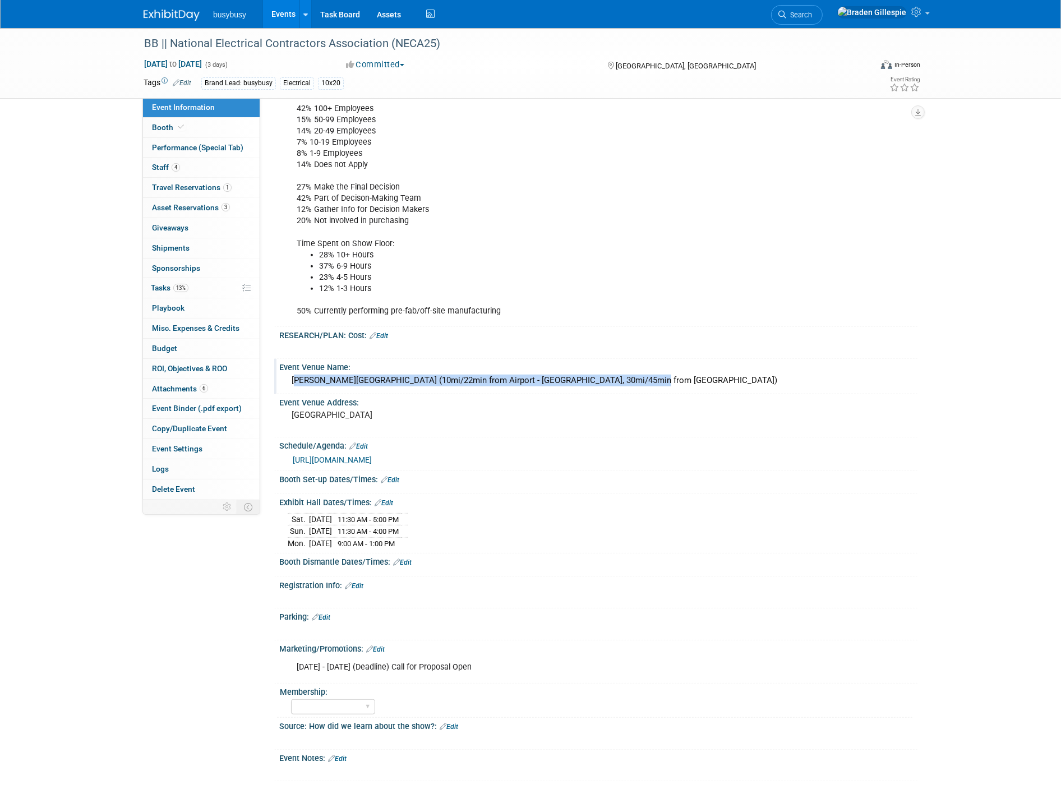
drag, startPoint x: 648, startPoint y: 376, endPoint x: 283, endPoint y: 369, distance: 364.7
click at [283, 372] on div "McCormick Place Convention Center (10mi/22min from Airport - MDW, 30mi/45min fr…" at bounding box center [598, 381] width 638 height 19
drag, startPoint x: 705, startPoint y: 372, endPoint x: 133, endPoint y: 389, distance: 572.5
click at [133, 389] on div "BB || National Electrical Contractors Association (NECA25) Sep 13, 2025 to Sep …" at bounding box center [530, 162] width 1061 height 1282
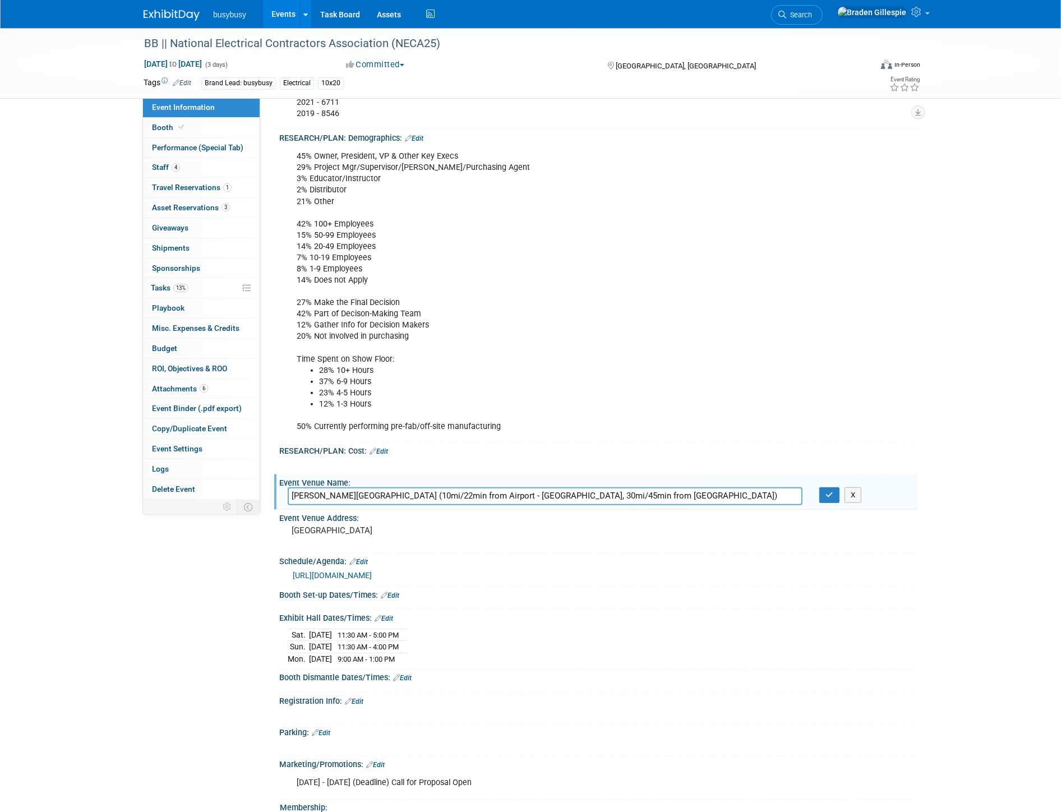
scroll to position [257, 0]
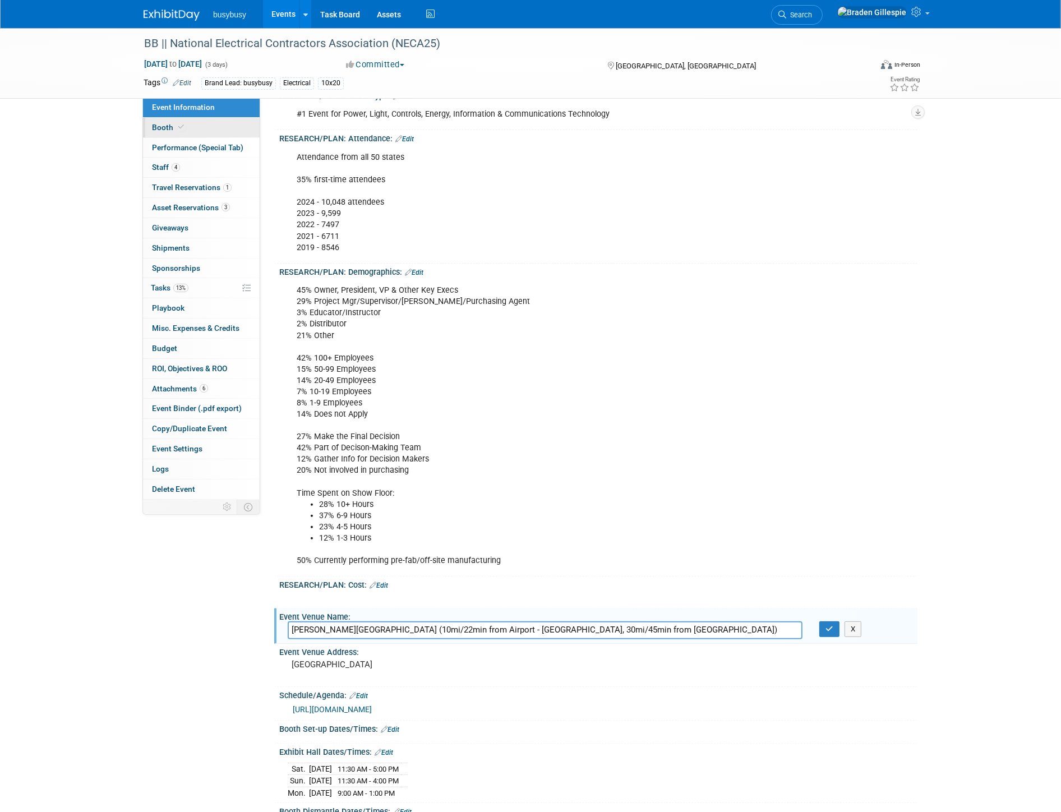
drag, startPoint x: 226, startPoint y: 125, endPoint x: 231, endPoint y: 136, distance: 12.0
click at [226, 125] on link "Booth" at bounding box center [201, 128] width 117 height 20
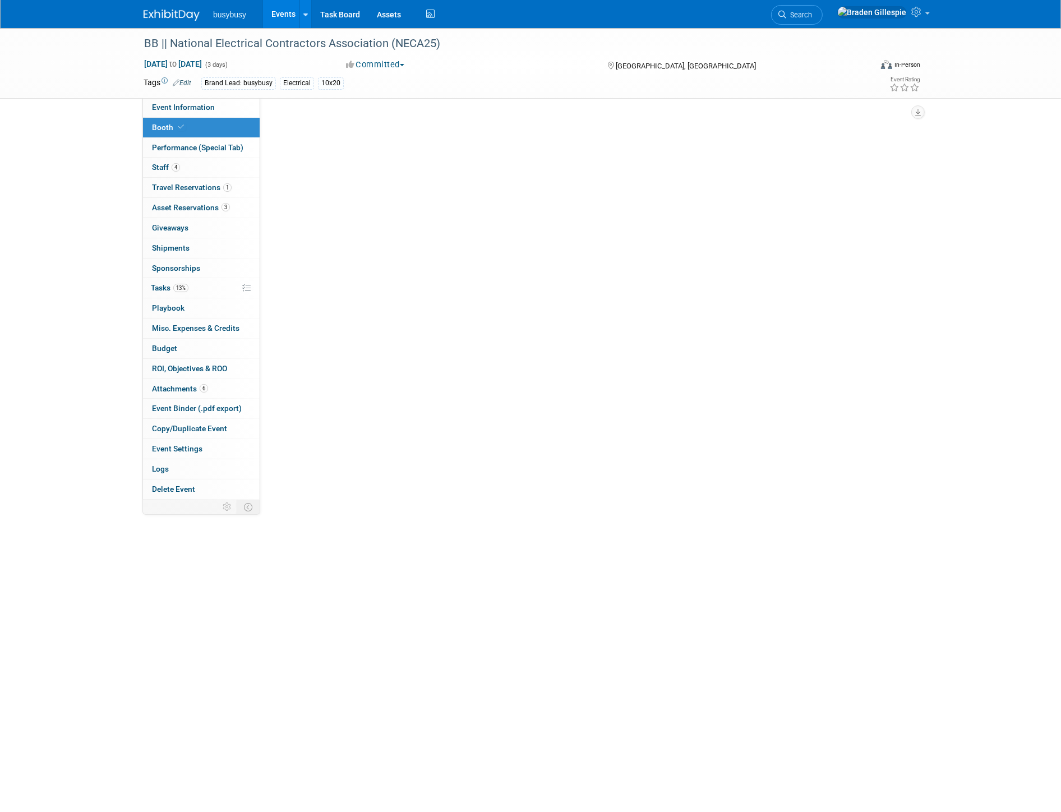
scroll to position [0, 0]
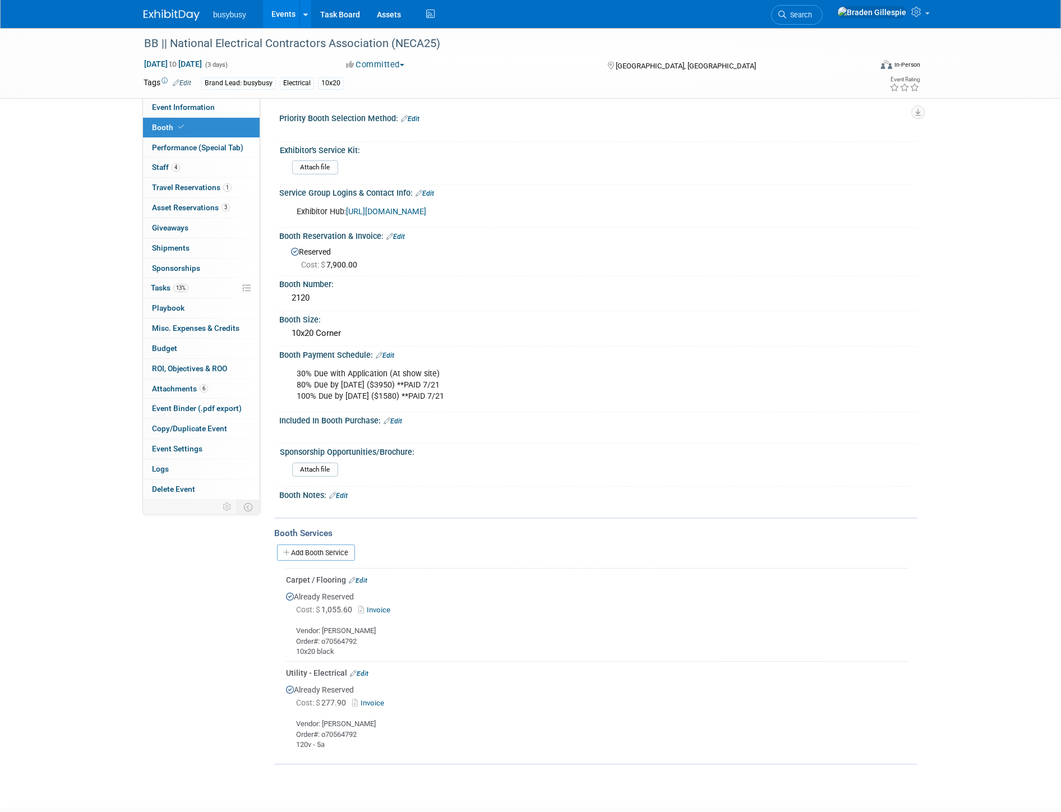
click at [419, 187] on div "Service Group Logins & Contact Info: Edit" at bounding box center [598, 192] width 638 height 15
click at [425, 192] on link "Edit" at bounding box center [425, 194] width 19 height 8
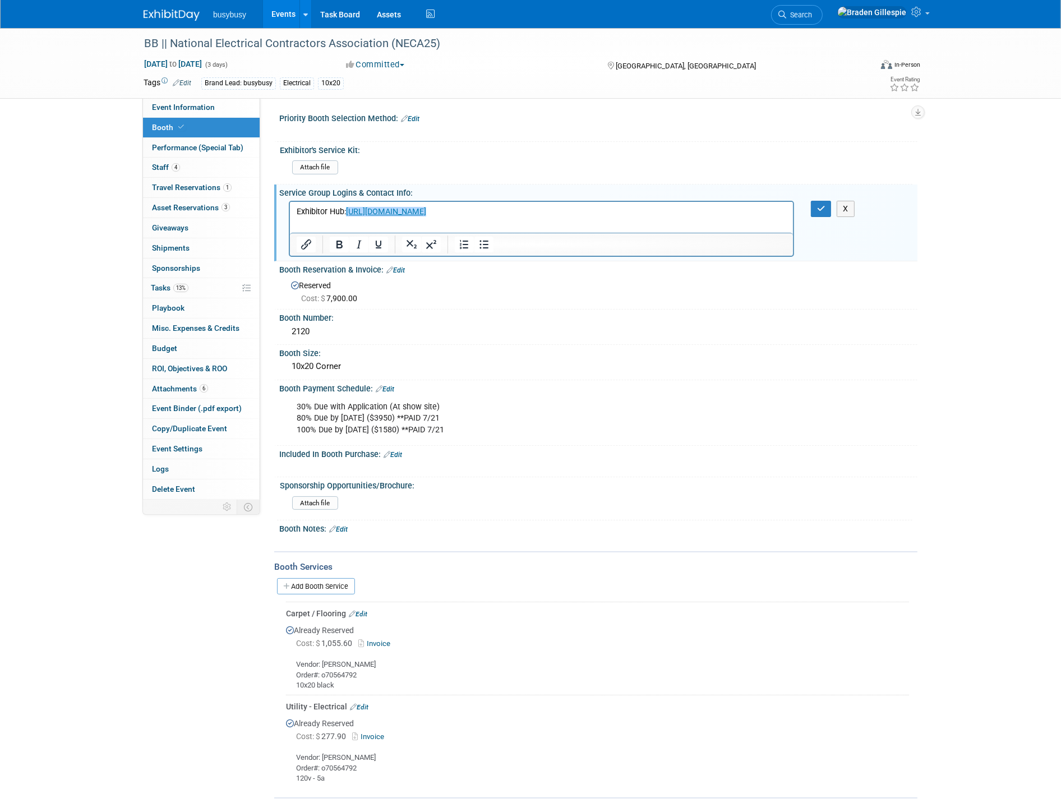
click at [523, 211] on p "Exhibitor Hub: https://neca2025.smallworldlabs.com/home﻿" at bounding box center [541, 211] width 490 height 11
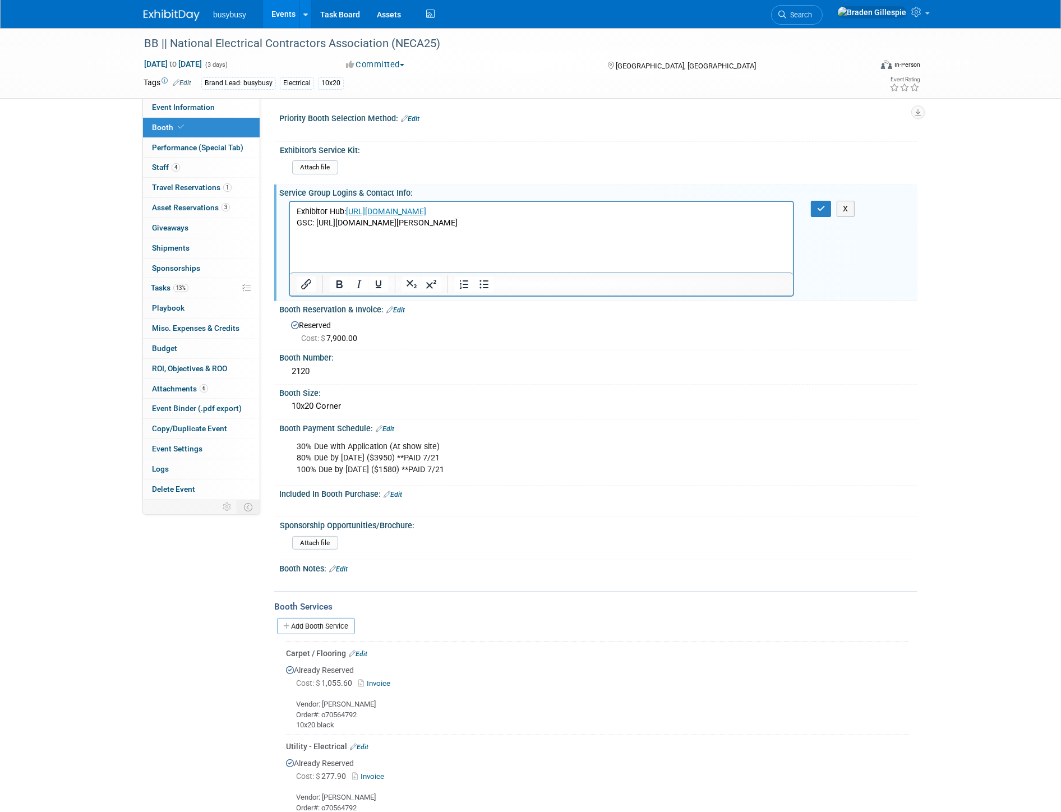
drag, startPoint x: 682, startPoint y: 269, endPoint x: 318, endPoint y: 218, distance: 368.2
click at [316, 219] on p "GSC: https://info.freeman.com/dc/GYcg17FHwDnB4RIQFDv1qrOPy3stZwi9YsqNsiGc5YRchN…" at bounding box center [541, 222] width 490 height 11
click at [304, 282] on icon "Insert/edit link" at bounding box center [306, 284] width 13 height 13
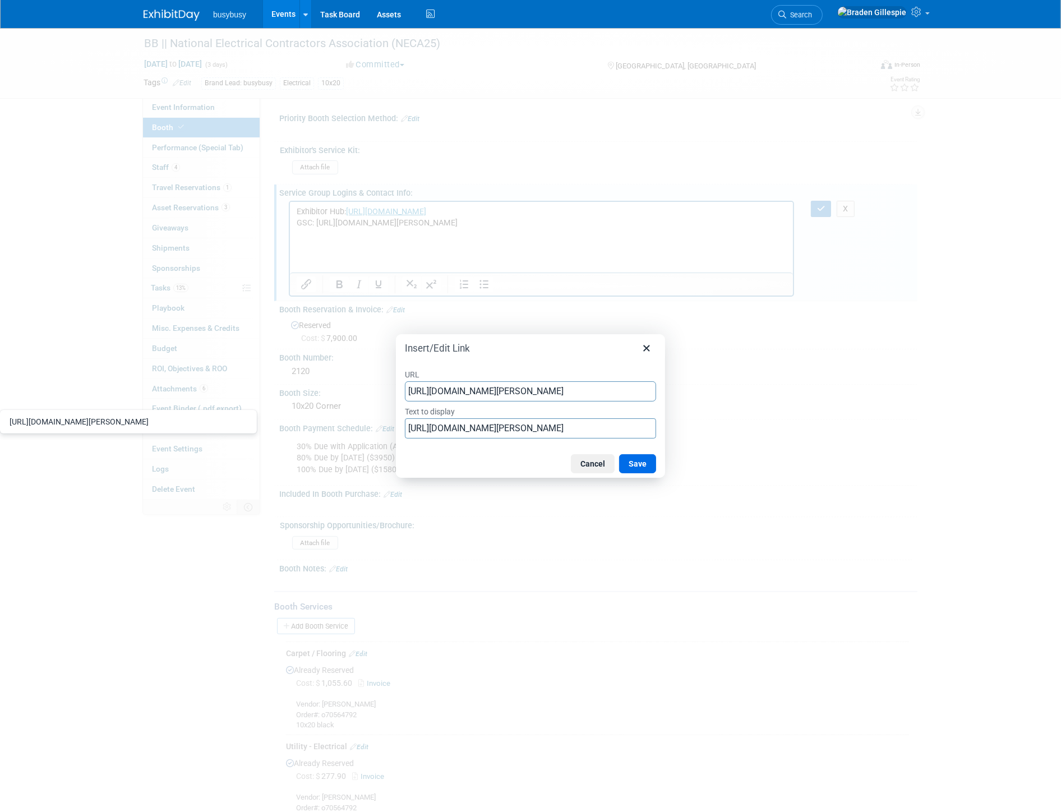
scroll to position [0, 1746]
type input "https://info.freeman.com/dc/GYcg17FHwDnB4RIQFDv1qrOPy3stZwi9YsqNsiGc5YRchN_IJhj…"
click at [408, 429] on input "https://info.freeman.com/dc/GYcg17FHwDnB4RIQFDv1qrOPy3stZwi9YsqNsiGc5YRchN_IJhj…" at bounding box center [530, 429] width 251 height 20
click at [408, 427] on input "https://info.freeman.com/dc/GYcg17FHwDnB4RIQFDv1qrOPy3stZwi9YsqNsiGc5YRchN_IJhj…" at bounding box center [530, 429] width 251 height 20
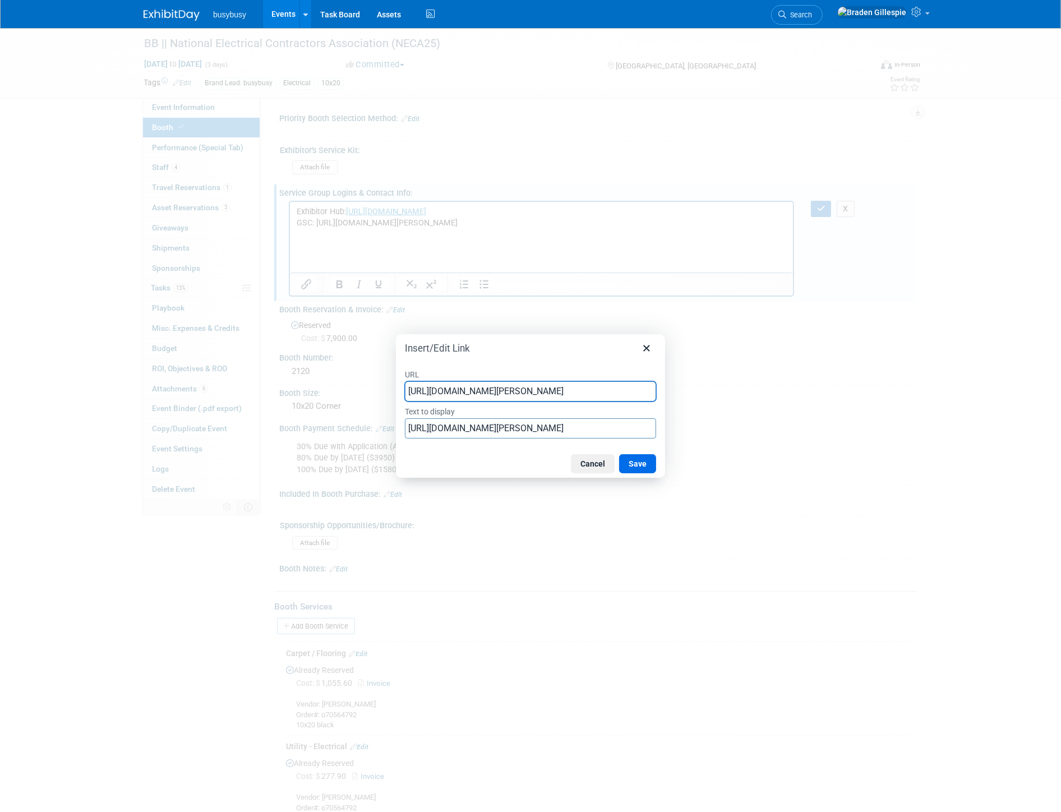
click at [404, 429] on div "URL https://info.freeman.com/dc/GYcg17FHwDnB4RIQFDv1qrOPy3stZwi9YsqNsiGc5YRchN_…" at bounding box center [530, 404] width 269 height 92
click at [417, 429] on input "https://info.freeman.com/dc/GYcg17FHwDnB4RIQFDv1qrOPy3stZwi9YsqNsiGc5YRchN_IJhj…" at bounding box center [530, 429] width 251 height 20
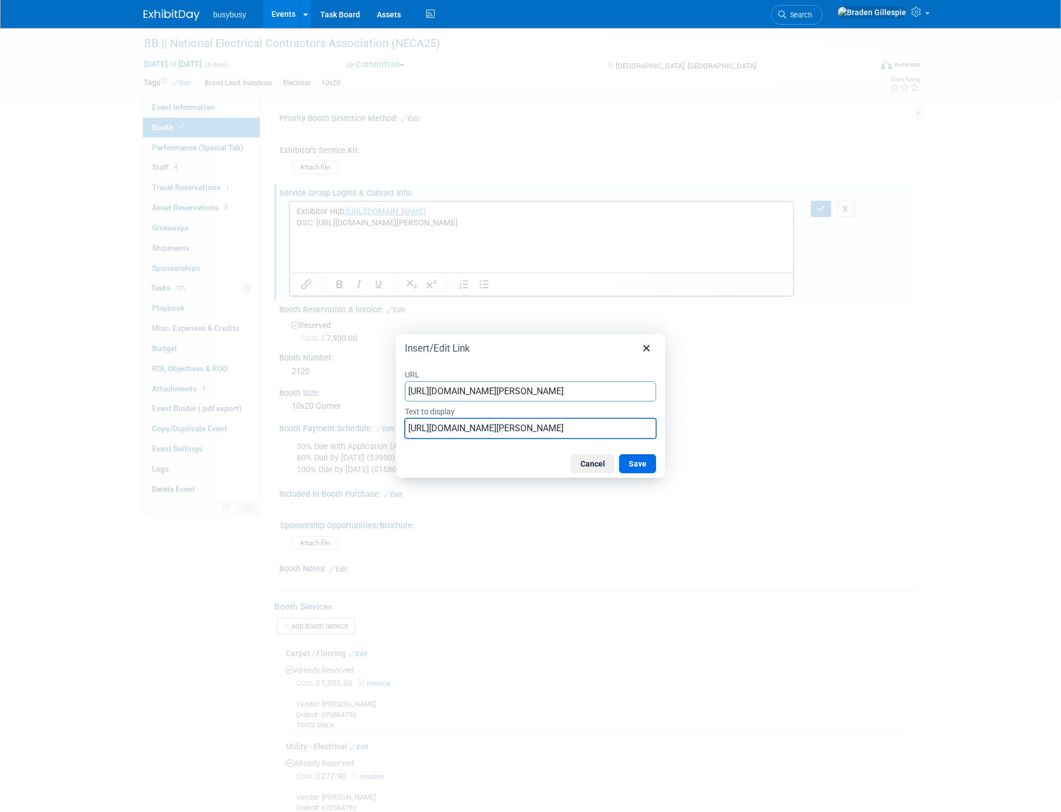
click at [416, 429] on input "https://info.freeman.com/dc/GYcg17FHwDnB4RIQFDv1qrOPy3stZwi9YsqNsiGc5YRchN_IJhj…" at bounding box center [530, 429] width 251 height 20
type input "Freeman"
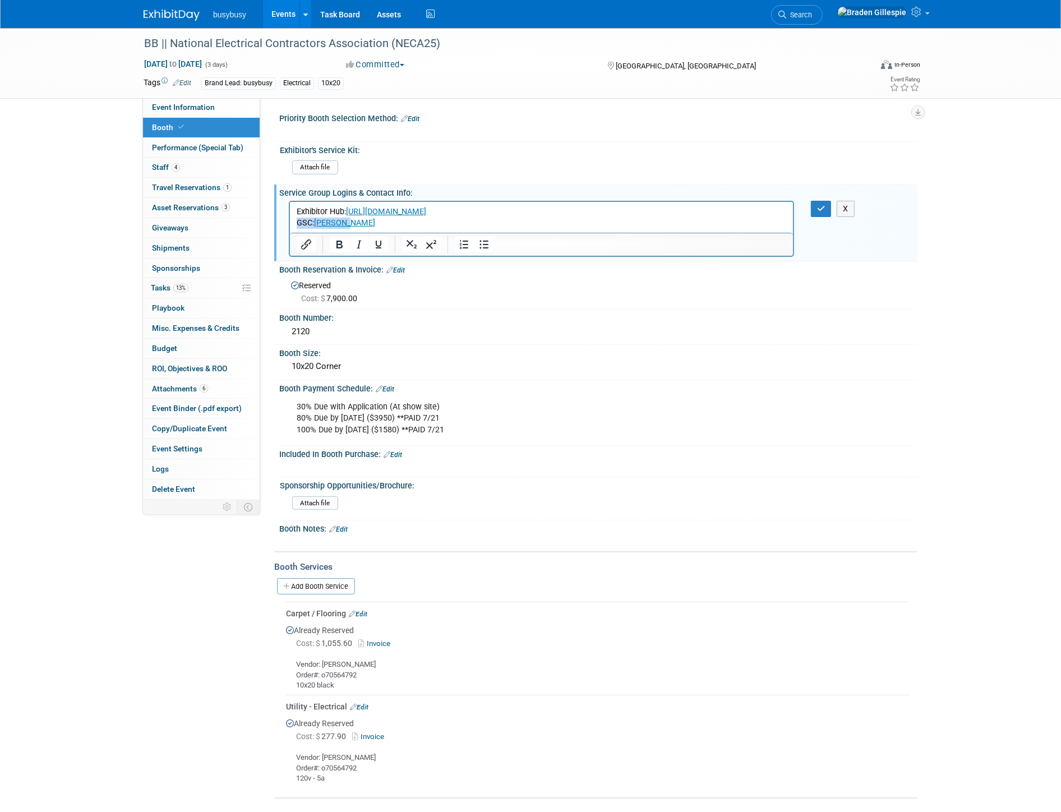
drag, startPoint x: 370, startPoint y: 222, endPoint x: 257, endPoint y: 225, distance: 112.8
click at [289, 225] on html "Exhibitor Hub: https://neca2025.smallworldlabs.com/home GSC: Freeman﻿" at bounding box center [540, 214] width 503 height 27
copy p "GSC: Freeman﻿"
click at [819, 206] on icon "button" at bounding box center [821, 209] width 8 height 8
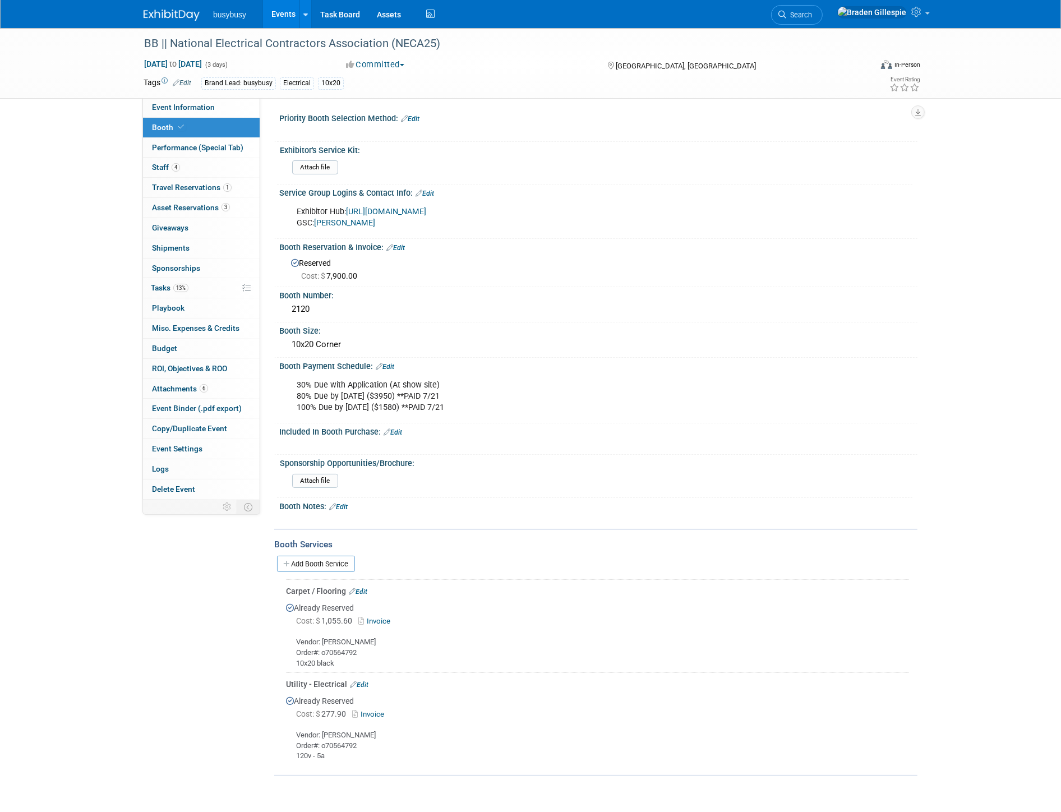
click at [423, 191] on link "Edit" at bounding box center [425, 194] width 19 height 8
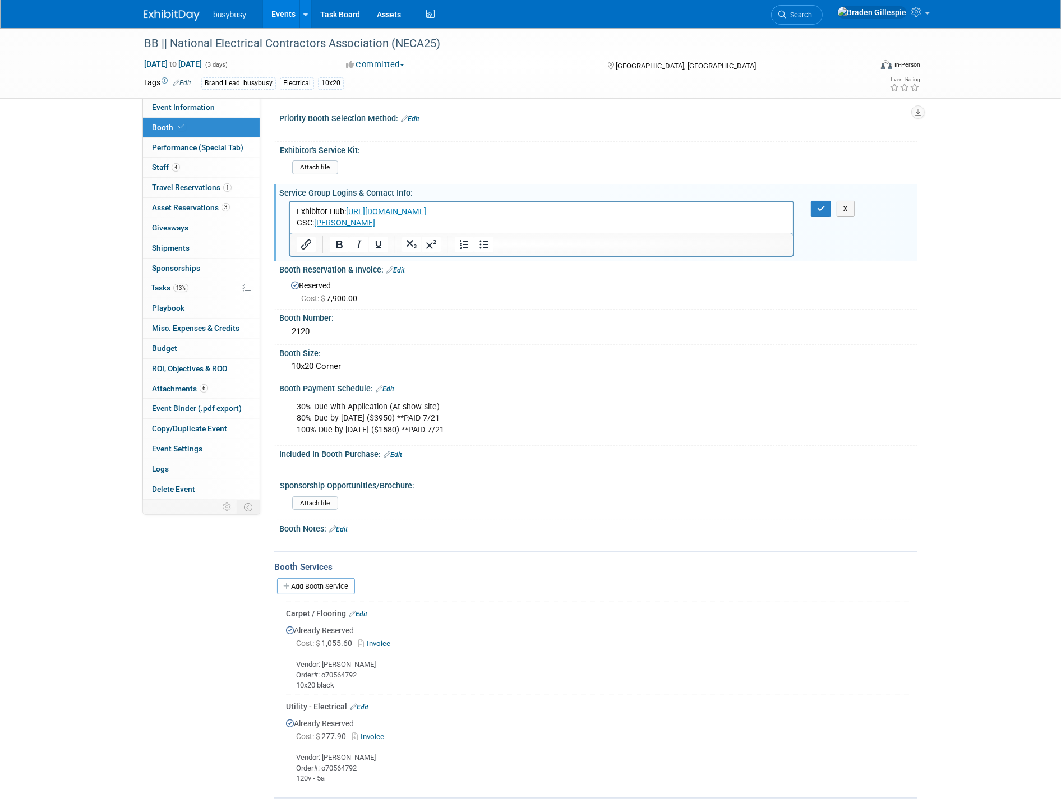
click at [409, 217] on p "Exhibitor Hub: https://neca2025.smallworldlabs.com/home GSC: Freeman" at bounding box center [541, 217] width 490 height 22
click at [404, 224] on p "Exhibitor Hub: https://neca2025.smallworldlabs.com/home GSC: Freeman" at bounding box center [541, 217] width 490 height 22
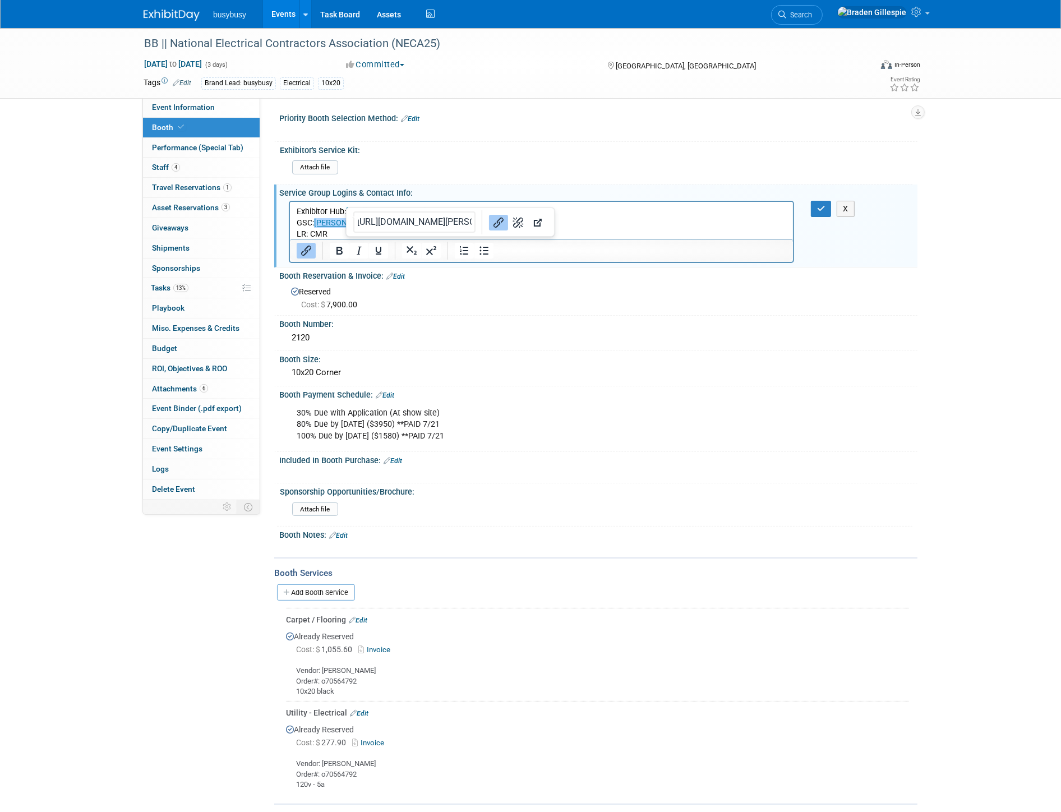
drag, startPoint x: 689, startPoint y: 420, endPoint x: 403, endPoint y: 220, distance: 349.2
click at [403, 220] on p "Exhibitor Hub: https://neca2025.smallworldlabs.com/home GSC: Freeman﻿" at bounding box center [541, 217] width 490 height 22
drag, startPoint x: 337, startPoint y: 232, endPoint x: 310, endPoint y: 234, distance: 27.0
click at [310, 234] on p "LR: CMR" at bounding box center [541, 233] width 490 height 11
click at [301, 251] on icon "Insert/edit link" at bounding box center [306, 250] width 13 height 13
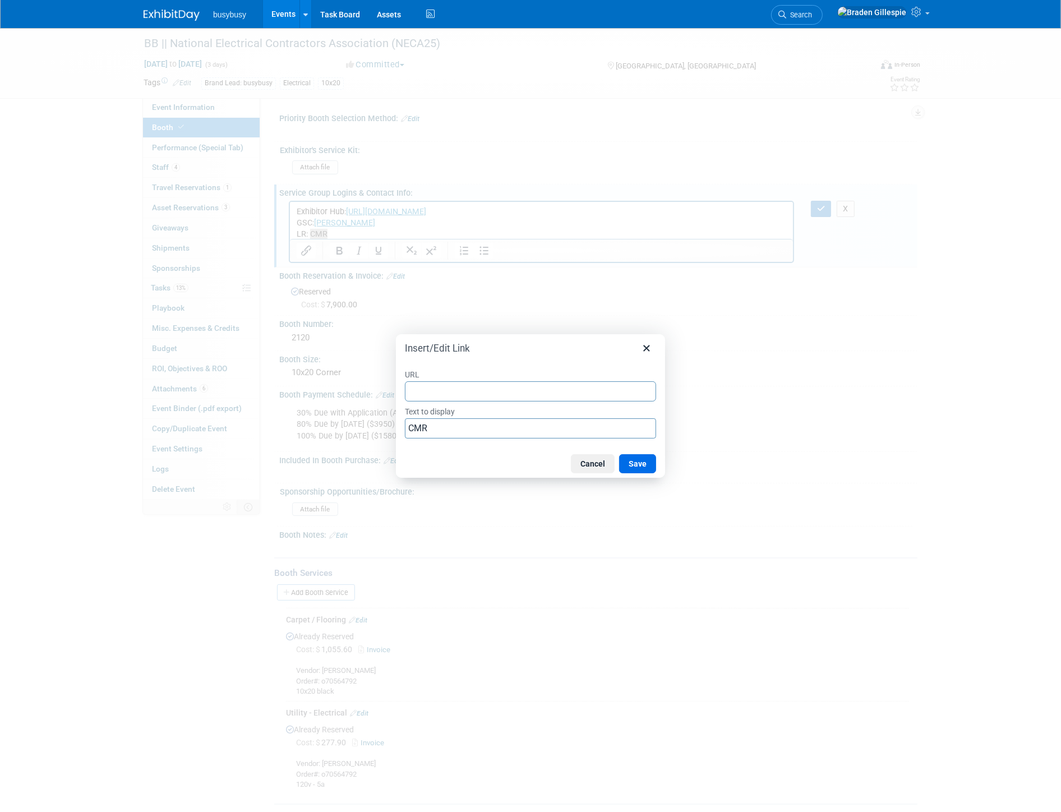
type input "https://corereg.cmrus.com/neca25lr/lr/authenticate"
click at [636, 460] on button "Save" at bounding box center [637, 463] width 37 height 19
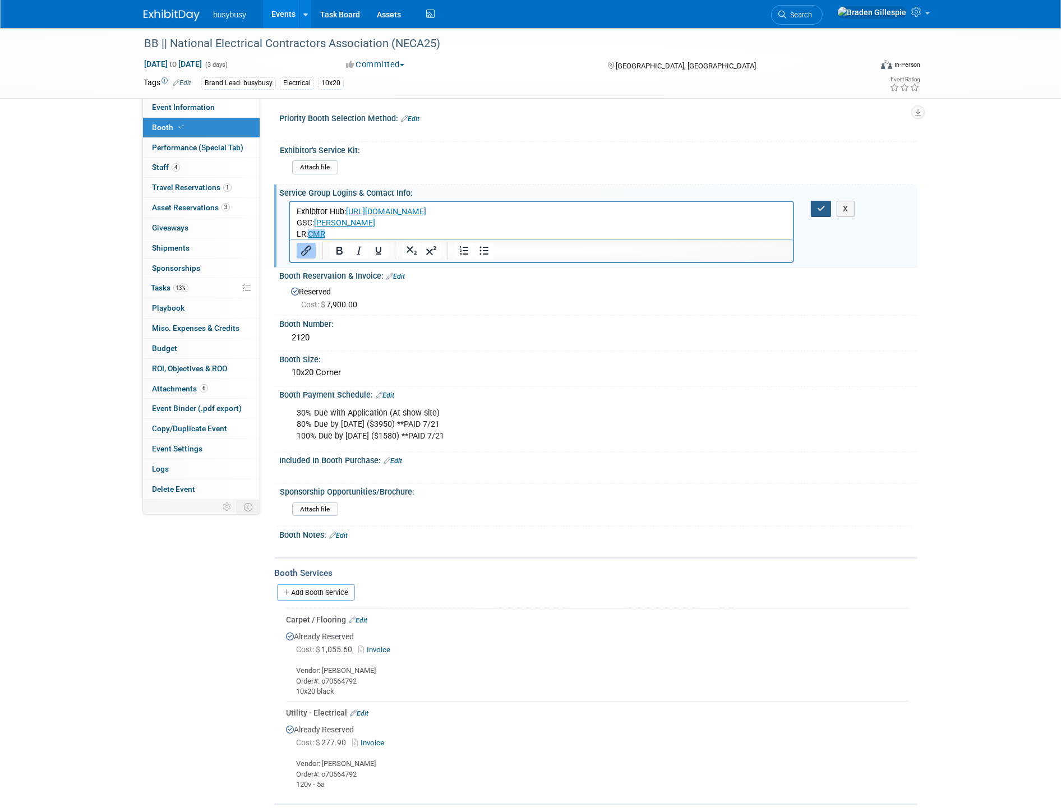
click at [827, 204] on button "button" at bounding box center [821, 209] width 21 height 16
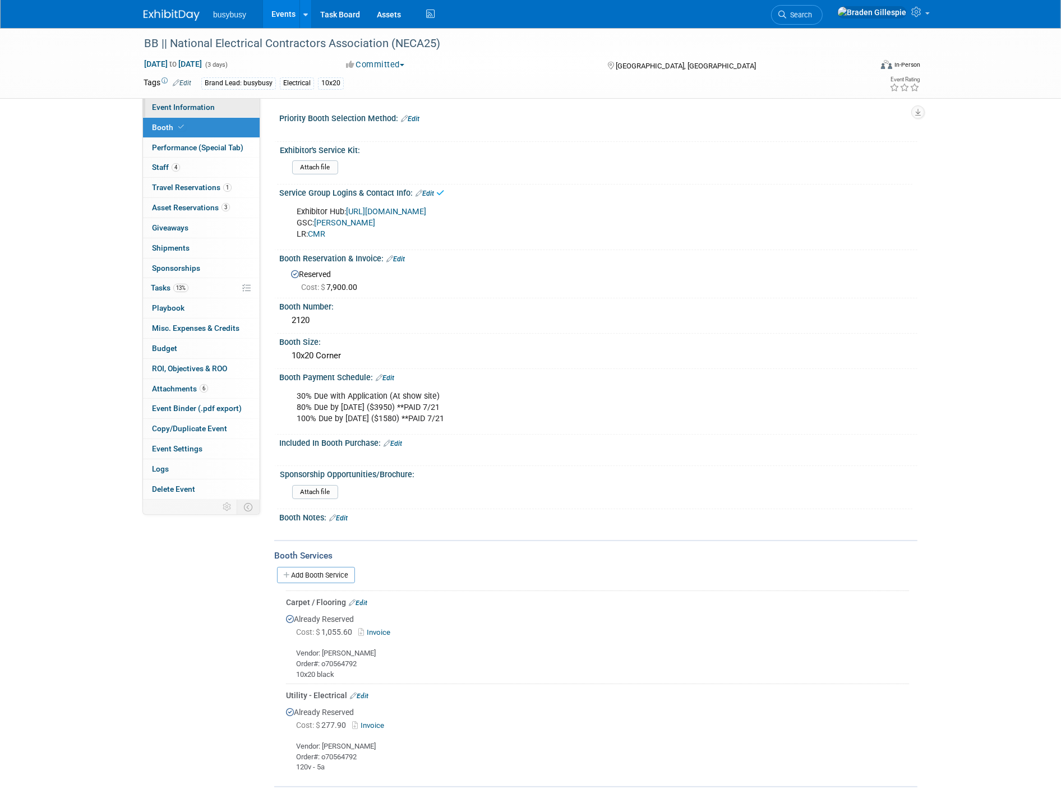
click at [188, 107] on span "Event Information" at bounding box center [183, 107] width 63 height 9
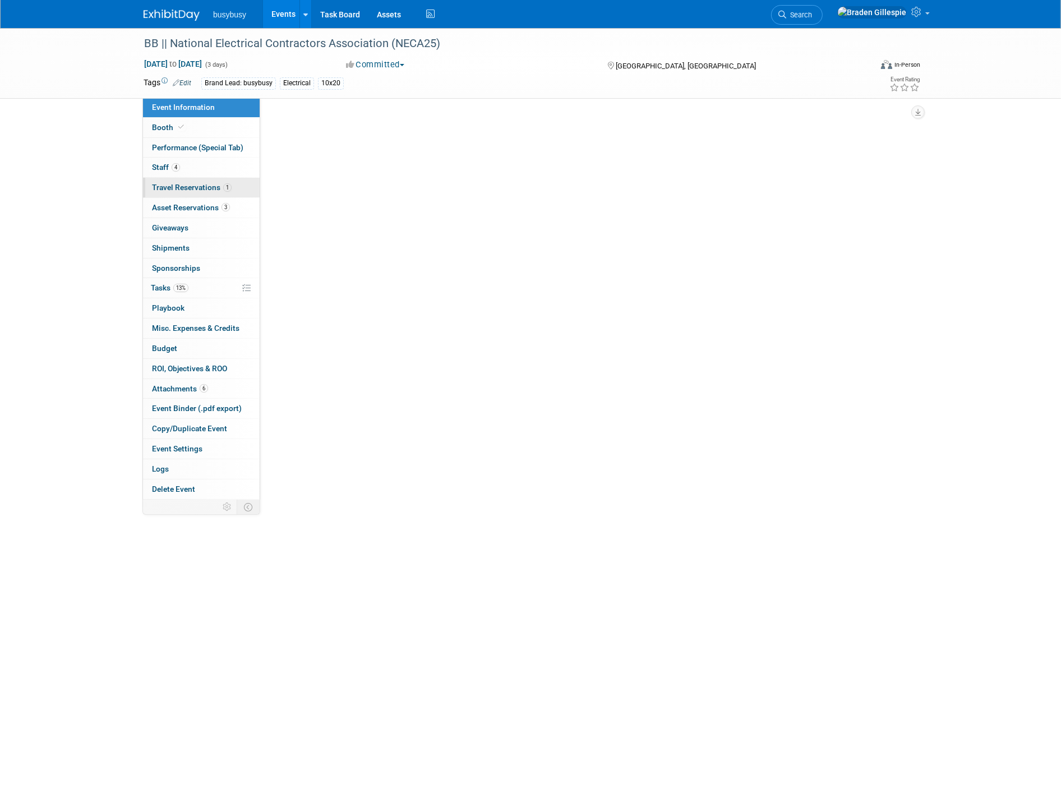
select select "BusyBusy"
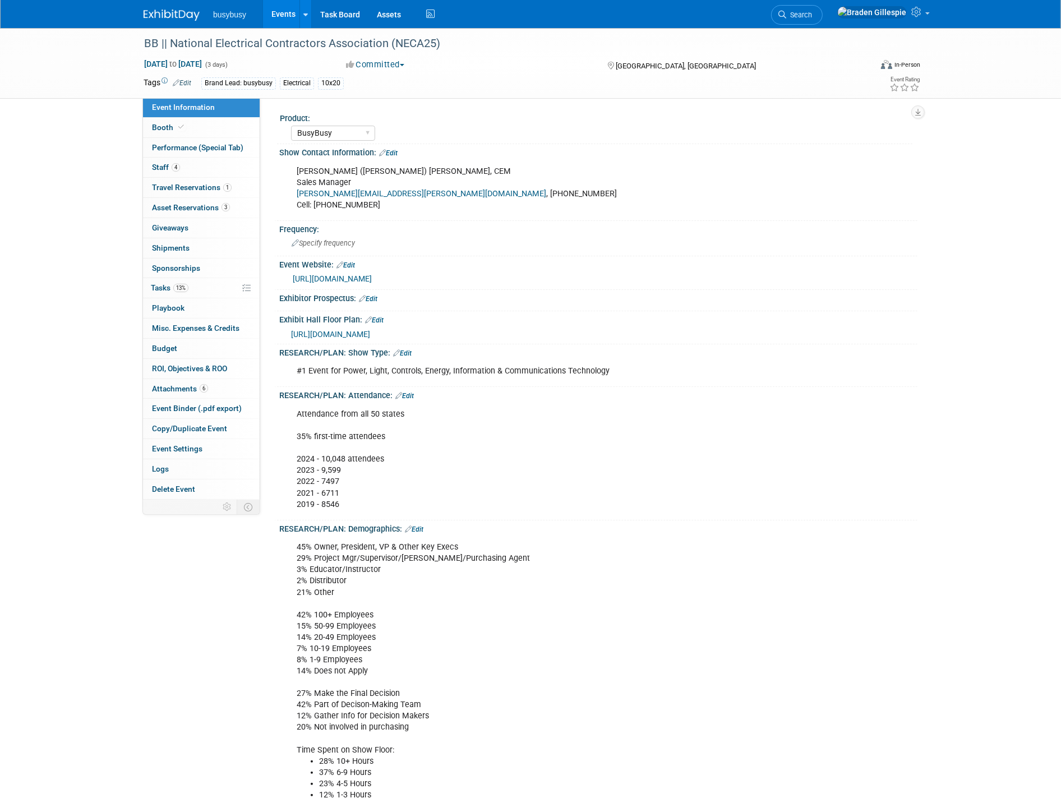
click at [370, 334] on span "https://www.necashow.org/neca2025/Public/eventmap.aspx?shmode=E&ID=7084&sortMen…" at bounding box center [330, 334] width 79 height 9
click at [174, 15] on img at bounding box center [172, 15] width 56 height 11
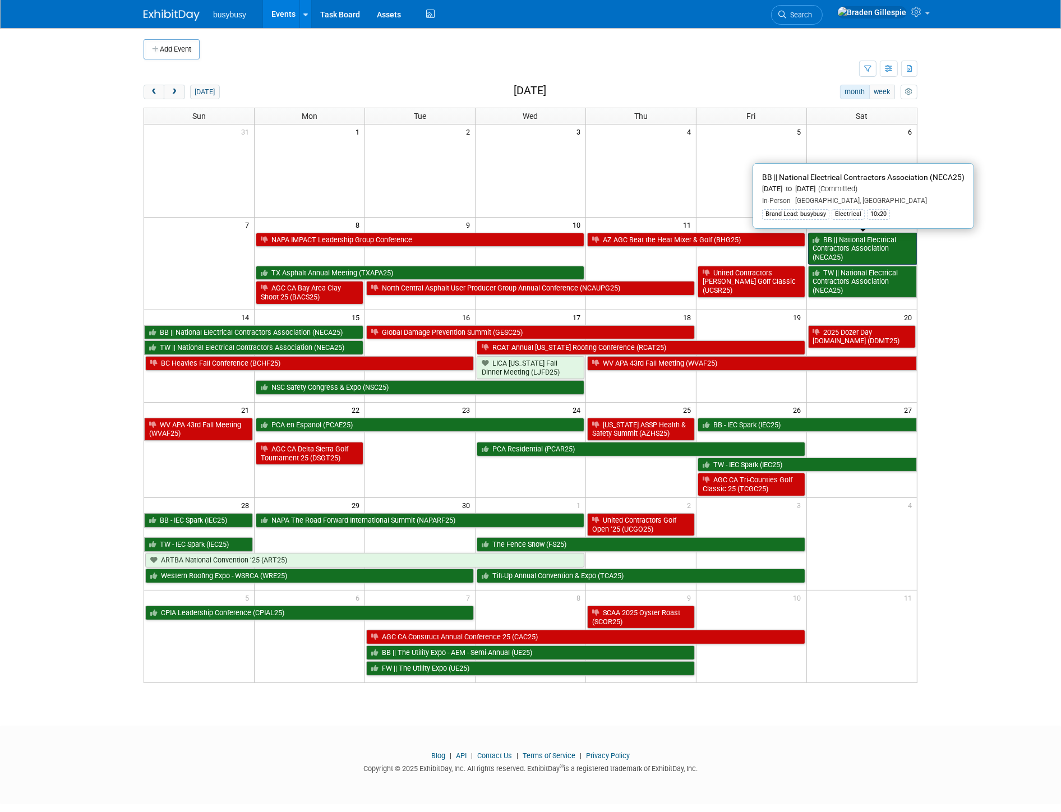
click at [890, 249] on link "BB || National Electrical Contractors Association (NECA25)" at bounding box center [862, 249] width 109 height 32
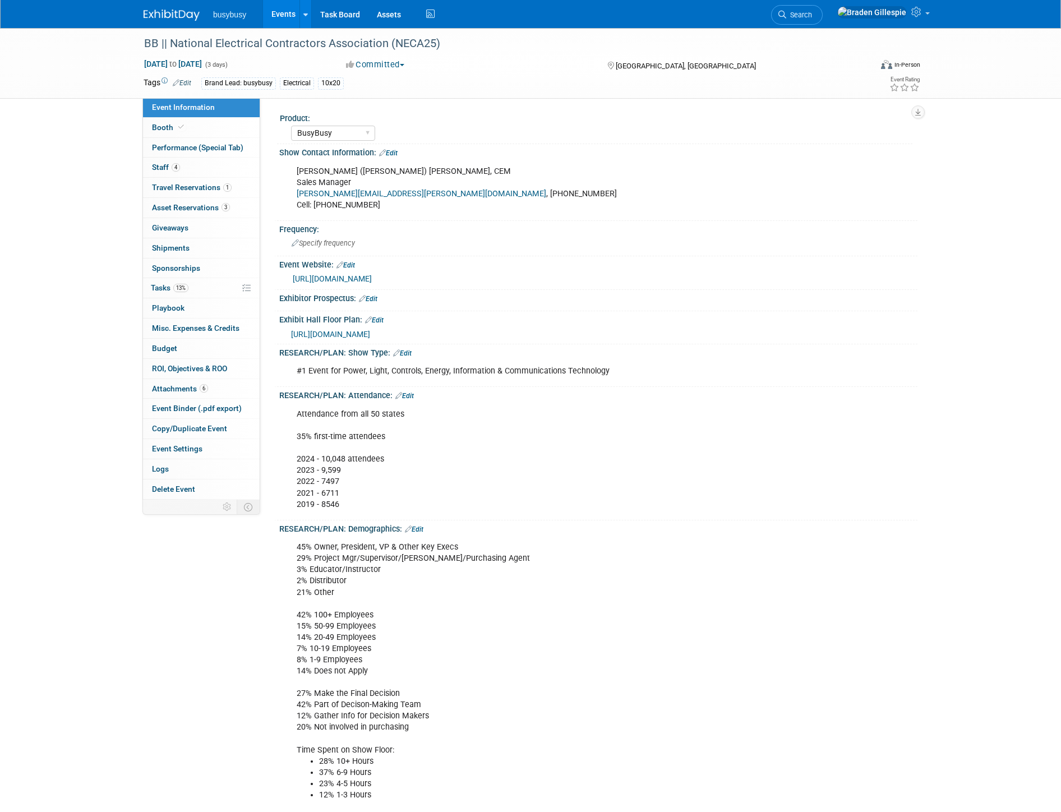
select select "BusyBusy"
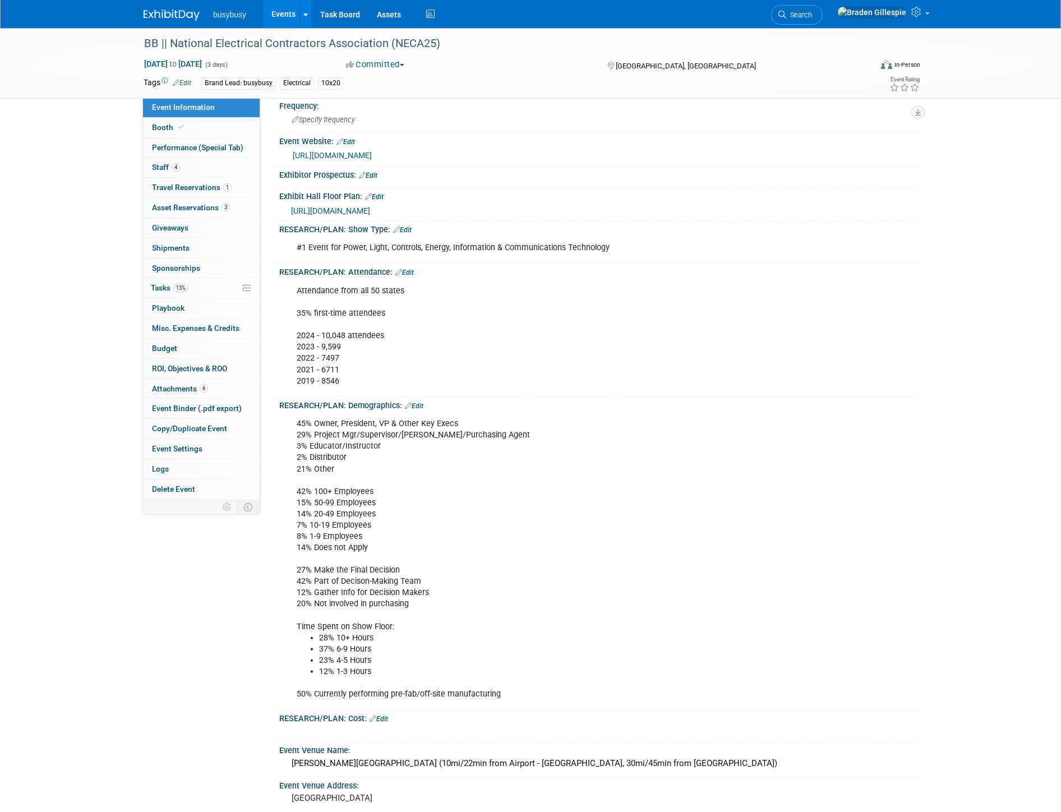
scroll to position [374, 0]
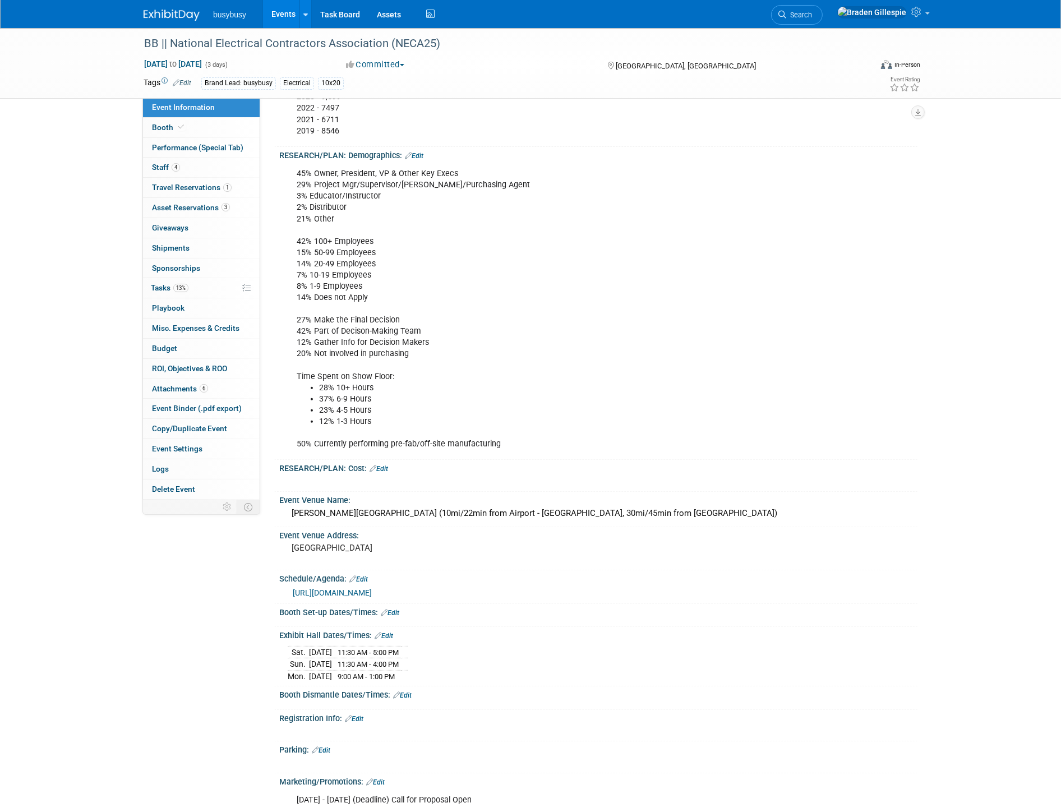
click at [351, 590] on link "[URL][DOMAIN_NAME]" at bounding box center [332, 592] width 79 height 9
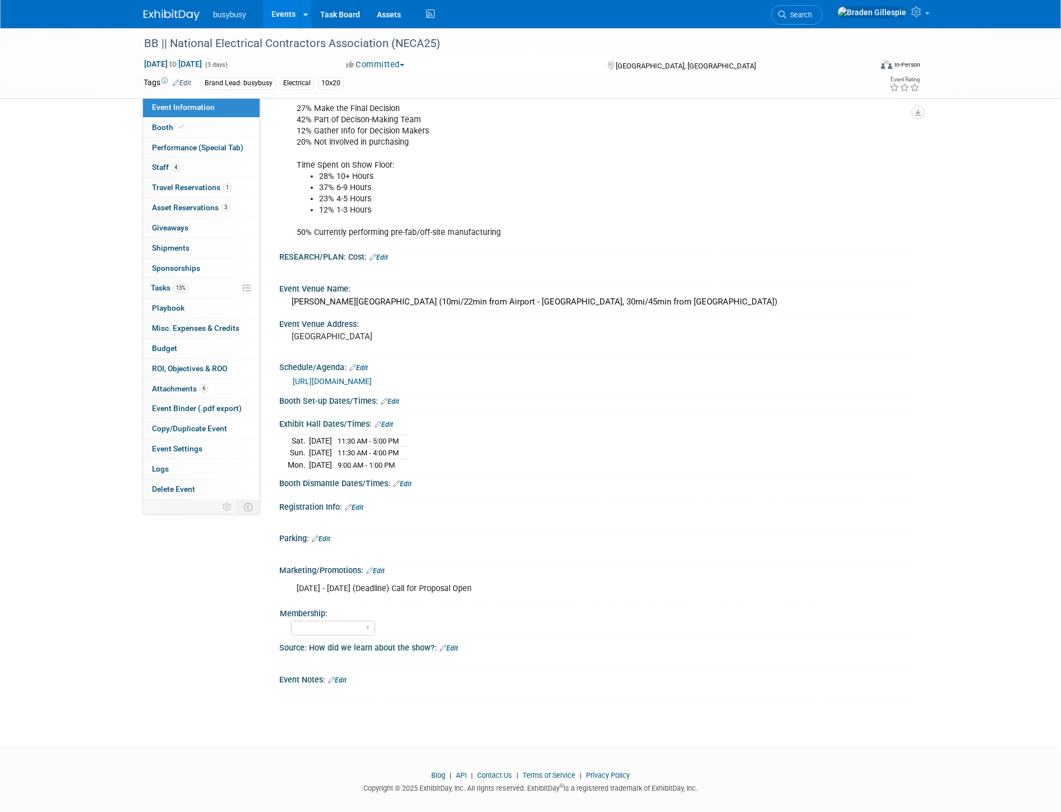
scroll to position [589, 0]
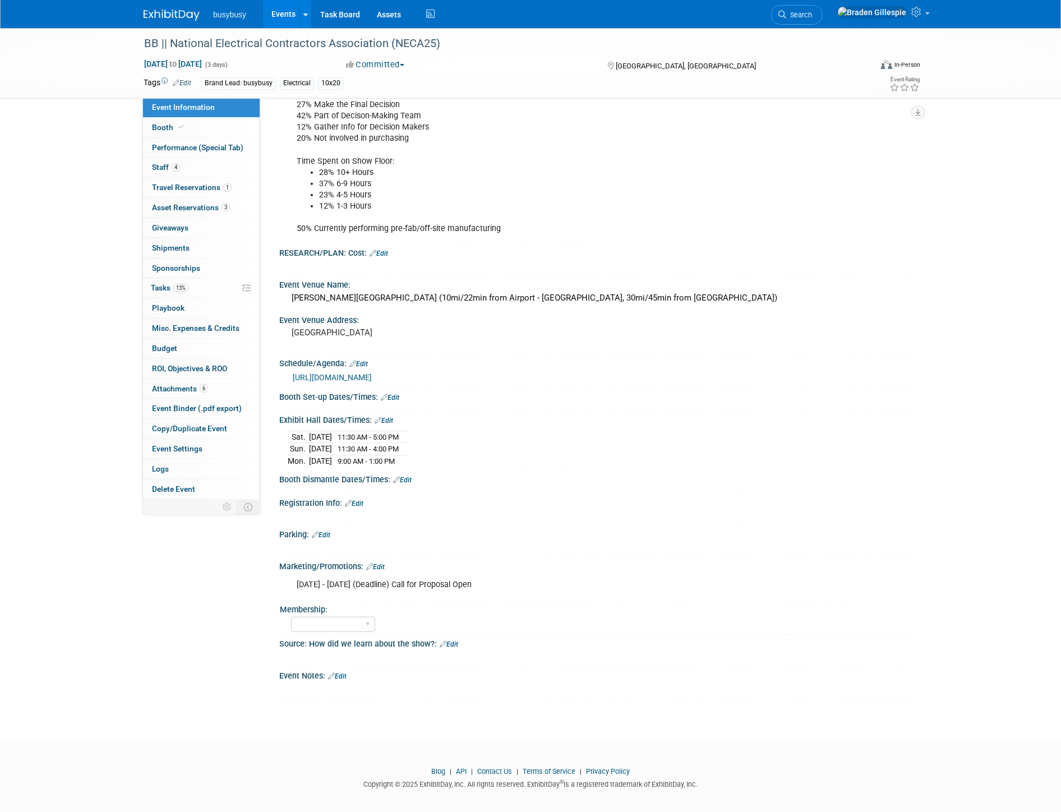
click at [152, 8] on link at bounding box center [179, 9] width 70 height 9
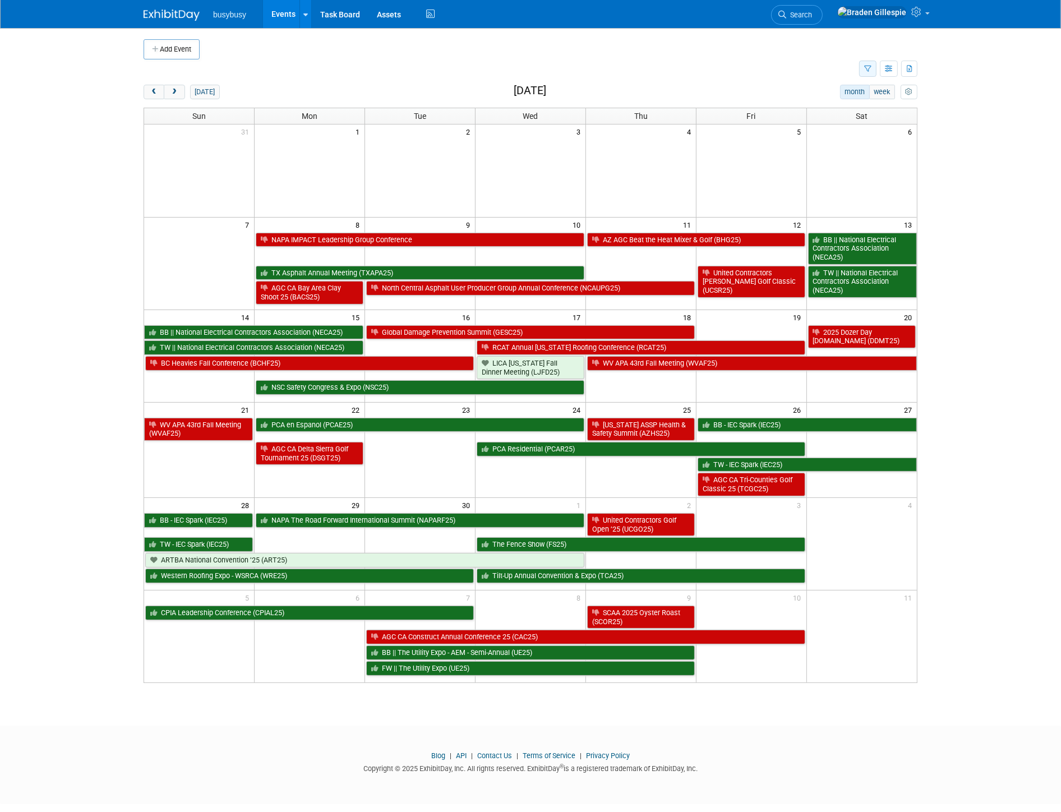
click at [865, 68] on icon "button" at bounding box center [867, 69] width 7 height 7
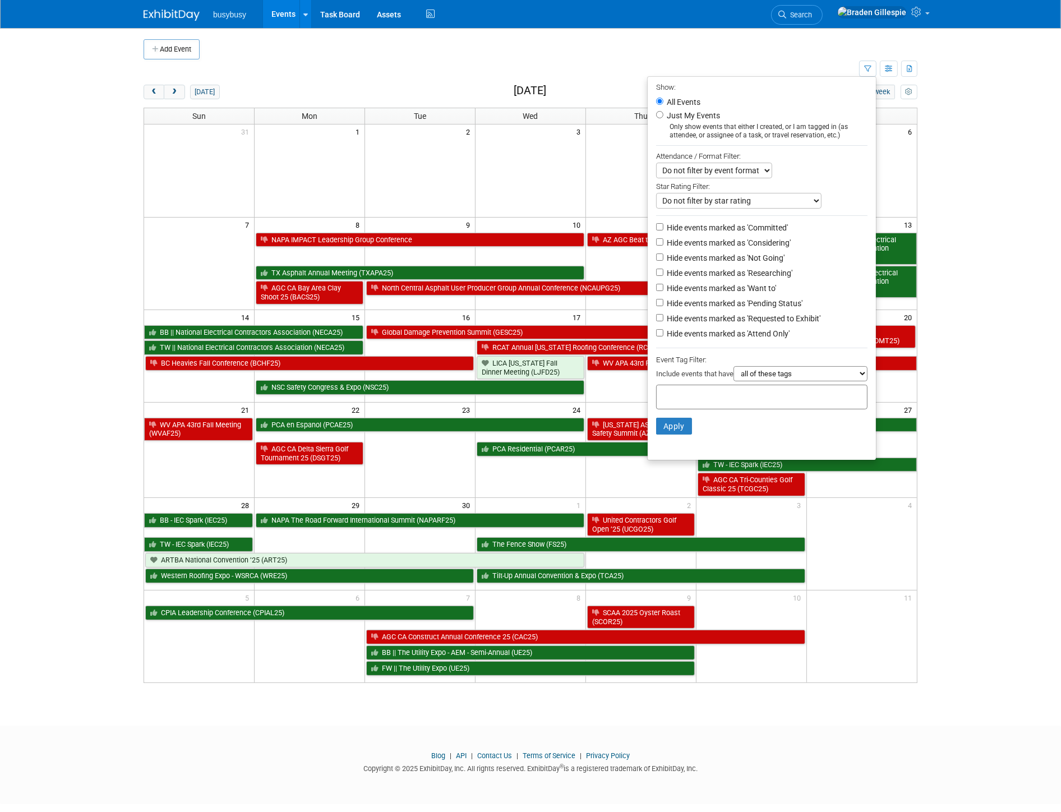
click at [762, 259] on label "Hide events marked as 'Not Going'" at bounding box center [725, 257] width 120 height 11
click at [664, 259] on input "Hide events marked as 'Not Going'" at bounding box center [659, 257] width 7 height 7
checkbox input "true"
click at [669, 429] on button "Apply" at bounding box center [674, 426] width 36 height 17
